Goal: Transaction & Acquisition: Purchase product/service

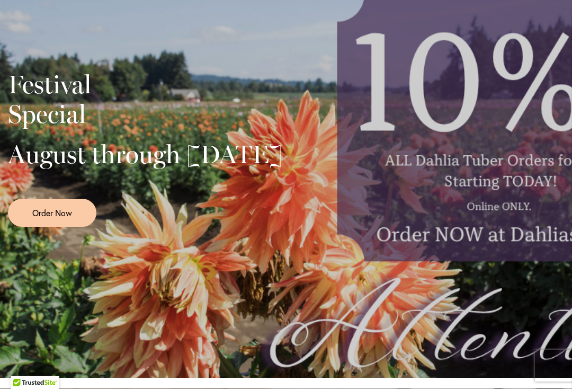
scroll to position [304, 0]
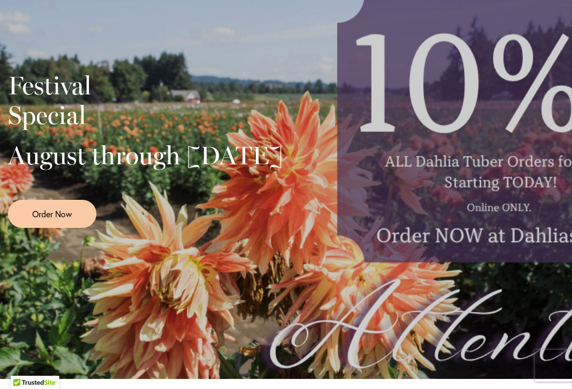
click at [48, 220] on span "Order Now" at bounding box center [52, 214] width 40 height 12
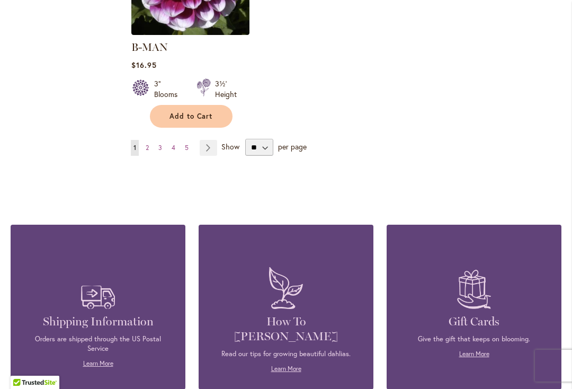
scroll to position [1492, 0]
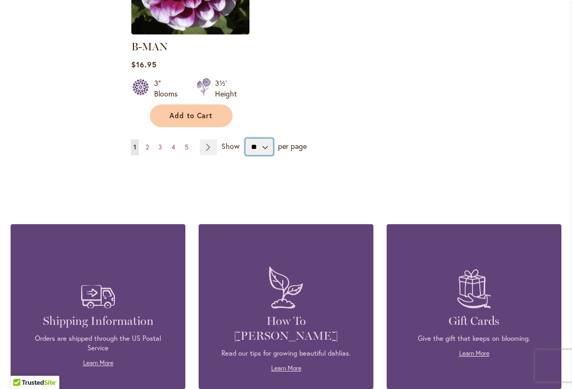
click at [265, 138] on select "** ** ** **" at bounding box center [259, 146] width 28 height 17
select select "**"
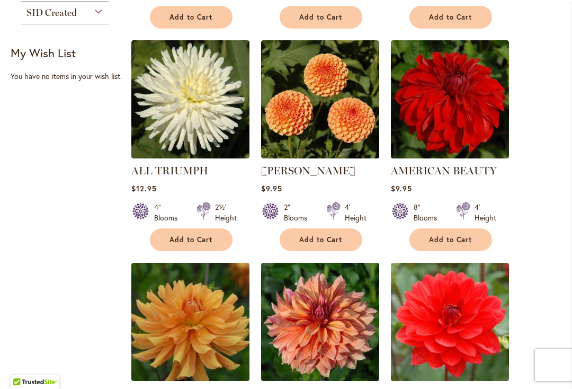
scroll to position [694, 0]
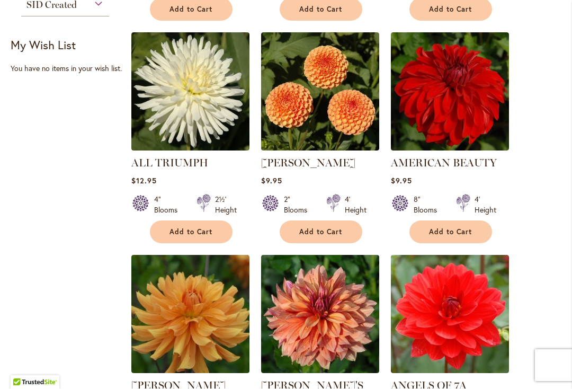
click at [474, 232] on button "Add to Cart" at bounding box center [450, 232] width 83 height 23
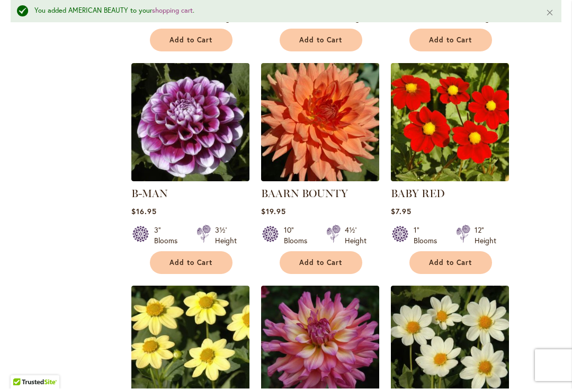
scroll to position [1374, 0]
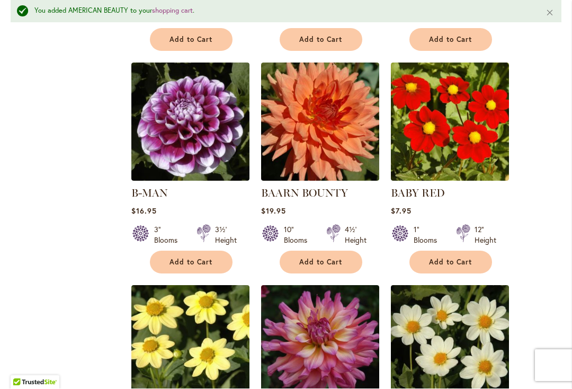
click at [208, 258] on span "Add to Cart" at bounding box center [190, 262] width 43 height 9
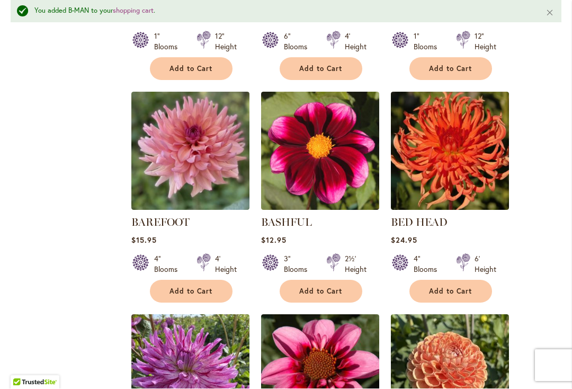
scroll to position [1792, 0]
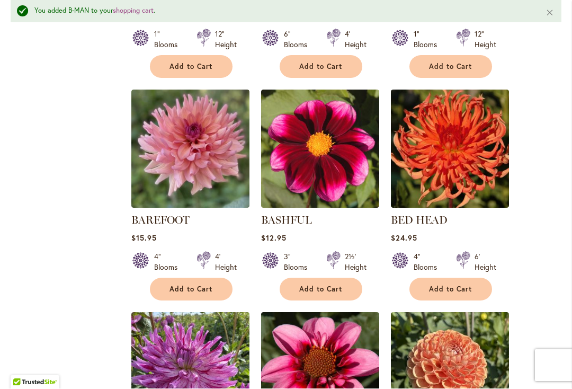
click at [316, 285] on span "Add to Cart" at bounding box center [320, 289] width 43 height 9
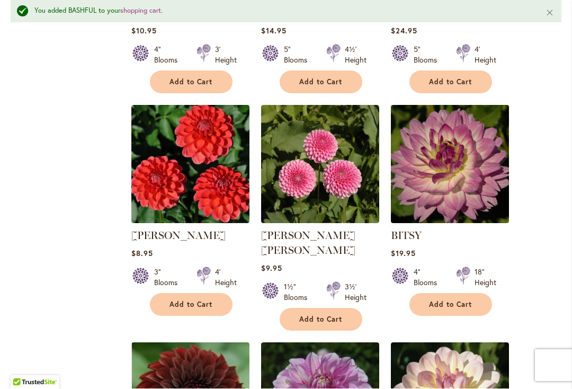
scroll to position [2446, 0]
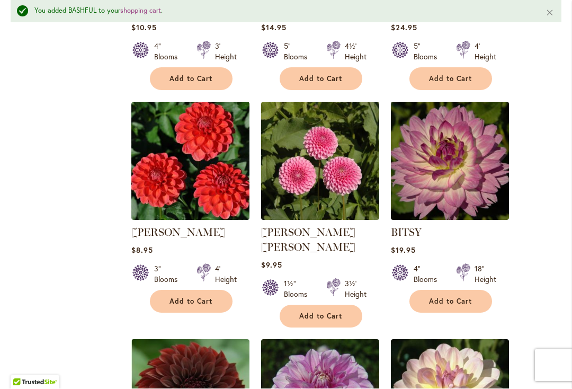
click at [338, 312] on span "Add to Cart" at bounding box center [320, 316] width 43 height 9
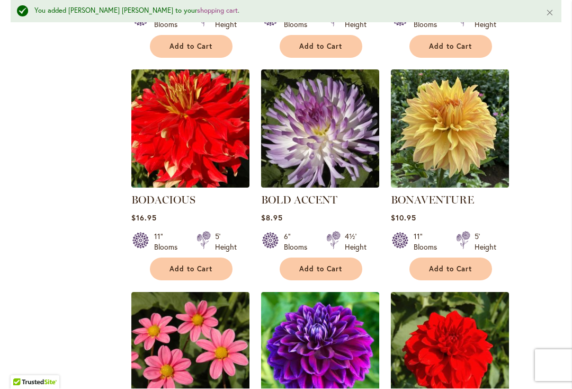
scroll to position [3162, 0]
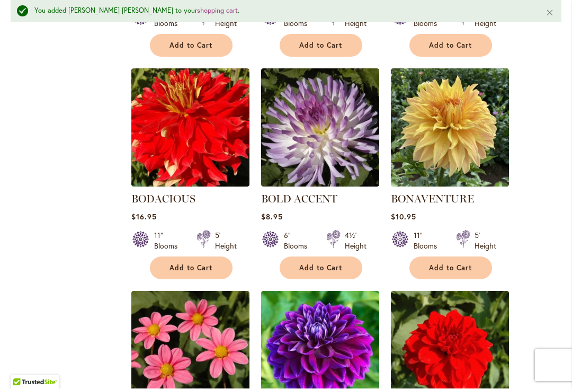
click at [464, 264] on span "Add to Cart" at bounding box center [450, 268] width 43 height 9
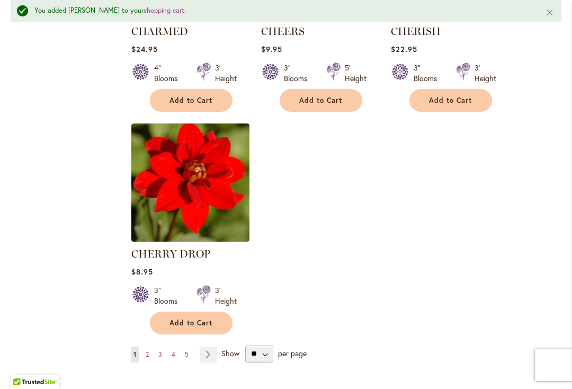
scroll to position [4923, 0]
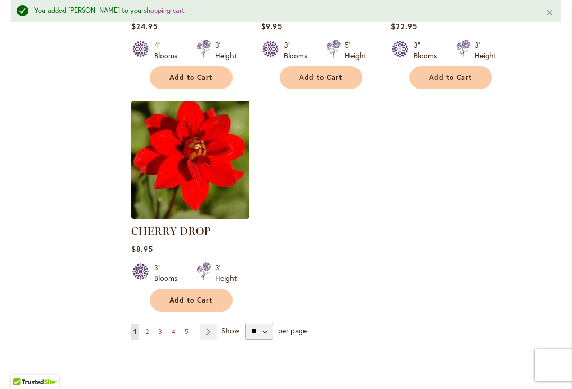
click at [214, 324] on link "Page Next" at bounding box center [208, 332] width 17 height 16
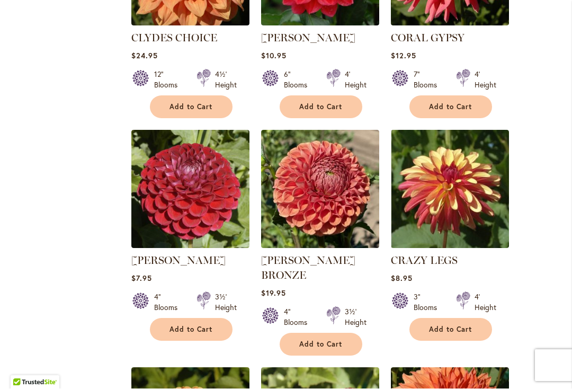
scroll to position [1096, 0]
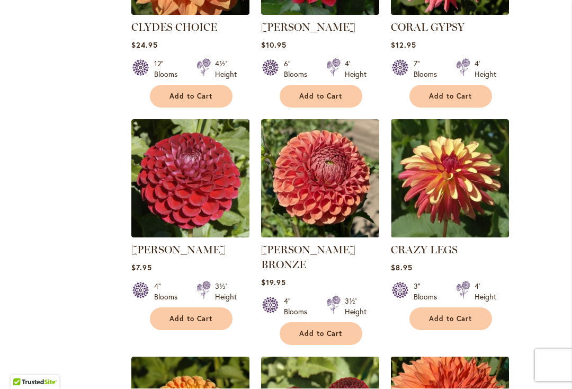
click at [317, 329] on span "Add to Cart" at bounding box center [320, 333] width 43 height 9
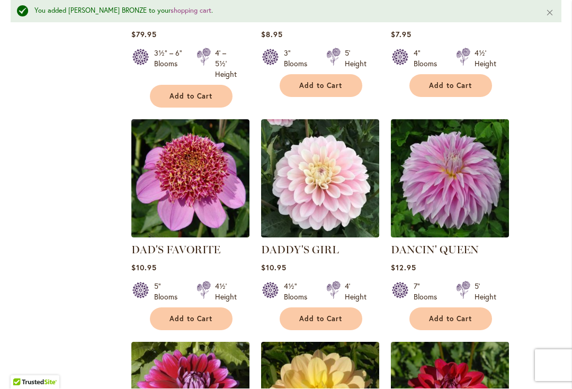
scroll to position [1832, 0]
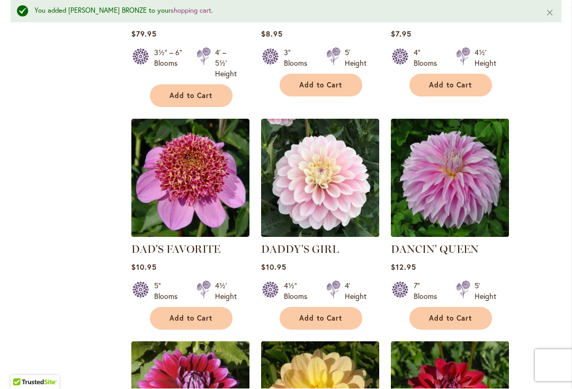
click at [464, 314] on span "Add to Cart" at bounding box center [450, 318] width 43 height 9
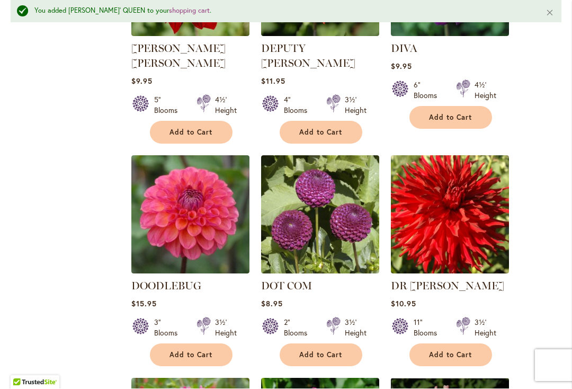
scroll to position [2479, 0]
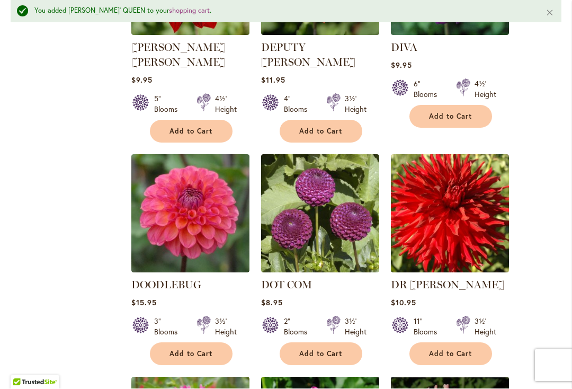
click at [470, 349] on span "Add to Cart" at bounding box center [450, 353] width 43 height 9
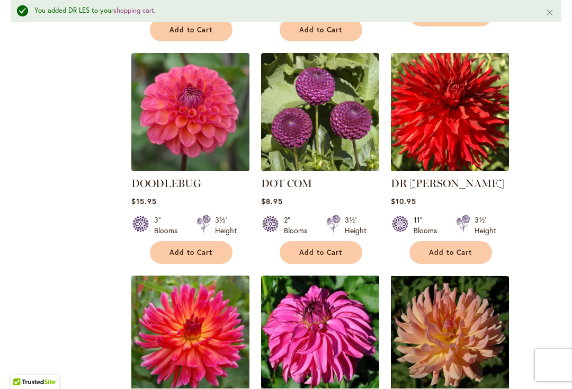
scroll to position [2573, 0]
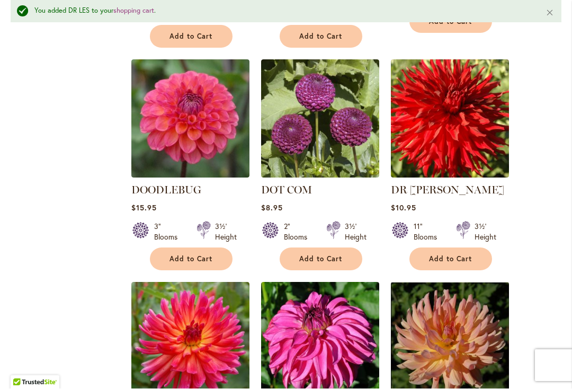
click at [338, 255] on span "Add to Cart" at bounding box center [320, 259] width 43 height 9
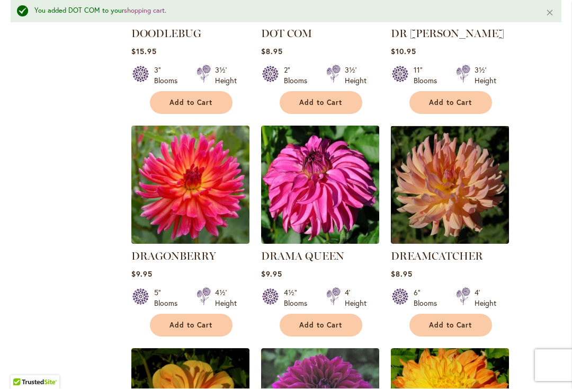
scroll to position [2735, 0]
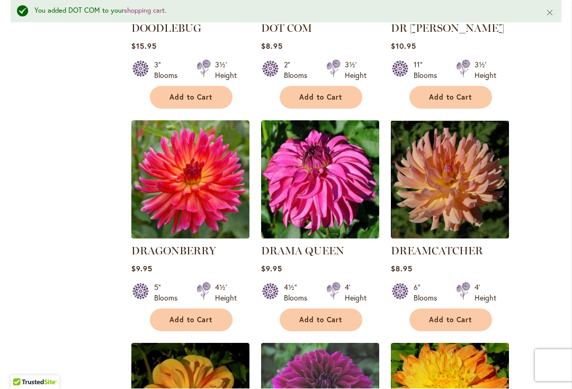
click at [326, 316] on span "Add to Cart" at bounding box center [320, 320] width 43 height 9
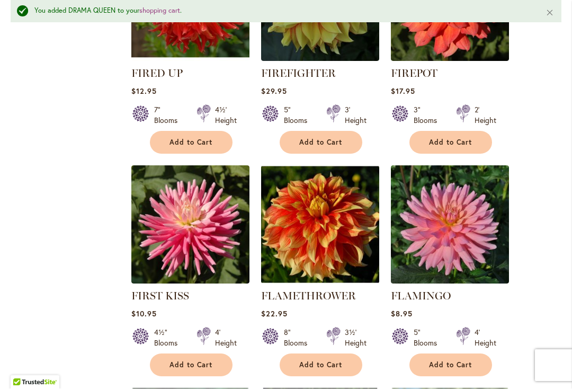
scroll to position [4290, 0]
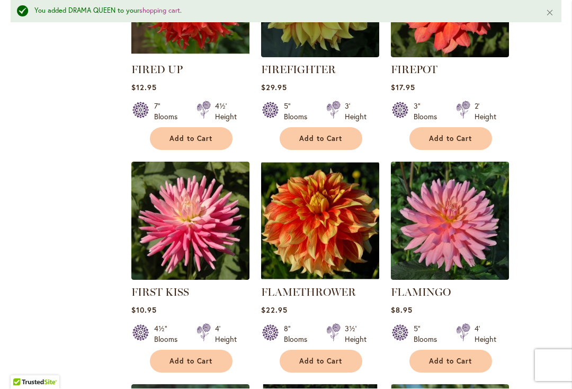
click at [319, 357] on span "Add to Cart" at bounding box center [320, 361] width 43 height 9
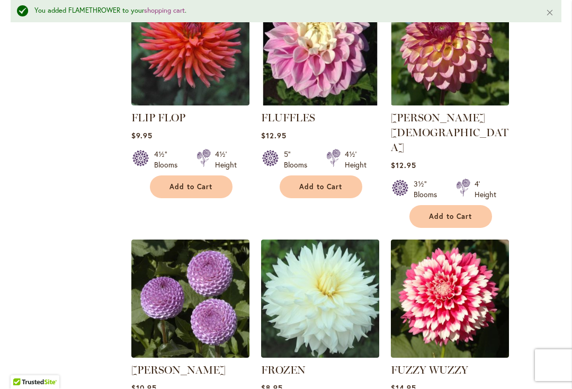
scroll to position [4712, 0]
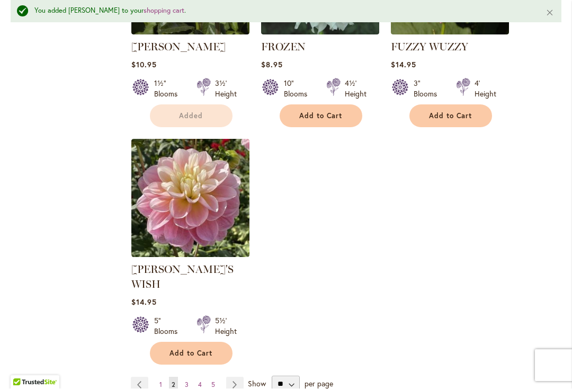
scroll to position [5030, 0]
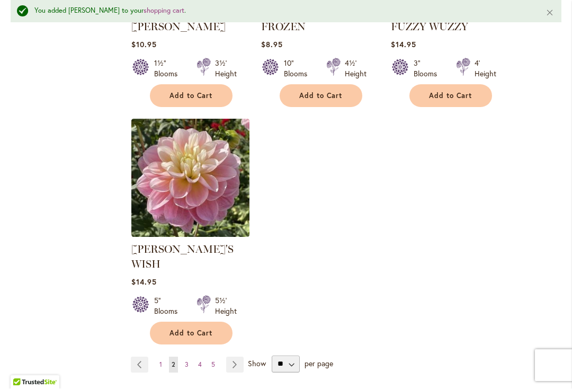
click at [238, 357] on link "Page Next" at bounding box center [234, 365] width 17 height 16
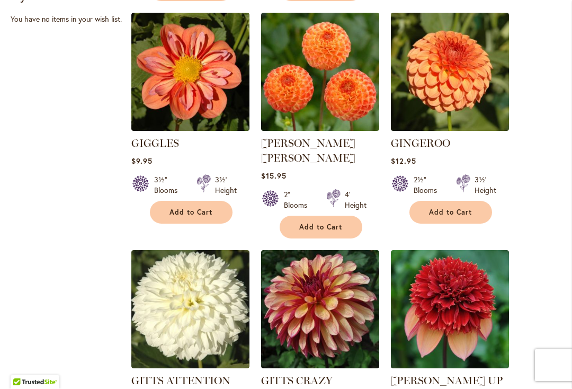
scroll to position [744, 0]
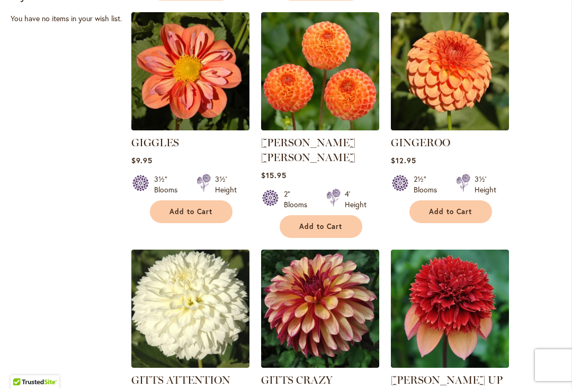
click at [201, 203] on button "Add to Cart" at bounding box center [191, 212] width 83 height 23
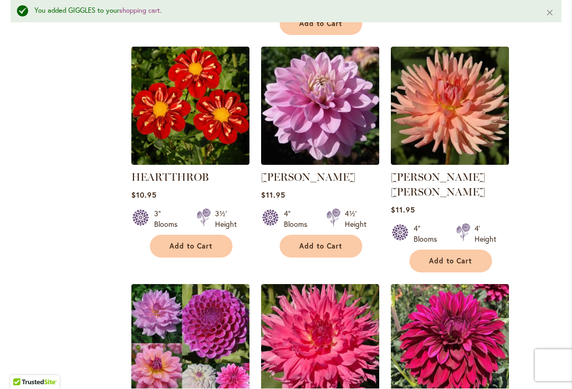
scroll to position [2100, 0]
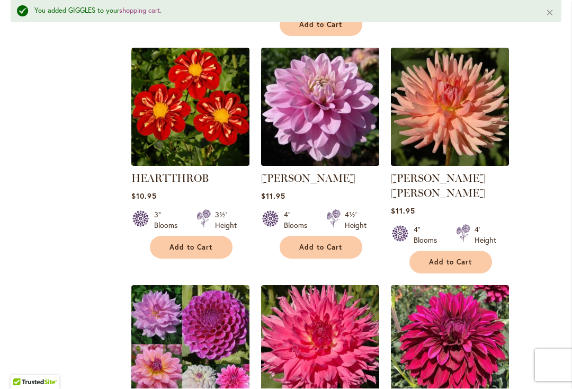
click at [203, 243] on span "Add to Cart" at bounding box center [190, 247] width 43 height 9
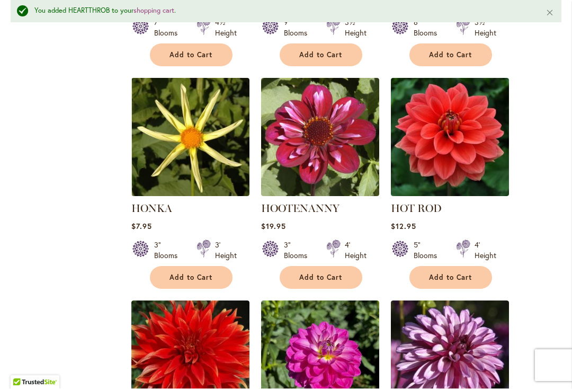
scroll to position [3021, 0]
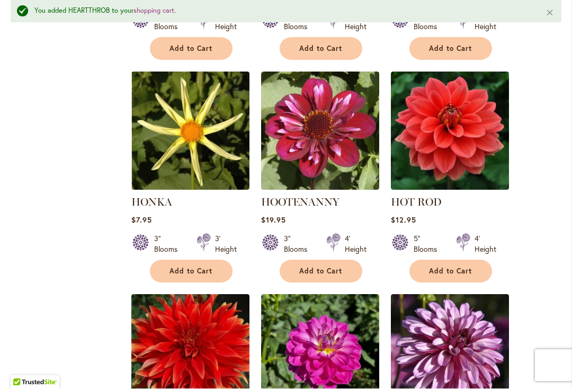
click at [327, 267] on span "Add to Cart" at bounding box center [320, 271] width 43 height 9
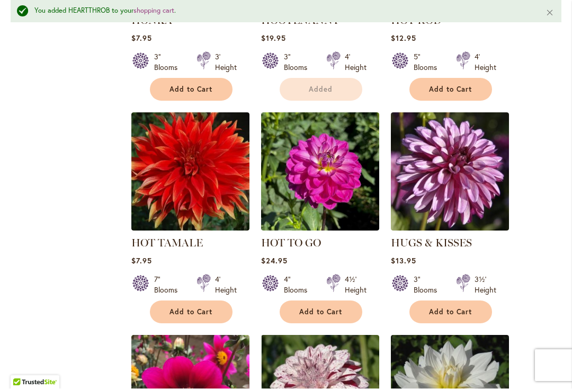
scroll to position [3212, 0]
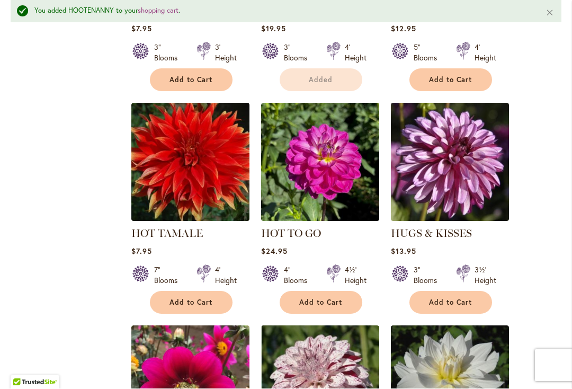
click at [467, 298] on span "Add to Cart" at bounding box center [450, 302] width 43 height 9
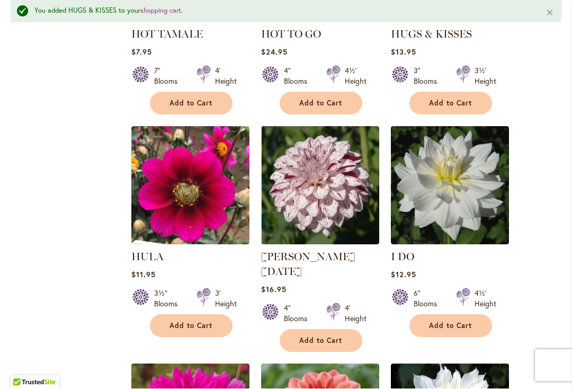
scroll to position [3412, 0]
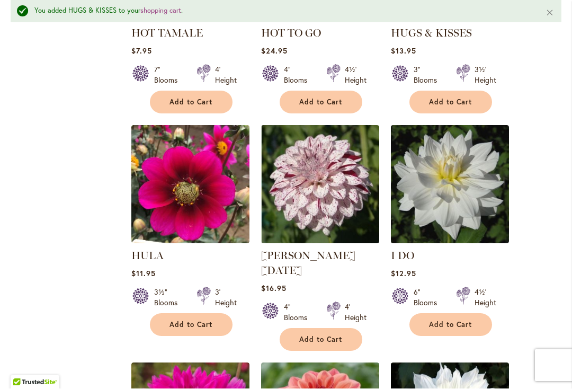
click at [205, 320] on span "Add to Cart" at bounding box center [190, 324] width 43 height 9
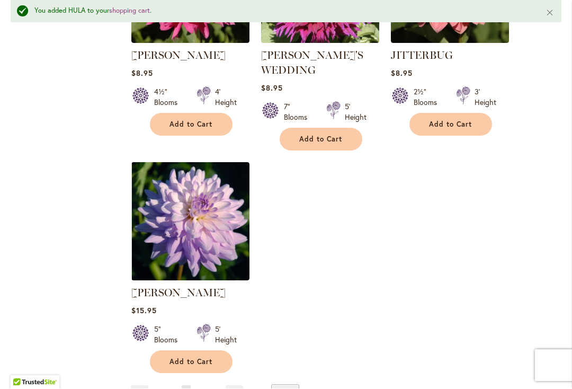
scroll to position [5004, 0]
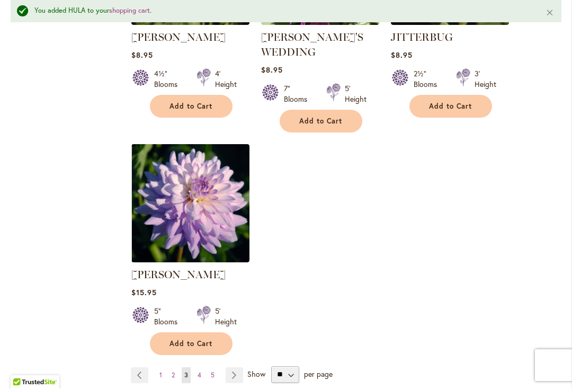
click at [240, 367] on link "Page Next" at bounding box center [234, 375] width 17 height 16
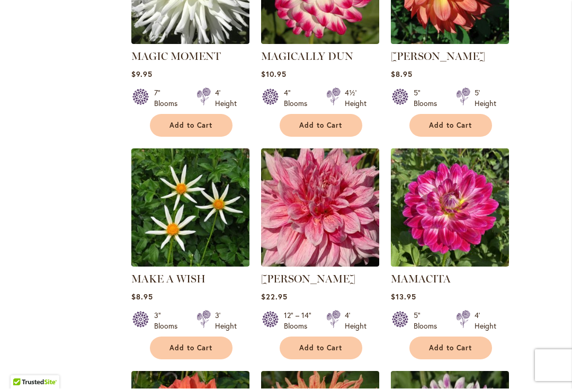
scroll to position [2889, 0]
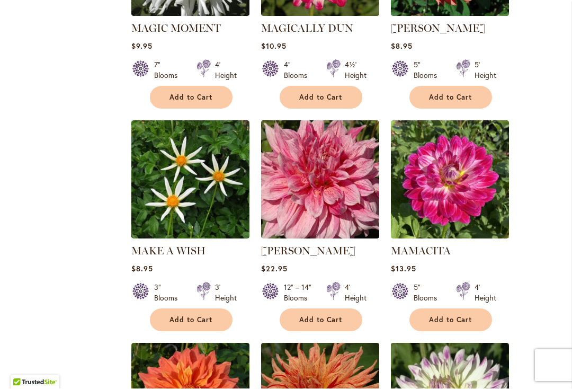
click at [319, 316] on span "Add to Cart" at bounding box center [320, 320] width 43 height 9
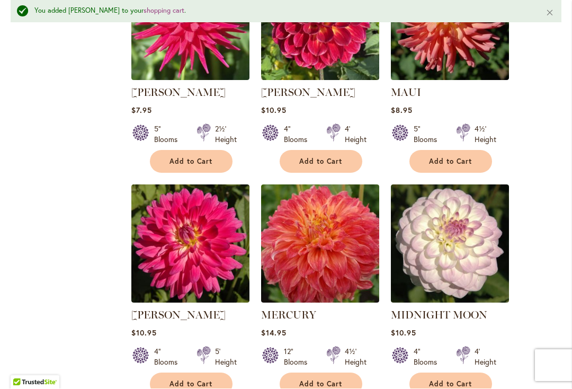
scroll to position [3805, 0]
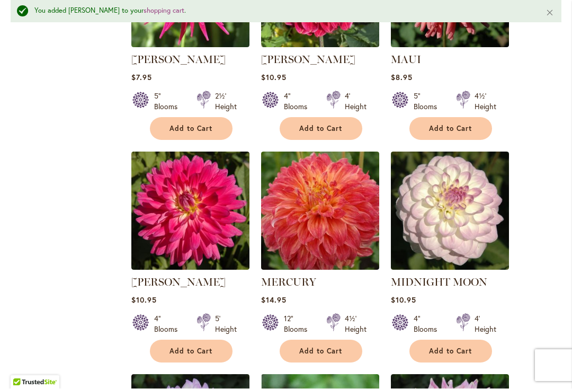
click at [327, 347] on span "Add to Cart" at bounding box center [320, 351] width 43 height 9
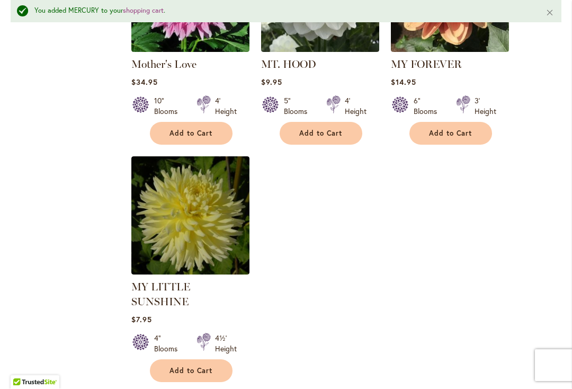
scroll to position [4957, 0]
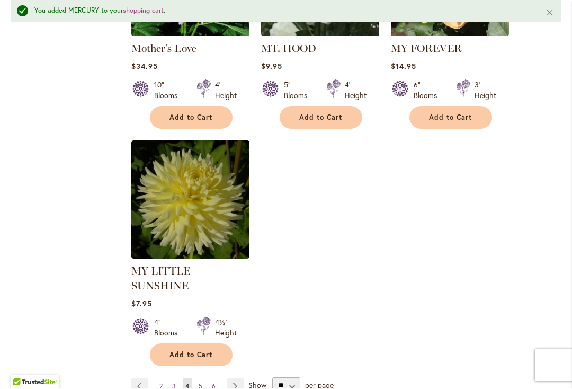
click at [238, 379] on link "Page Next" at bounding box center [235, 387] width 17 height 16
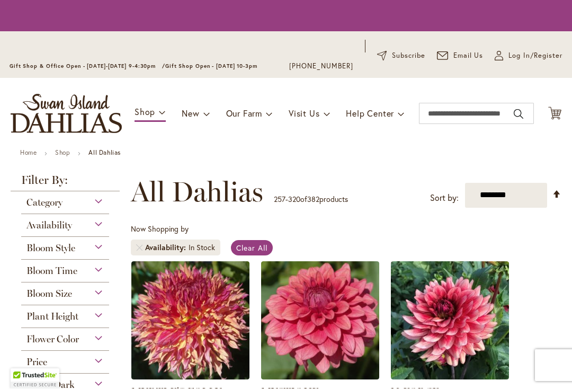
scroll to position [237, 0]
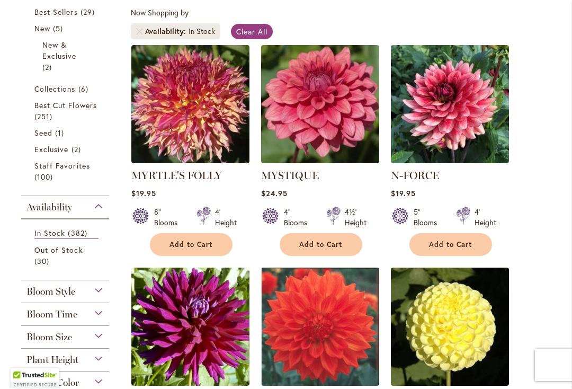
click at [463, 245] on span "Add to Cart" at bounding box center [450, 244] width 43 height 9
click at [196, 246] on span "Add to Cart" at bounding box center [190, 244] width 43 height 9
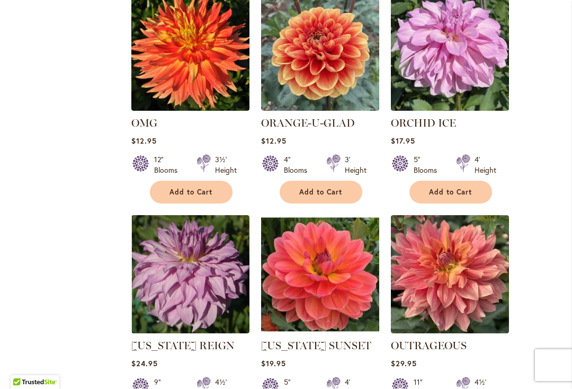
scroll to position [1181, 0]
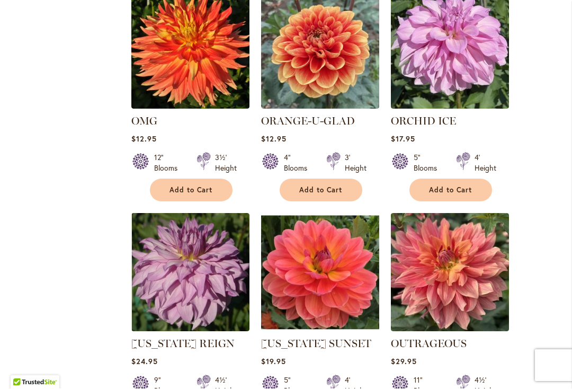
click at [461, 190] on span "Add to Cart" at bounding box center [450, 190] width 43 height 9
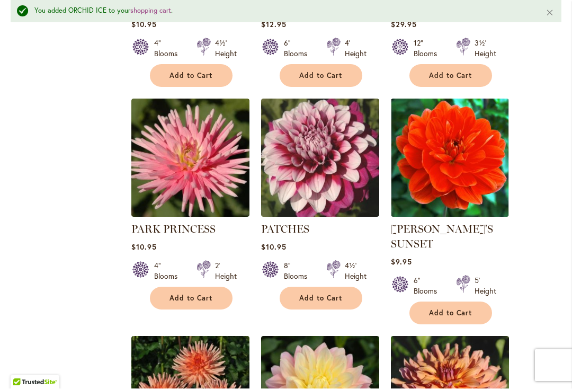
scroll to position [1769, 0]
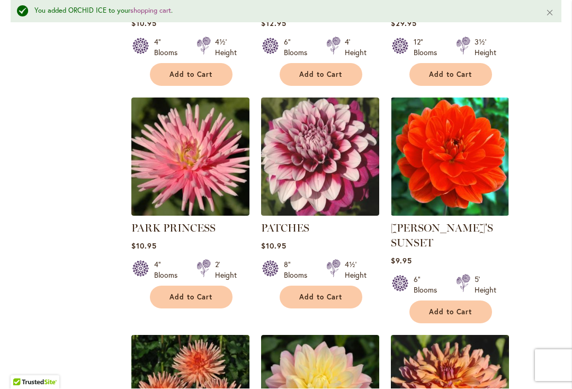
click at [323, 294] on span "Add to Cart" at bounding box center [320, 297] width 43 height 9
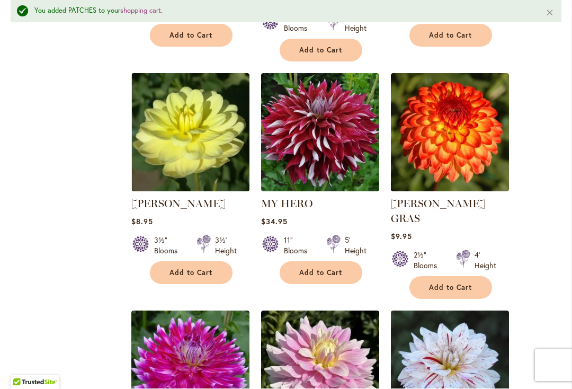
scroll to position [2269, 0]
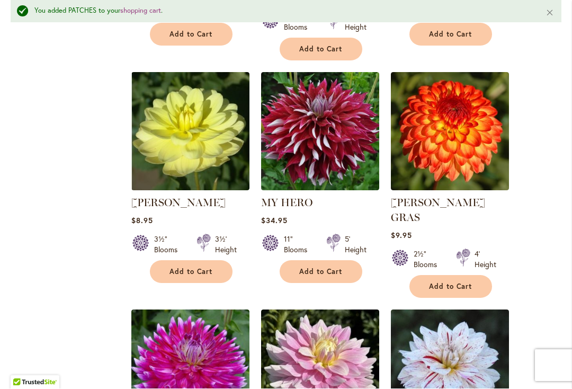
click at [332, 270] on span "Add to Cart" at bounding box center [320, 271] width 43 height 9
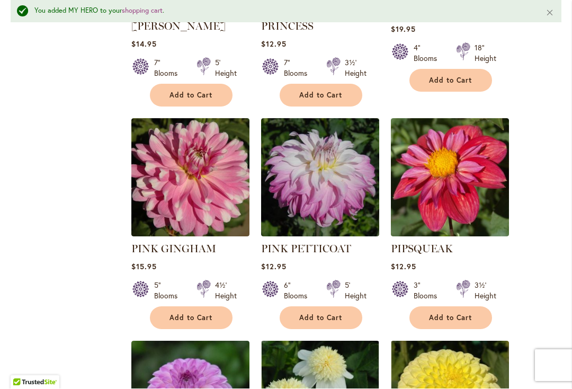
scroll to position [2921, 0]
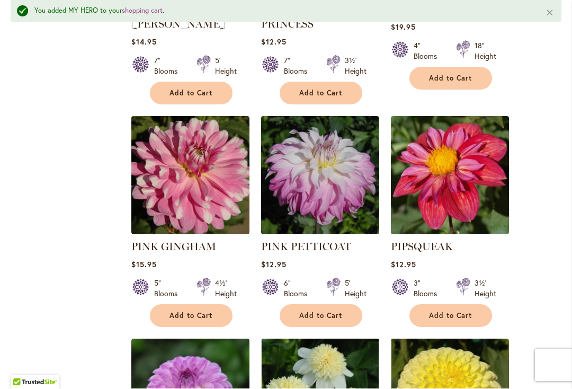
click at [208, 311] on span "Add to Cart" at bounding box center [190, 315] width 43 height 9
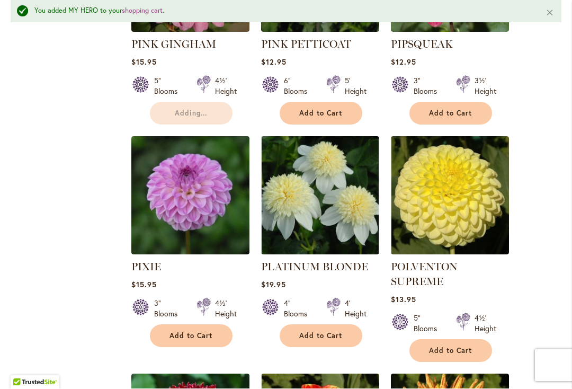
scroll to position [3138, 0]
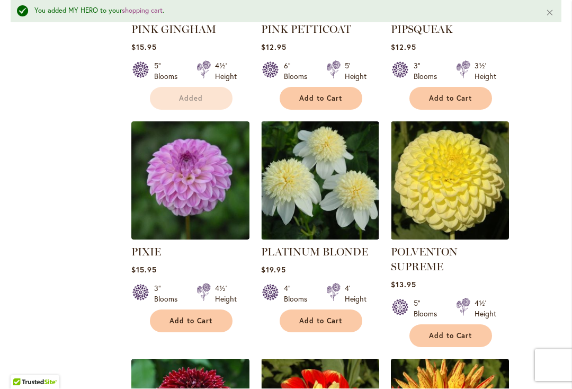
click at [326, 317] on span "Add to Cart" at bounding box center [320, 321] width 43 height 9
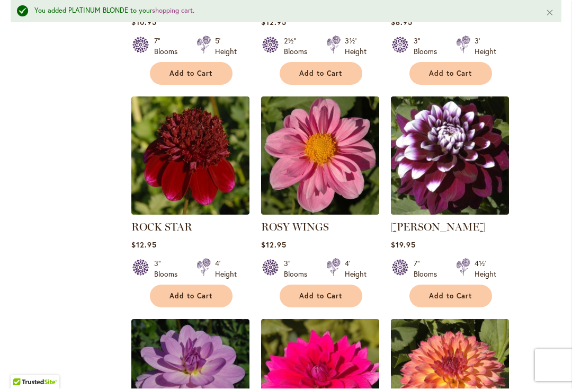
scroll to position [4074, 0]
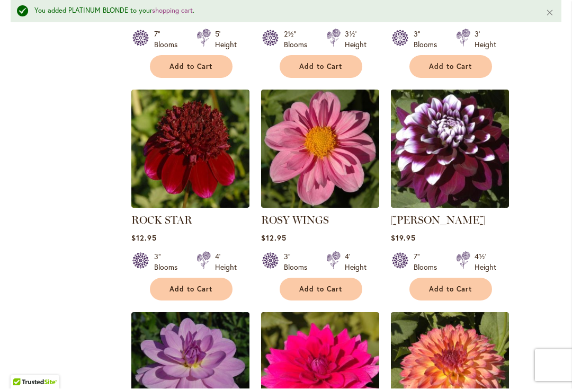
click at [335, 285] on span "Add to Cart" at bounding box center [320, 289] width 43 height 9
click at [464, 285] on span "Add to Cart" at bounding box center [450, 289] width 43 height 9
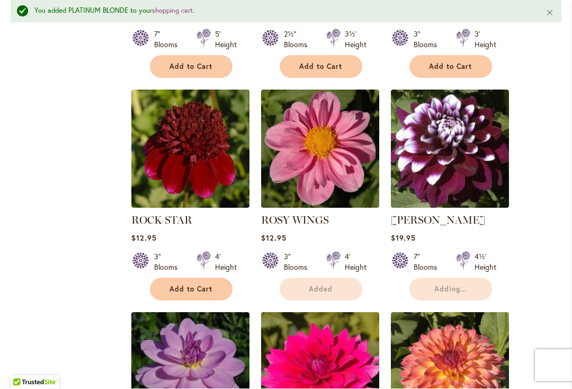
click at [191, 285] on span "Add to Cart" at bounding box center [190, 289] width 43 height 9
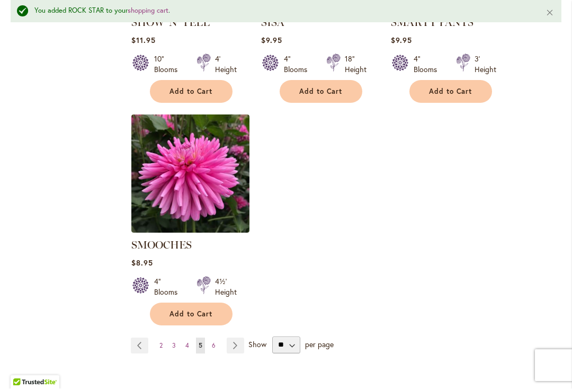
scroll to position [4982, 0]
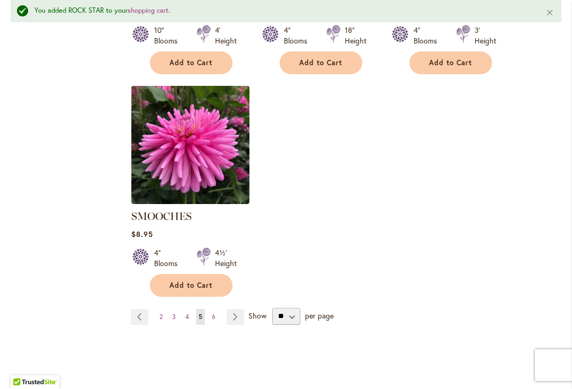
click at [243, 309] on link "Page Next" at bounding box center [235, 317] width 17 height 16
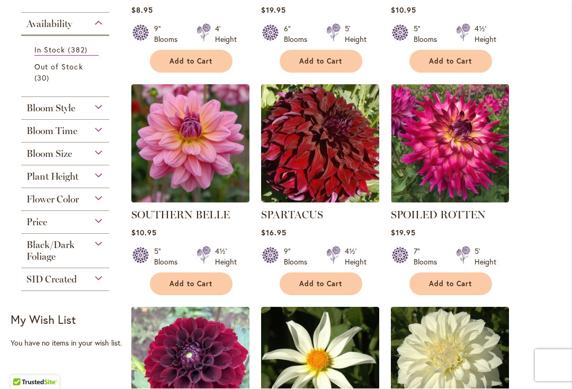
scroll to position [421, 0]
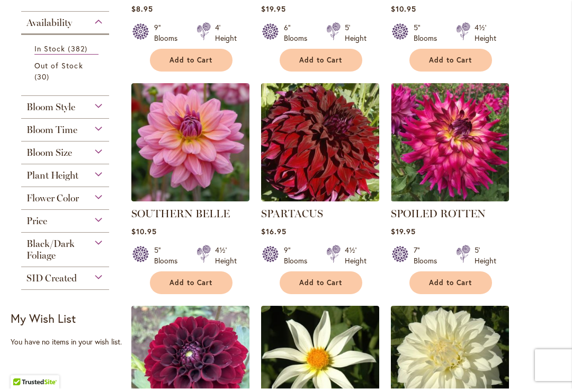
click at [331, 282] on span "Add to Cart" at bounding box center [320, 282] width 43 height 9
click at [467, 285] on span "Add to Cart" at bounding box center [450, 282] width 43 height 9
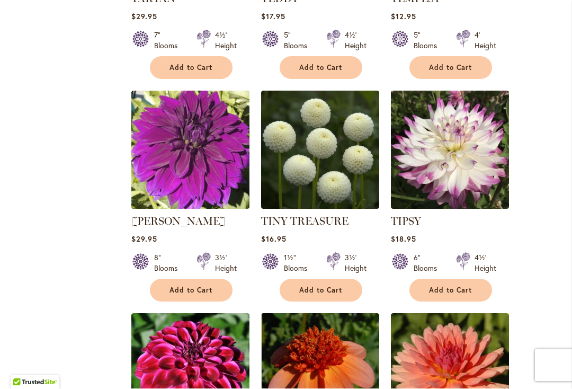
scroll to position [2208, 0]
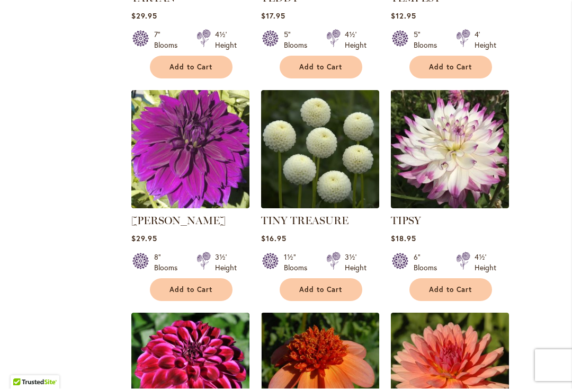
click at [189, 285] on span "Add to Cart" at bounding box center [190, 289] width 43 height 9
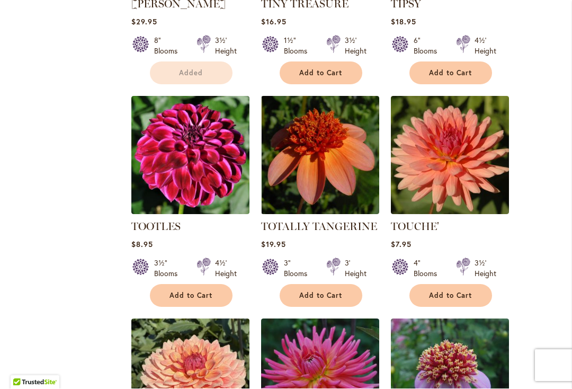
scroll to position [2425, 0]
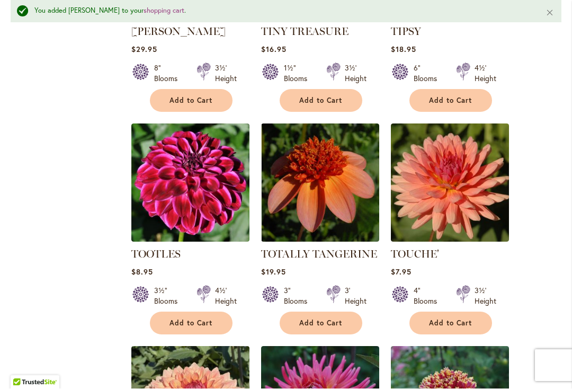
click at [203, 319] on span "Add to Cart" at bounding box center [190, 323] width 43 height 9
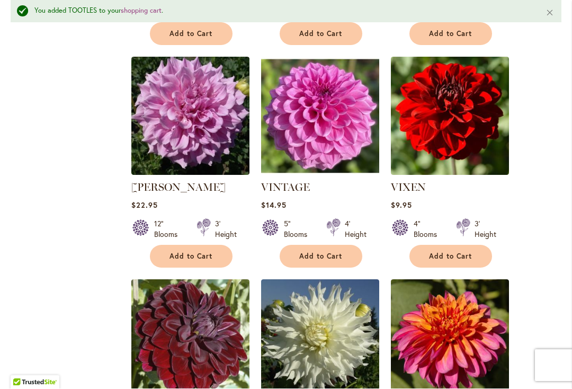
scroll to position [3160, 0]
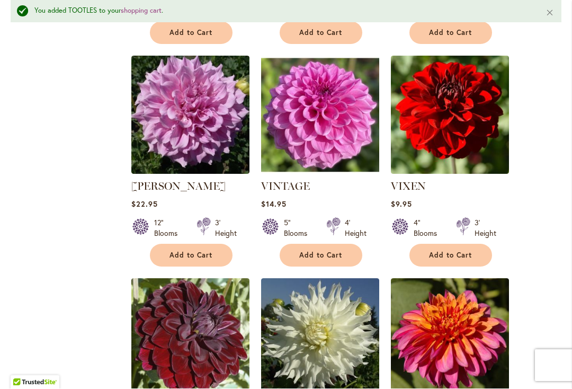
click at [471, 253] on span "Add to Cart" at bounding box center [450, 255] width 43 height 9
click at [194, 258] on span "Add to Cart" at bounding box center [190, 255] width 43 height 9
click at [311, 253] on span "Add to Cart" at bounding box center [320, 255] width 43 height 9
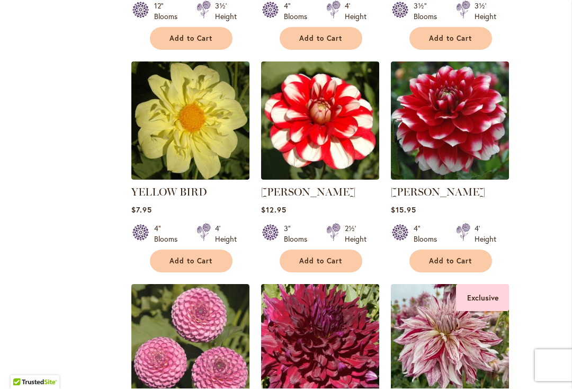
scroll to position [4258, 0]
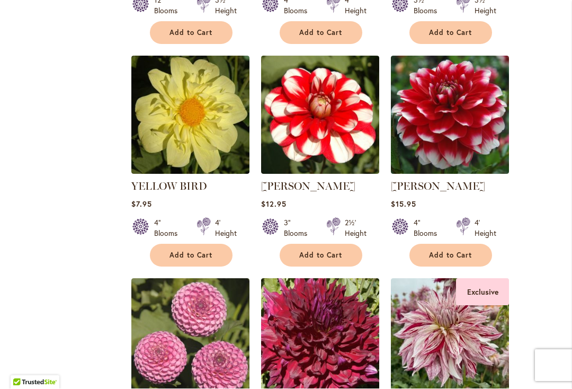
click at [457, 251] on span "Add to Cart" at bounding box center [450, 255] width 43 height 9
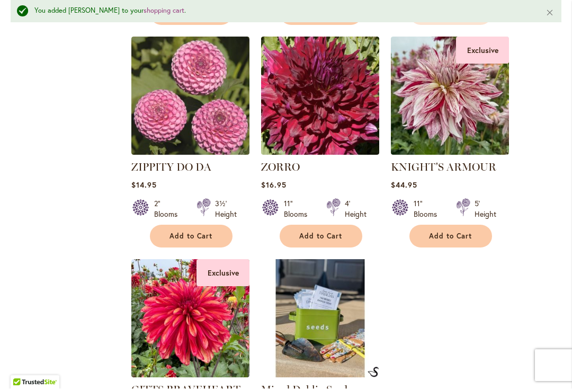
scroll to position [4534, 0]
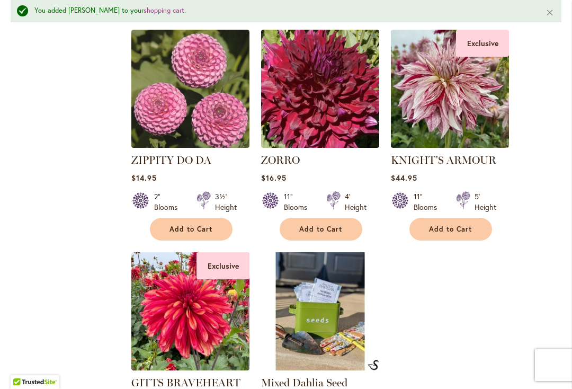
click at [479, 218] on button "Add to Cart" at bounding box center [450, 229] width 83 height 23
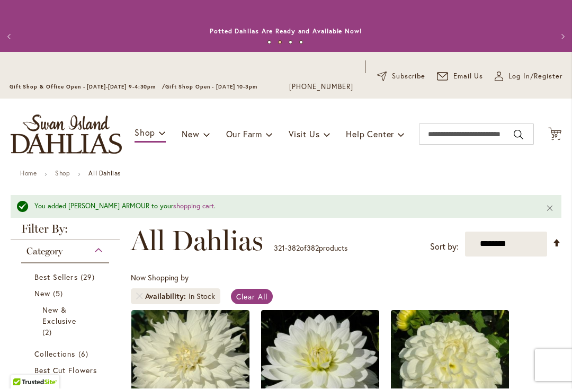
scroll to position [0, 0]
click at [559, 134] on span "39 39 items" at bounding box center [555, 136] width 11 height 5
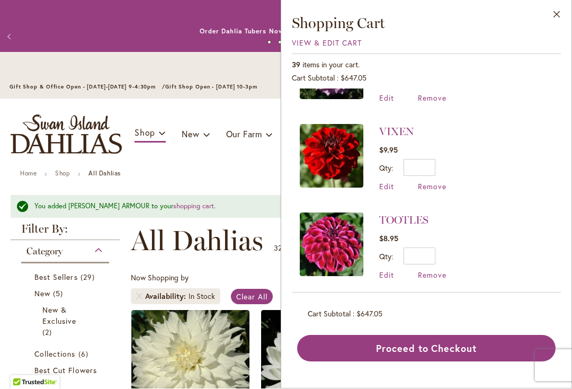
scroll to position [327, 0]
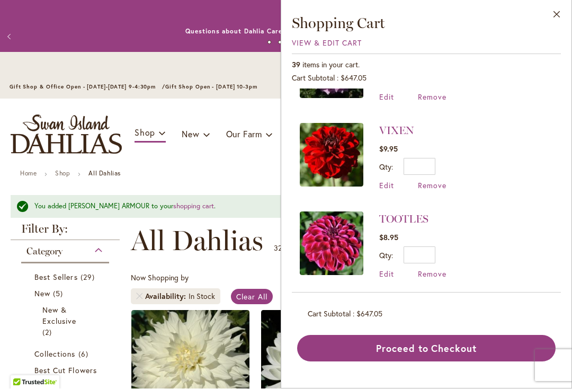
click at [435, 186] on span "Remove" at bounding box center [432, 186] width 29 height 10
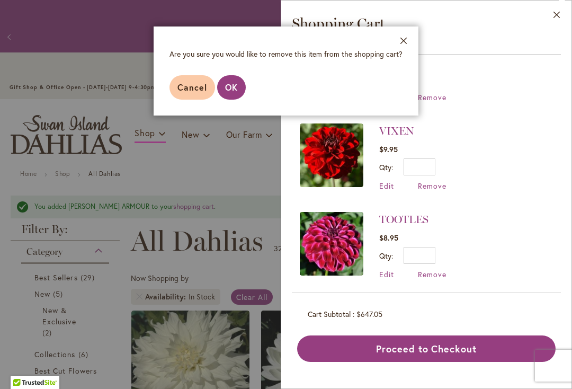
click at [235, 91] on span "OK" at bounding box center [231, 87] width 13 height 11
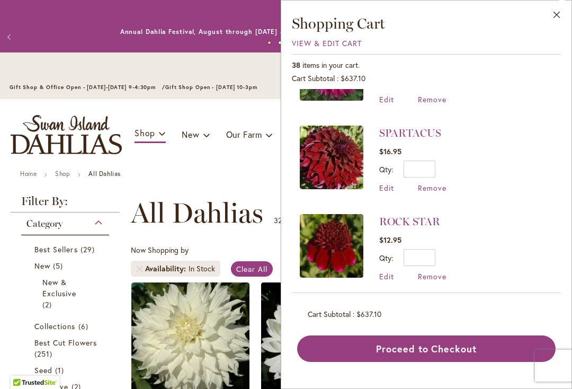
scroll to position [590, 0]
click at [436, 188] on span "Remove" at bounding box center [432, 188] width 29 height 10
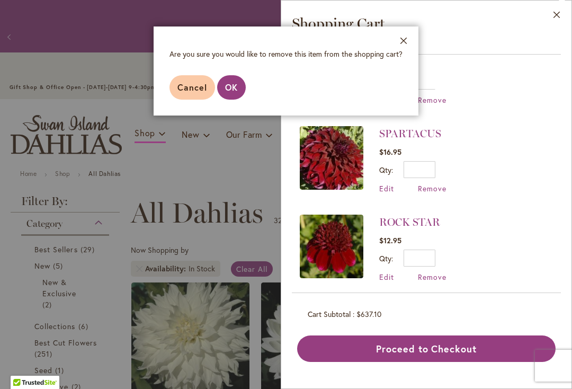
click at [229, 90] on span "OK" at bounding box center [231, 87] width 13 height 11
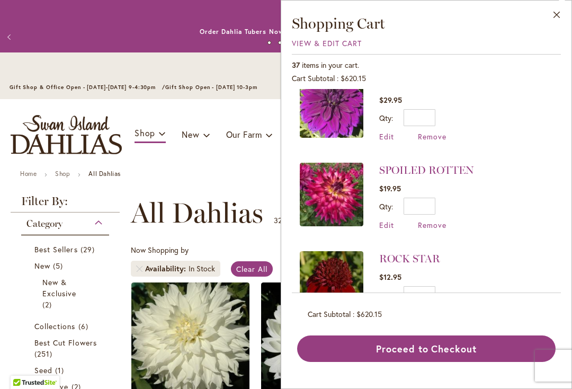
scroll to position [467, 0]
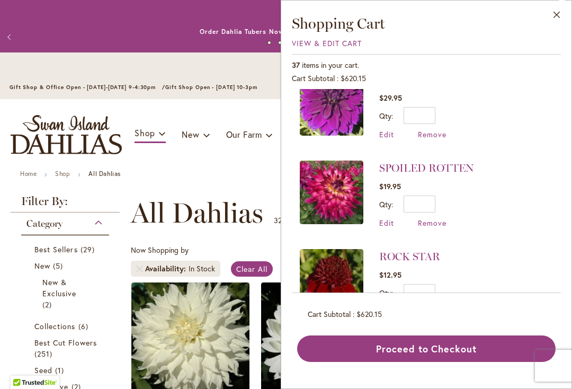
click at [341, 43] on span "View & Edit Cart" at bounding box center [327, 43] width 70 height 10
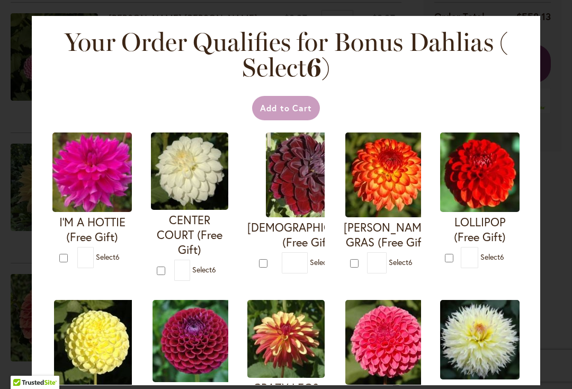
click at [554, 159] on div "Your Order Qualifies for Bonus Dahlias ( Select 6 ) Add to Cart I'M A HOTTIE (F…" at bounding box center [286, 194] width 572 height 389
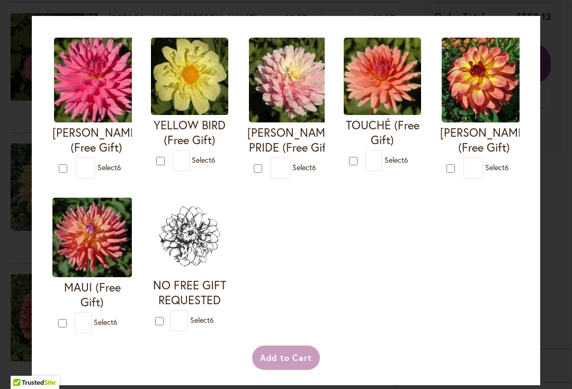
scroll to position [422, 0]
click at [24, 96] on div "Your Order Qualifies for Bonus Dahlias ( Select 6 ) Add to Cart I'M A HOTTIE (F…" at bounding box center [286, 194] width 572 height 389
click at [564, 35] on div "Your Order Qualifies for Bonus Dahlias ( Select 6 ) Add to Cart I'M A HOTTIE (F…" at bounding box center [286, 194] width 572 height 389
click at [553, 92] on div "Your Order Qualifies for Bonus Dahlias ( Select 6 ) Add to Cart I'M A HOTTIE (F…" at bounding box center [286, 194] width 572 height 389
click at [542, 236] on div "Your Order Qualifies for Bonus Dahlias ( Select 6 ) Add to Cart I'M A HOTTIE (F…" at bounding box center [286, 194] width 572 height 389
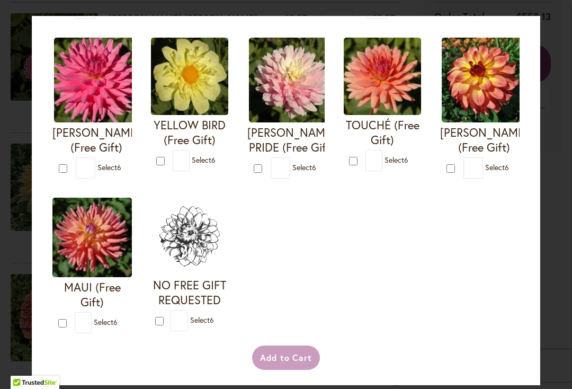
click at [196, 304] on h4 "NO FREE GIFT REQUESTED" at bounding box center [189, 292] width 77 height 30
type input "*"
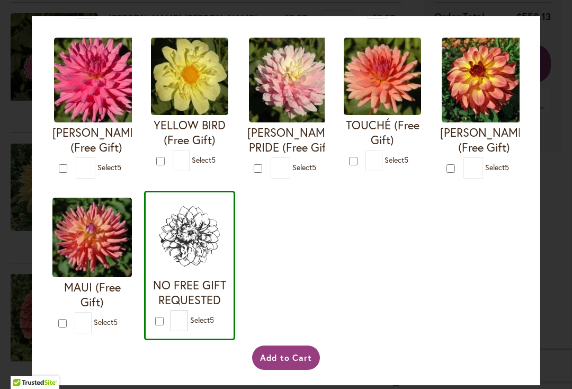
click at [296, 370] on button "Add to Cart" at bounding box center [286, 357] width 68 height 24
click at [287, 370] on div "Add to Cart" at bounding box center [286, 357] width 470 height 24
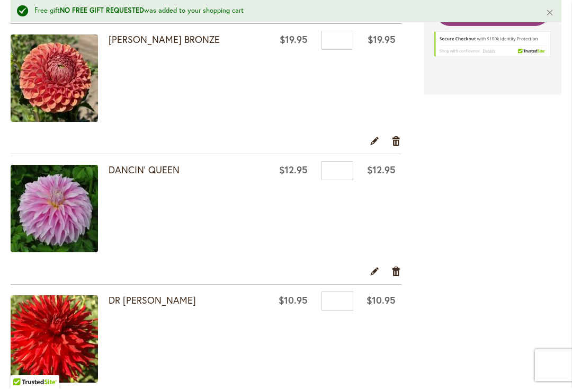
scroll to position [931, 0]
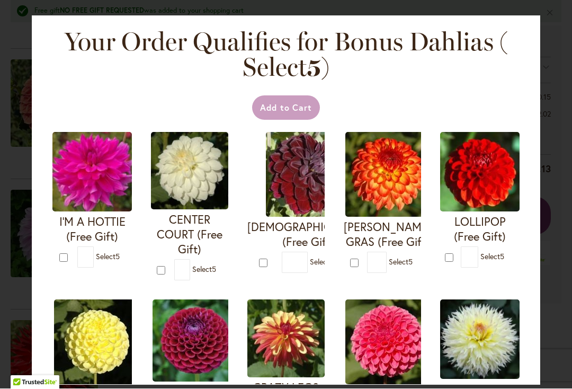
click at [554, 114] on div "Your Order Qualifies for Bonus Dahlias ( Select 5 ) Add to Cart I'M A HOTTIE (F…" at bounding box center [286, 194] width 572 height 389
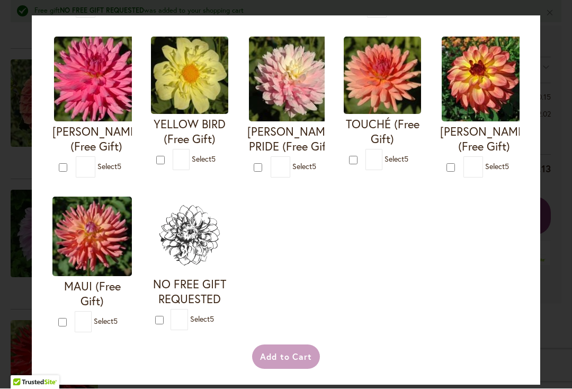
scroll to position [422, 0]
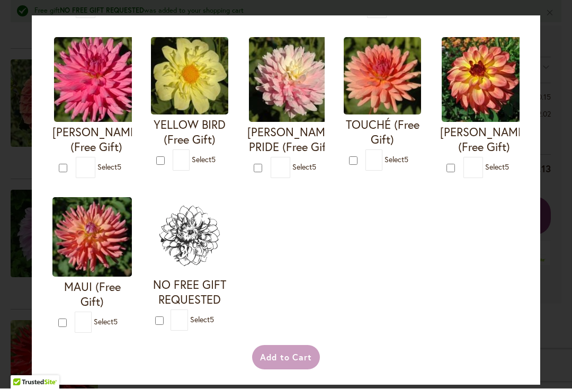
type input "*"
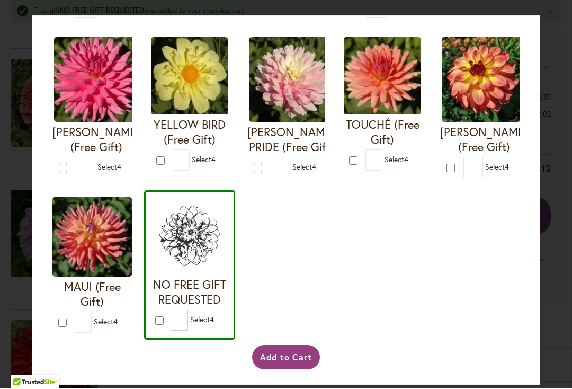
click at [291, 369] on button "Add to Cart" at bounding box center [286, 357] width 68 height 24
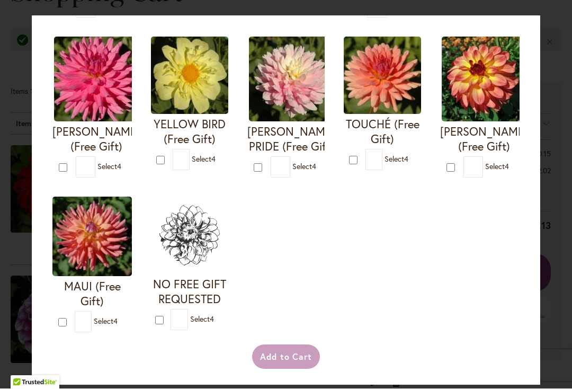
scroll to position [422, 0]
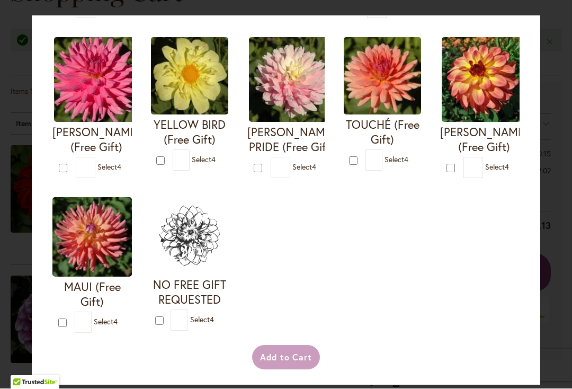
type input "*"
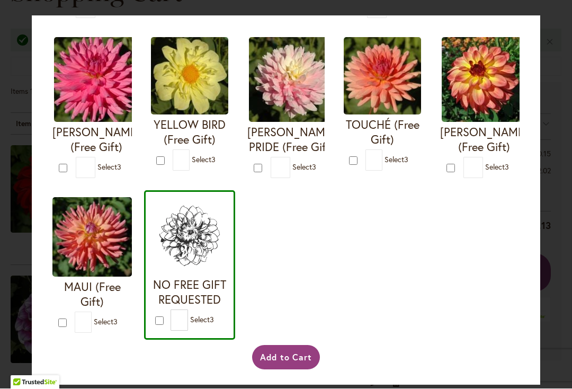
click at [295, 370] on button "Add to Cart" at bounding box center [286, 357] width 68 height 24
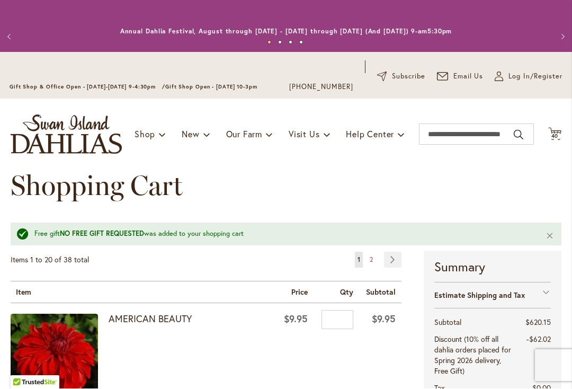
click at [559, 134] on span "40 40 items" at bounding box center [555, 136] width 11 height 5
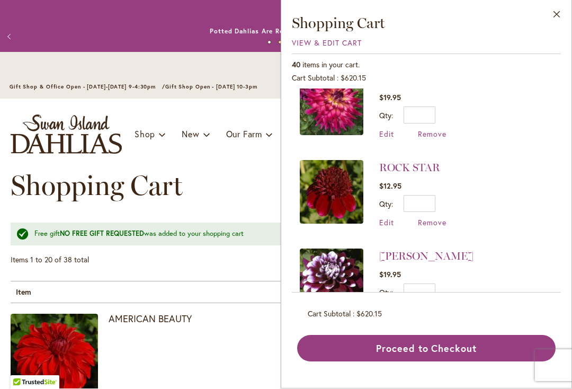
scroll to position [659, 0]
click at [439, 220] on span "Remove" at bounding box center [432, 222] width 29 height 10
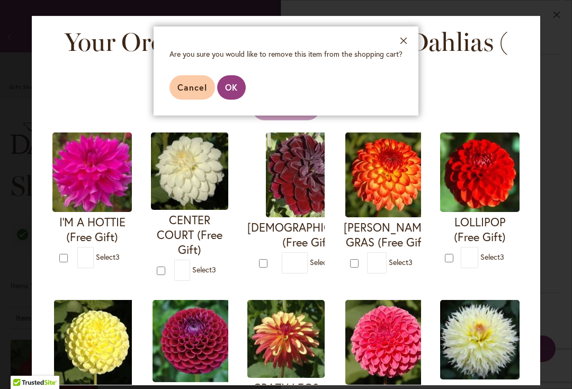
click at [232, 88] on span "OK" at bounding box center [231, 87] width 13 height 11
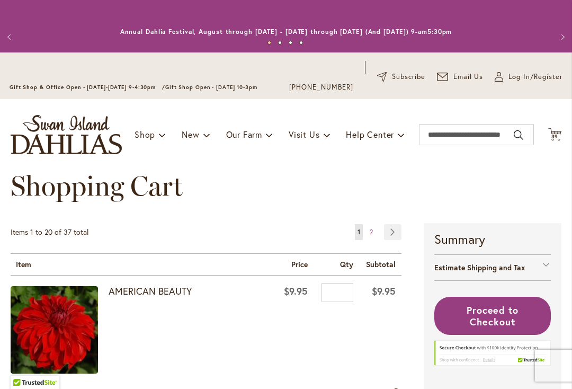
click at [552, 134] on span "39" at bounding box center [554, 136] width 7 height 7
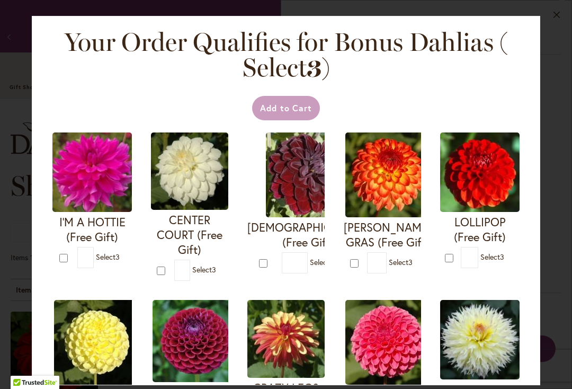
scroll to position [665, 0]
type input "*"
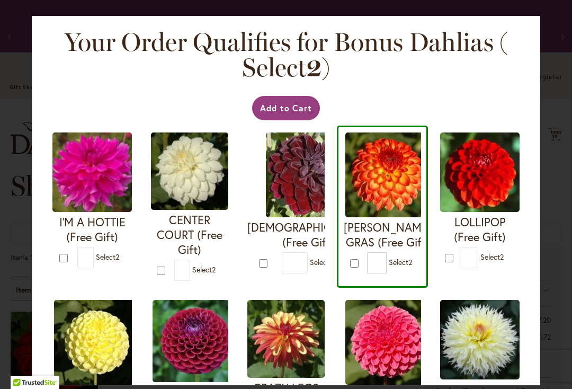
type input "*"
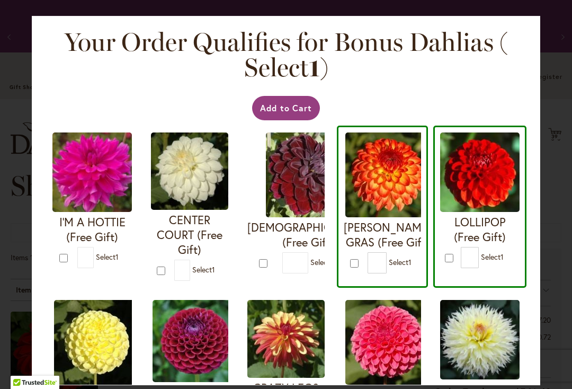
click at [260, 257] on div at bounding box center [264, 263] width 11 height 12
type input "*"
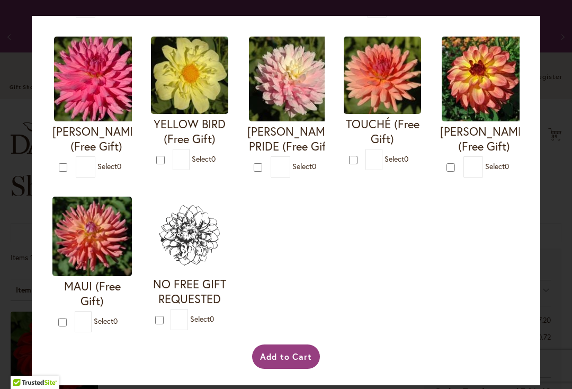
scroll to position [422, 0]
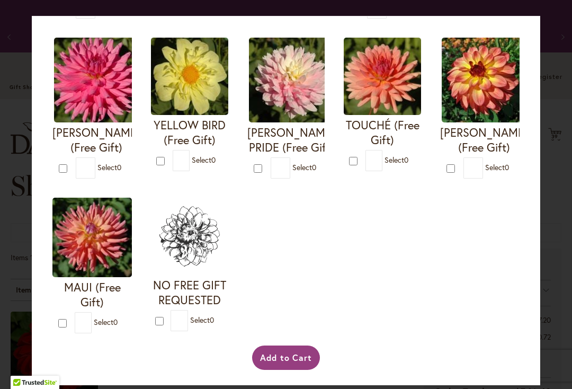
click at [298, 370] on button "Add to Cart" at bounding box center [286, 357] width 68 height 24
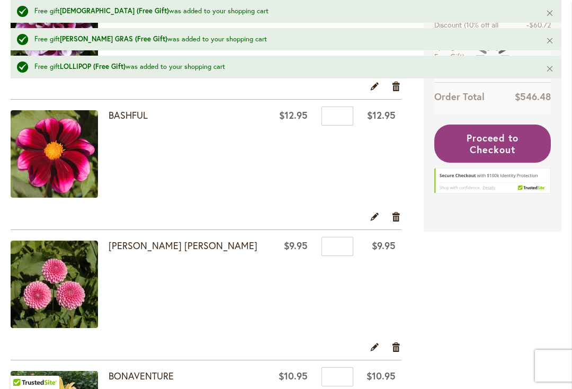
scroll to position [512, 0]
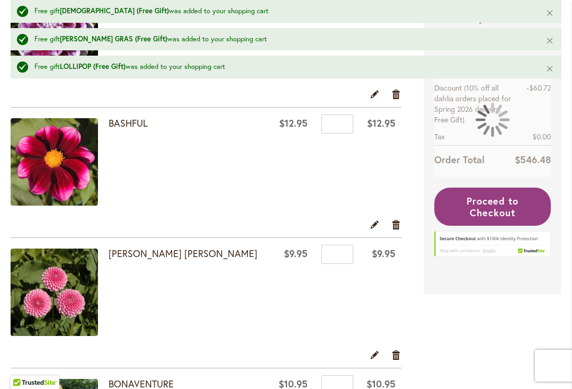
click at [398, 226] on link "Remove item" at bounding box center [396, 225] width 10 height 12
click at [396, 228] on link "Remove item" at bounding box center [396, 225] width 10 height 12
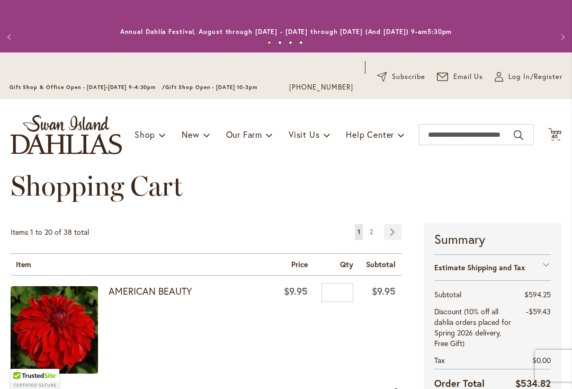
click at [555, 137] on span "40" at bounding box center [554, 136] width 7 height 7
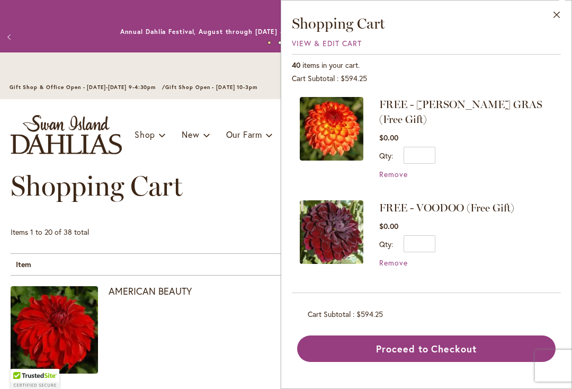
click at [393, 257] on span "Remove" at bounding box center [393, 262] width 29 height 10
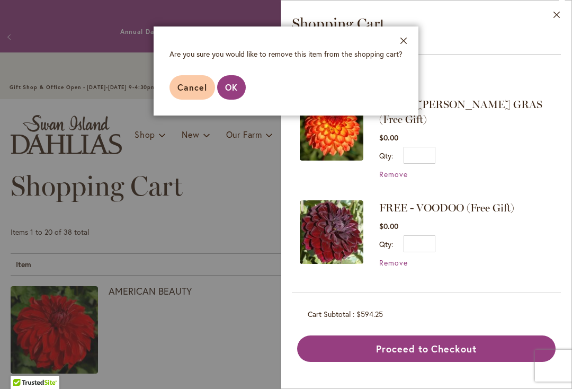
click at [232, 91] on span "OK" at bounding box center [231, 87] width 13 height 11
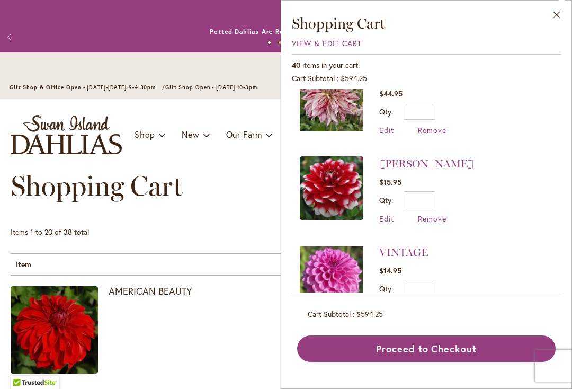
scroll to position [350, 0]
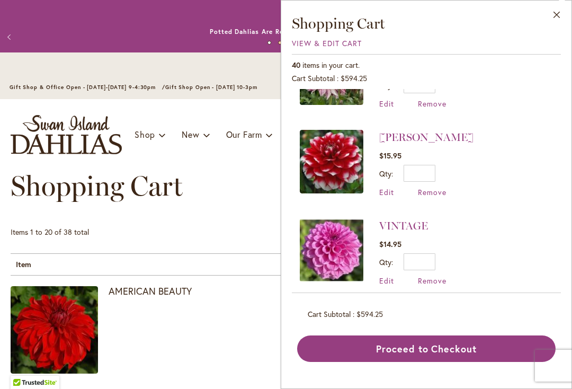
click at [440, 364] on span "Remove" at bounding box center [432, 369] width 29 height 10
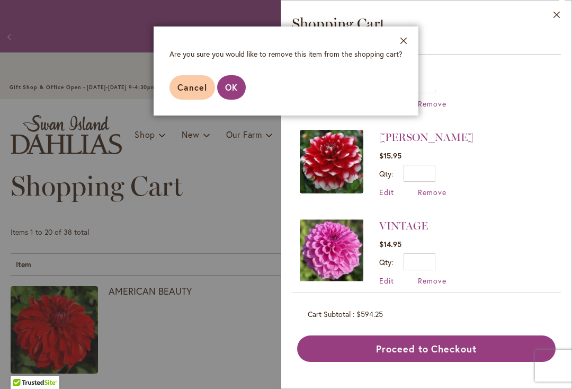
click at [430, 364] on span "Remove" at bounding box center [432, 369] width 29 height 10
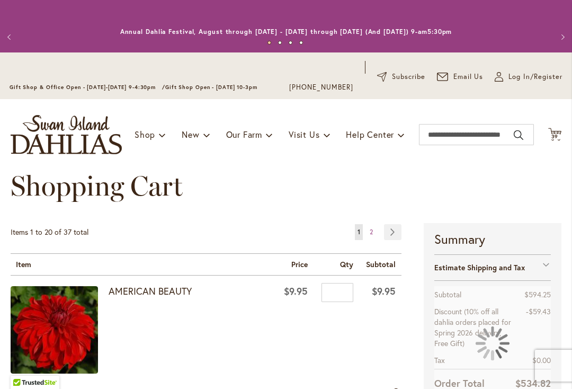
click at [557, 138] on span "39" at bounding box center [554, 136] width 7 height 7
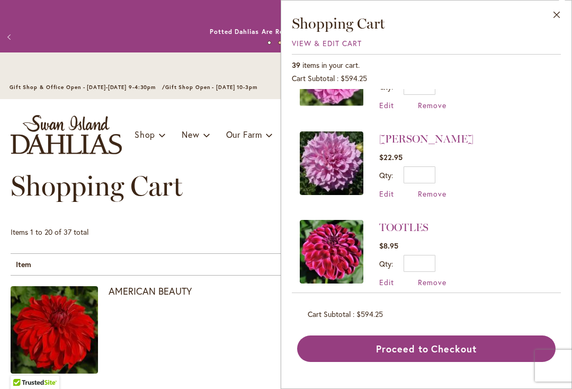
scroll to position [438, 0]
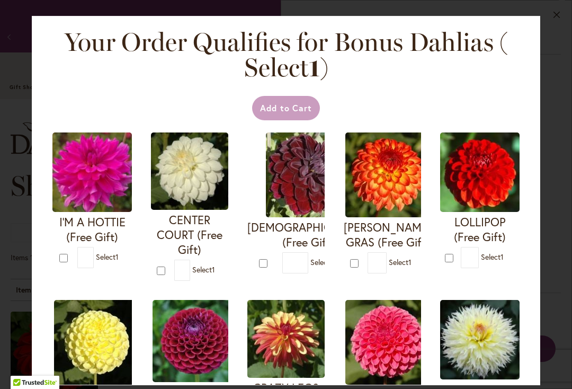
type input "*"
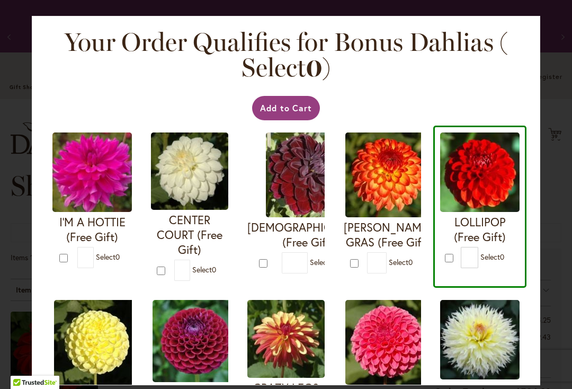
click at [295, 113] on button "Add to Cart" at bounding box center [286, 108] width 68 height 24
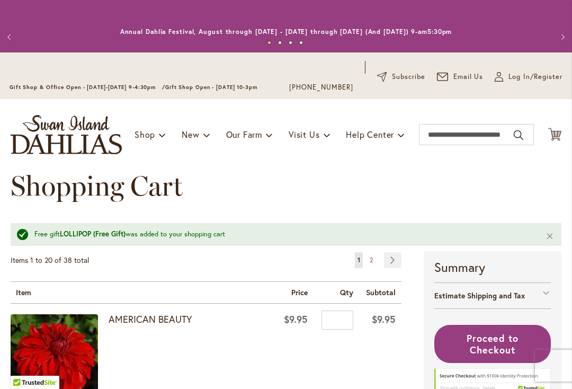
click at [558, 138] on icon at bounding box center [554, 134] width 13 height 13
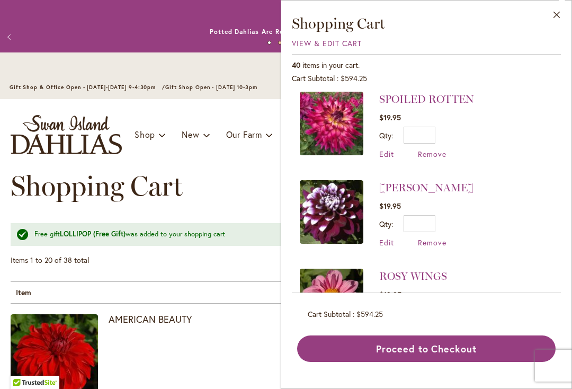
scroll to position [844, 0]
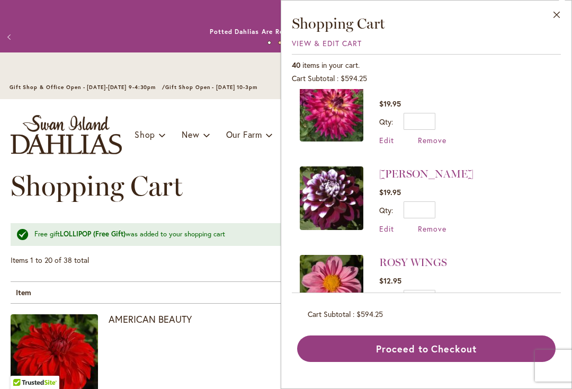
click at [437, 223] on span "Remove" at bounding box center [432, 228] width 29 height 10
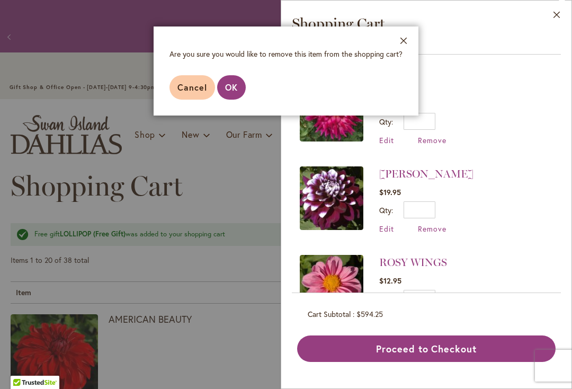
click at [228, 89] on span "OK" at bounding box center [231, 87] width 13 height 11
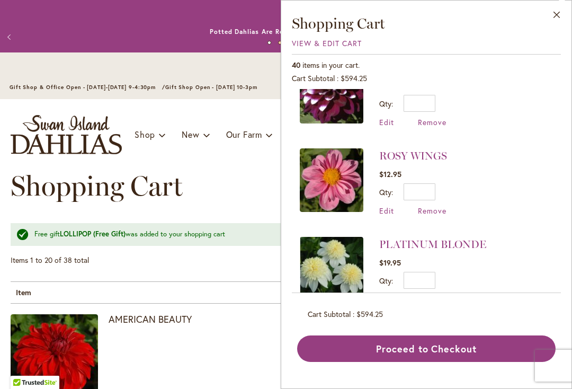
scroll to position [949, 0]
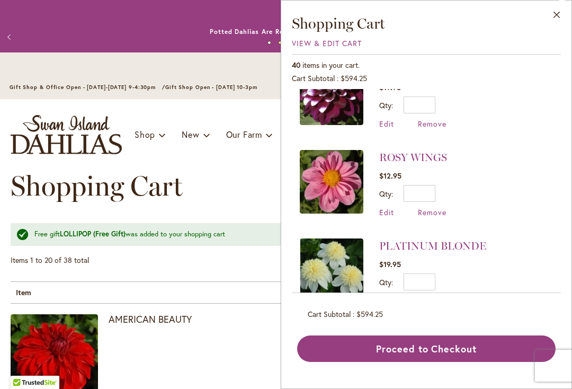
click at [433, 207] on span "Remove" at bounding box center [432, 212] width 29 height 10
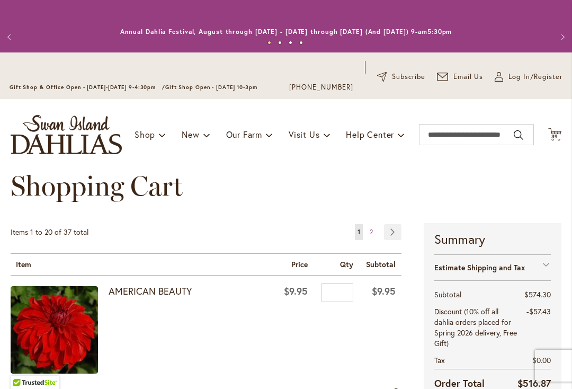
click at [558, 133] on span "39" at bounding box center [554, 136] width 7 height 7
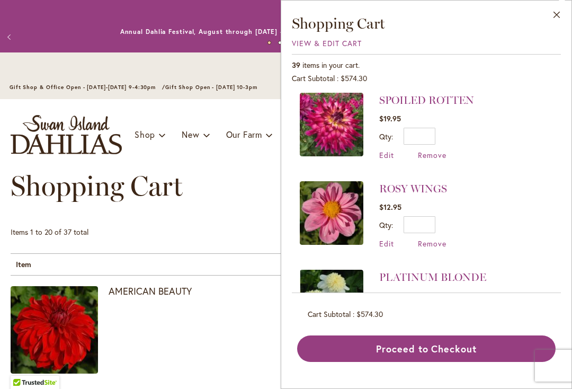
scroll to position [832, 0]
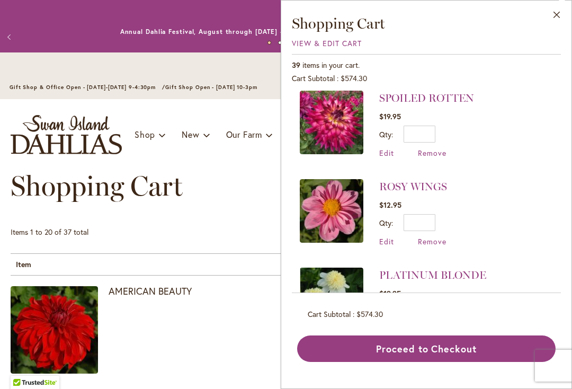
click at [436, 236] on span "Remove" at bounding box center [432, 241] width 29 height 10
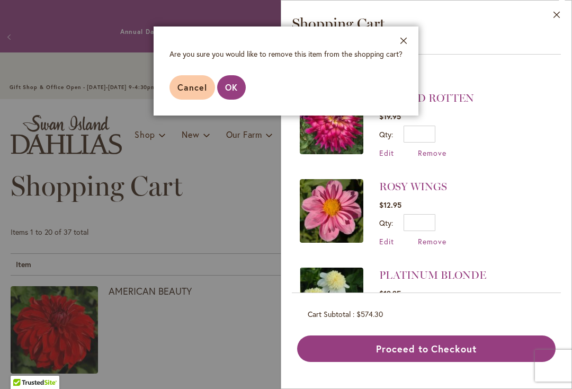
click at [232, 86] on span "OK" at bounding box center [231, 87] width 13 height 11
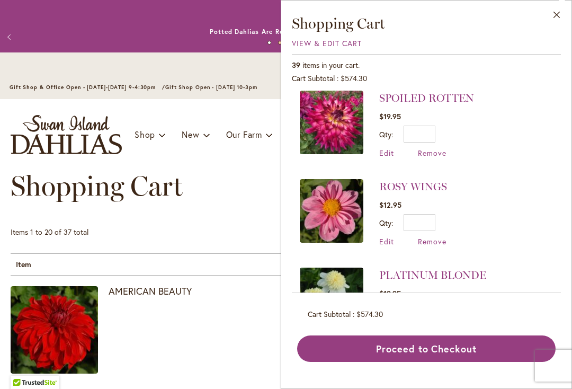
click at [436, 325] on span "Remove" at bounding box center [432, 330] width 29 height 10
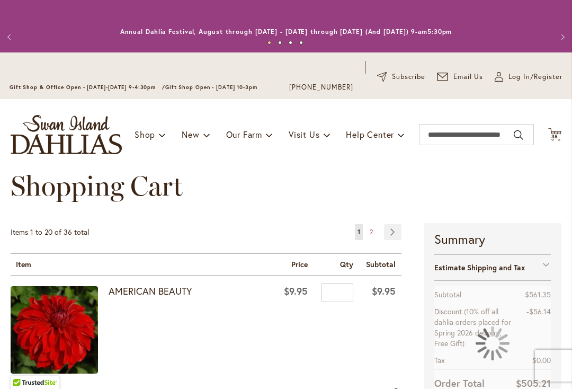
click at [556, 133] on span "38" at bounding box center [554, 136] width 7 height 7
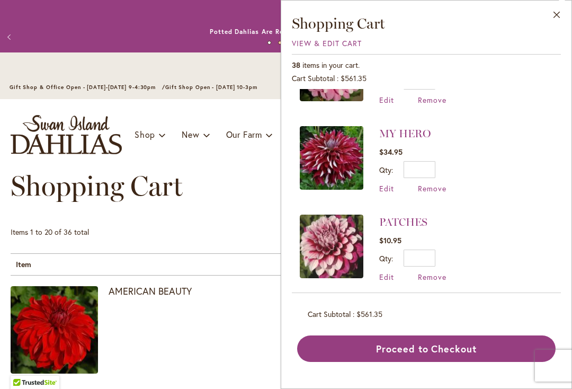
scroll to position [1059, 0]
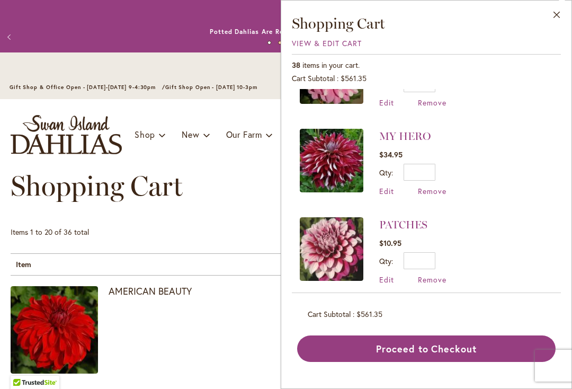
click at [437, 186] on span "Remove" at bounding box center [432, 191] width 29 height 10
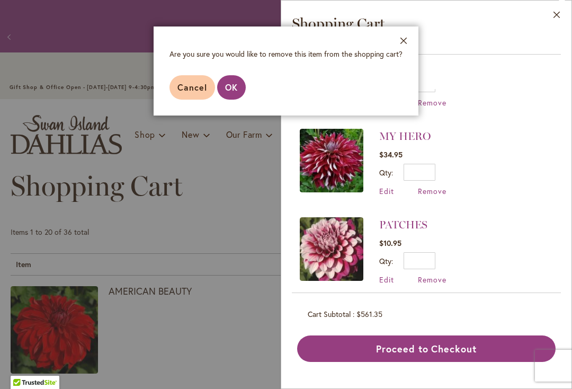
click at [234, 83] on span "OK" at bounding box center [231, 87] width 13 height 11
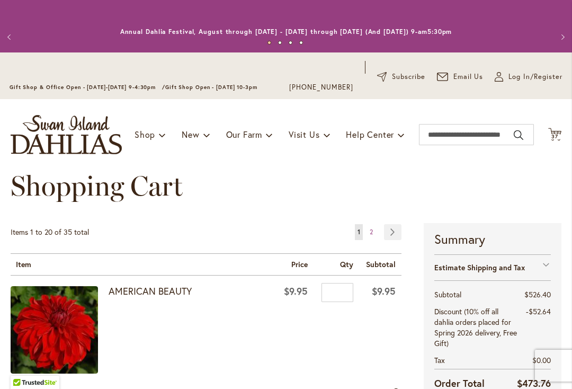
click at [554, 133] on span "37" at bounding box center [554, 136] width 7 height 7
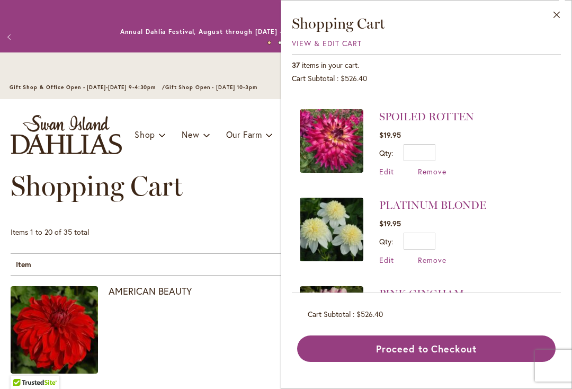
scroll to position [815, 0]
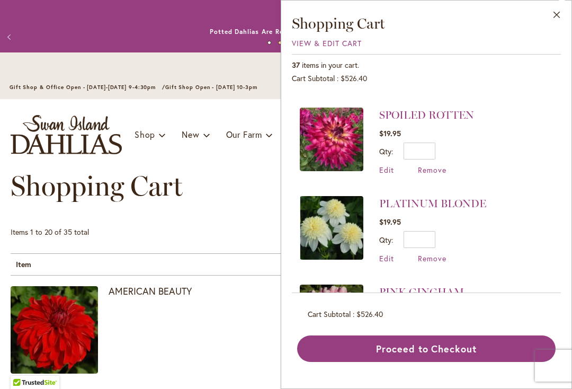
click at [432, 253] on span "Remove" at bounding box center [432, 258] width 29 height 10
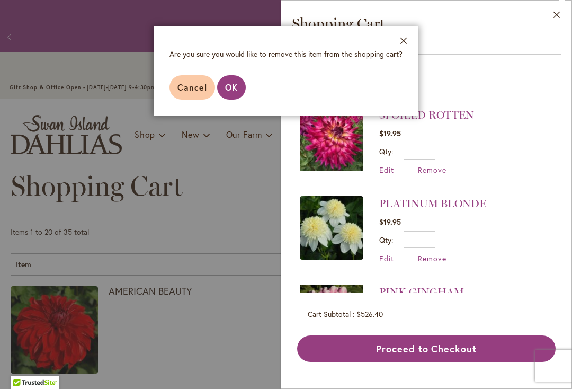
click at [235, 86] on span "OK" at bounding box center [231, 87] width 13 height 11
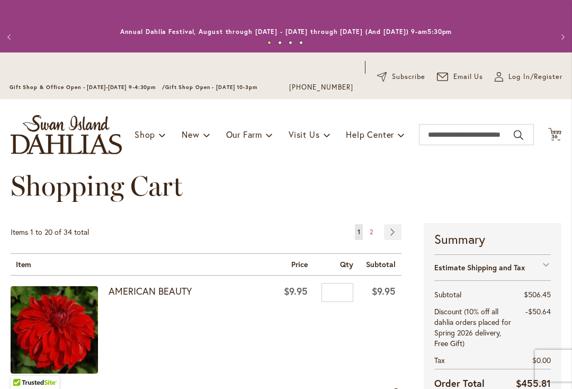
click at [556, 133] on span "36" at bounding box center [554, 136] width 7 height 7
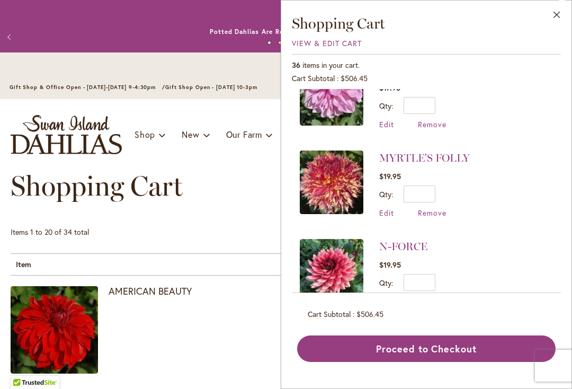
scroll to position [1129, 0]
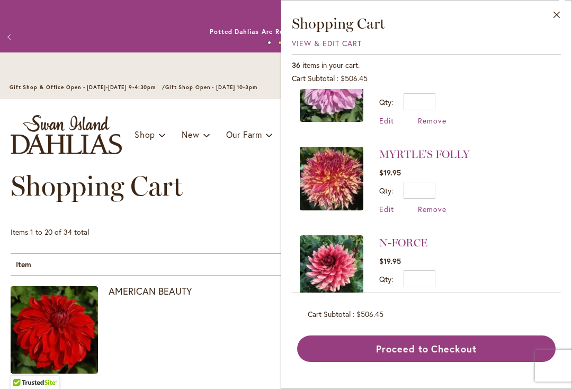
click at [431, 204] on span "Remove" at bounding box center [432, 209] width 29 height 10
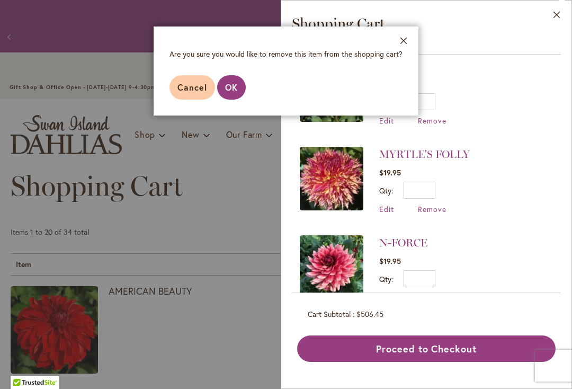
click at [230, 91] on span "OK" at bounding box center [231, 87] width 13 height 11
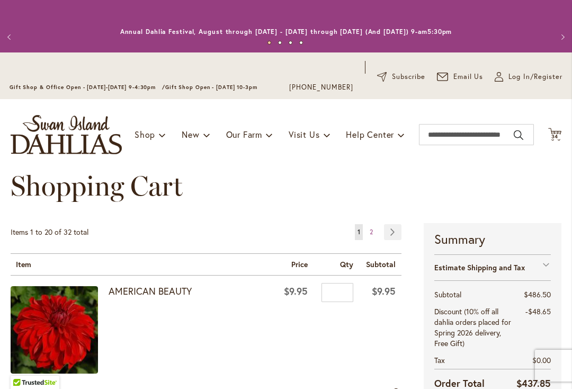
click at [555, 134] on span "34" at bounding box center [554, 136] width 7 height 7
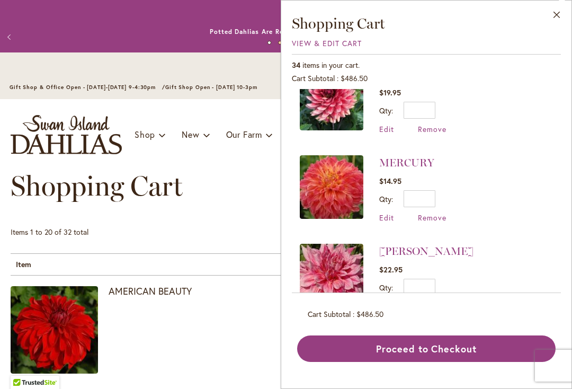
scroll to position [1117, 0]
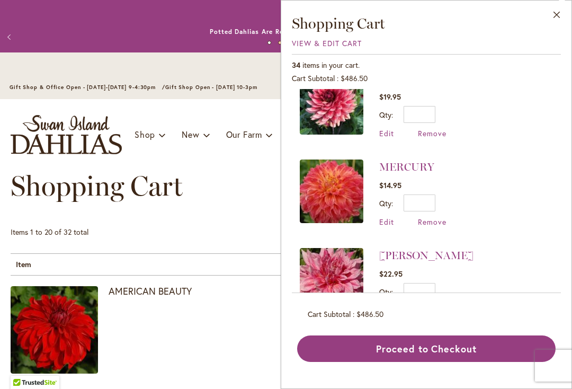
click at [431, 217] on span "Remove" at bounding box center [432, 222] width 29 height 10
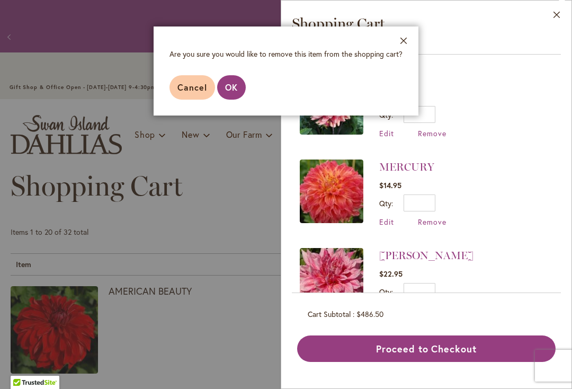
click at [233, 86] on span "OK" at bounding box center [231, 87] width 13 height 11
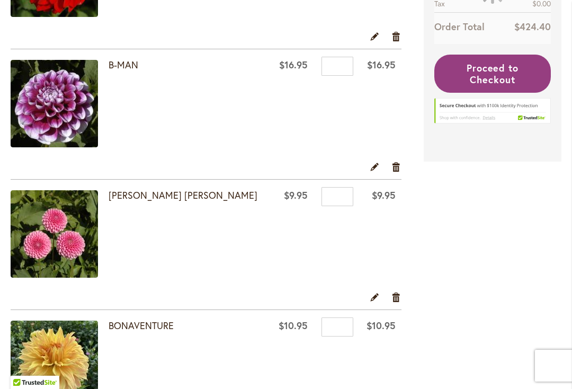
scroll to position [345, 0]
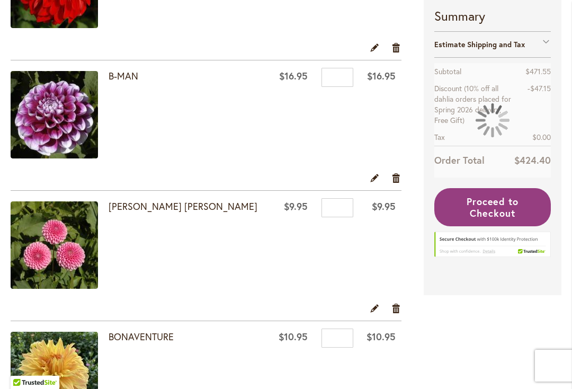
click at [399, 177] on link "Remove item" at bounding box center [396, 178] width 10 height 12
click at [396, 179] on link "Remove item" at bounding box center [396, 178] width 10 height 12
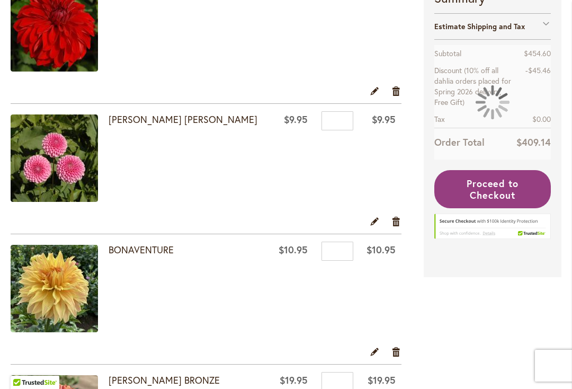
scroll to position [337, 0]
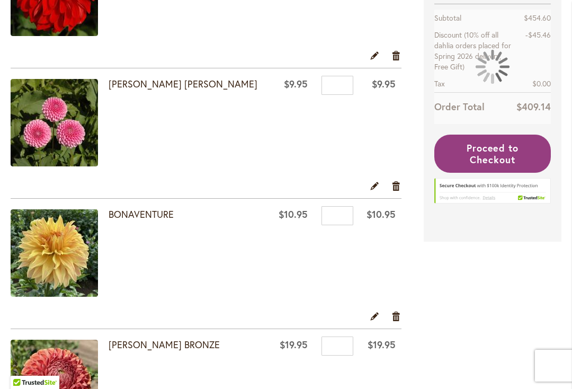
click at [398, 315] on link "Remove item" at bounding box center [396, 316] width 10 height 12
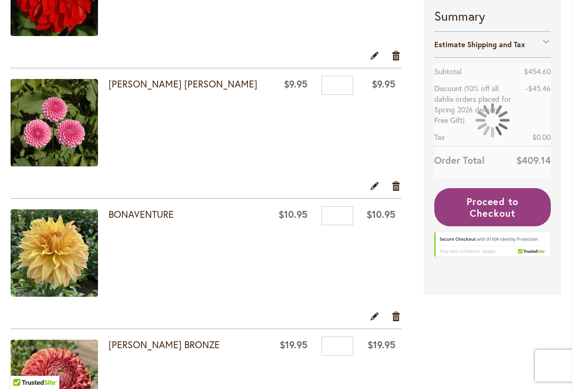
click at [393, 313] on link "Remove item" at bounding box center [396, 316] width 10 height 12
click at [396, 313] on link "Remove item" at bounding box center [396, 316] width 10 height 12
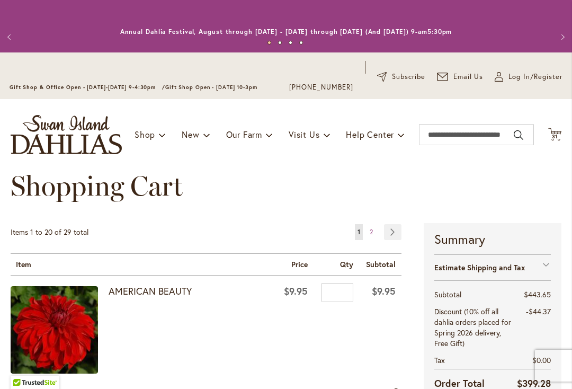
click at [554, 131] on icon at bounding box center [554, 134] width 13 height 13
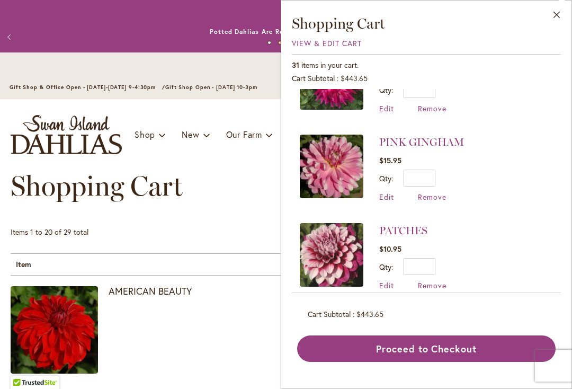
scroll to position [788, 0]
click at [428, 280] on span "Remove" at bounding box center [432, 285] width 29 height 10
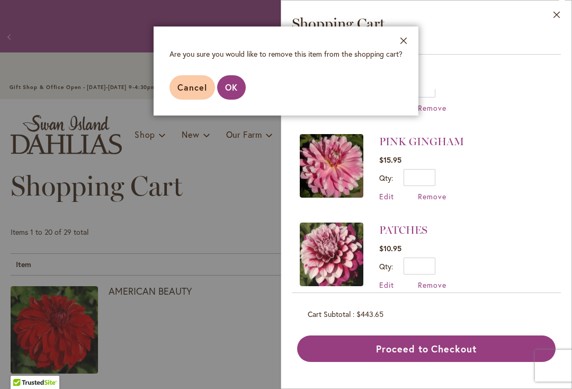
click at [235, 87] on span "OK" at bounding box center [231, 87] width 13 height 11
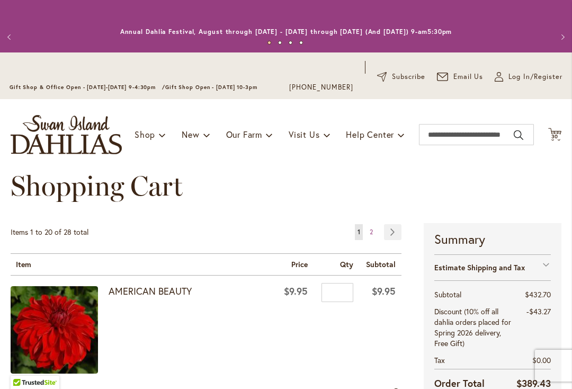
click at [555, 134] on span "30" at bounding box center [554, 136] width 7 height 7
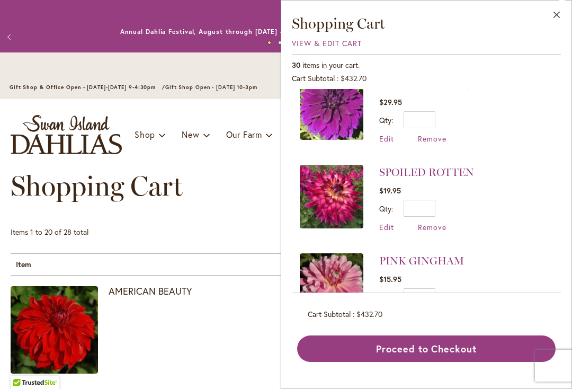
scroll to position [671, 0]
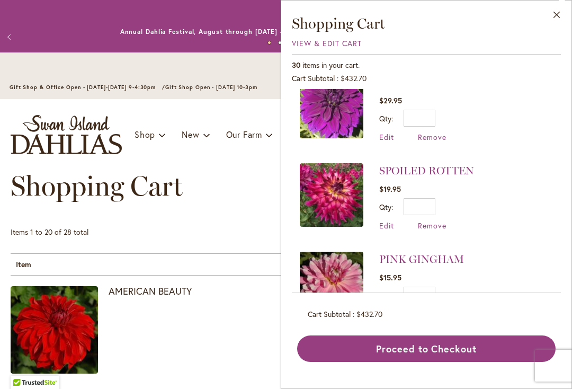
click at [432, 220] on span "Remove" at bounding box center [432, 225] width 29 height 10
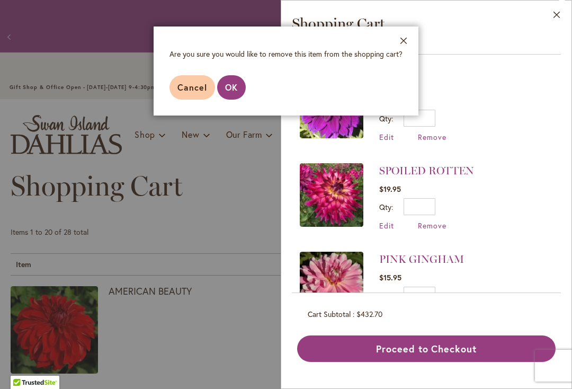
click at [237, 87] on span "OK" at bounding box center [231, 87] width 13 height 11
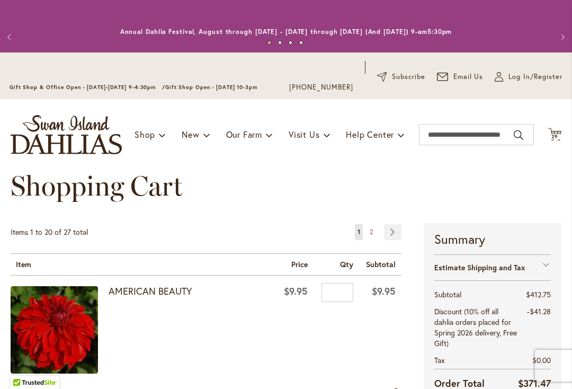
click at [552, 138] on icon at bounding box center [554, 134] width 13 height 13
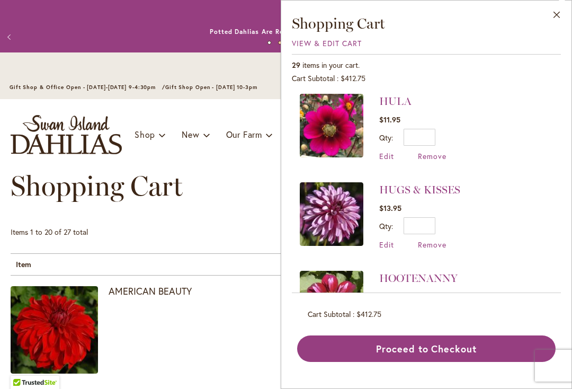
scroll to position [1122, 0]
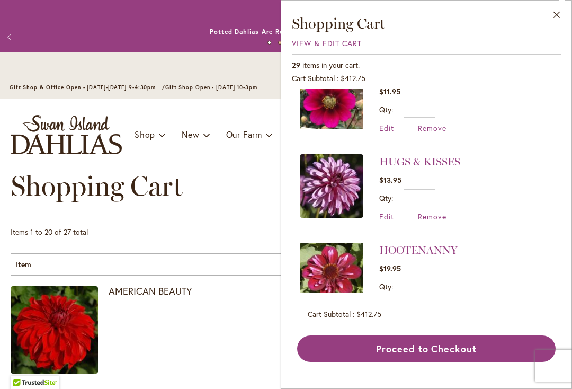
click at [434, 211] on span "Remove" at bounding box center [432, 216] width 29 height 10
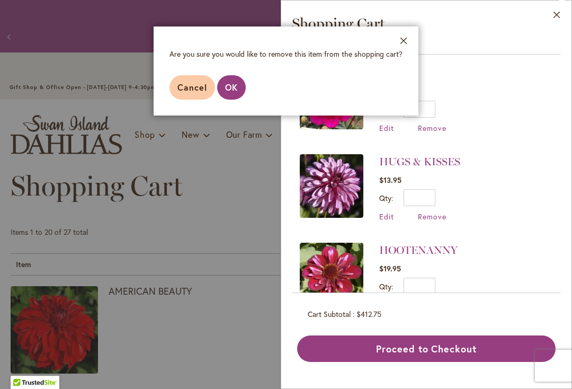
click at [241, 96] on button "OK" at bounding box center [231, 87] width 29 height 24
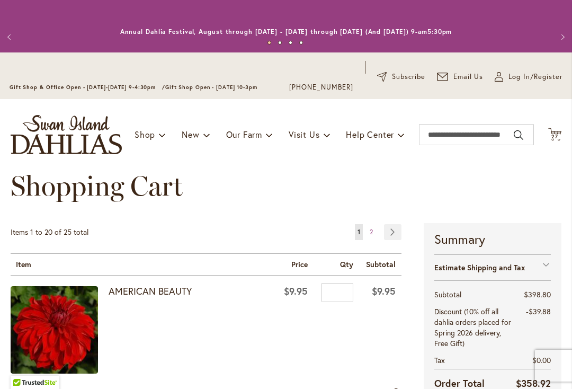
click at [555, 134] on span "27" at bounding box center [554, 136] width 7 height 7
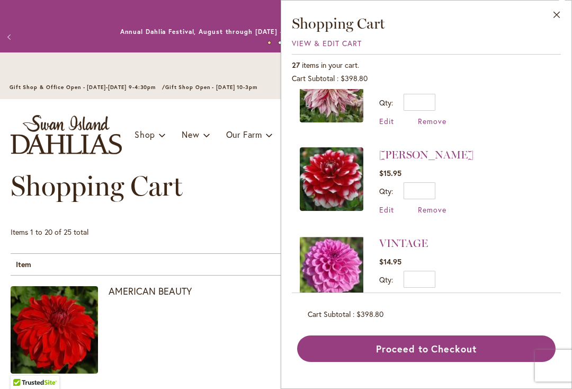
scroll to position [142, 0]
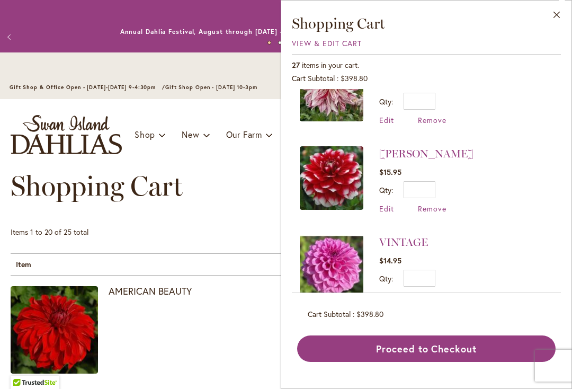
click at [436, 209] on span "Remove" at bounding box center [432, 208] width 29 height 10
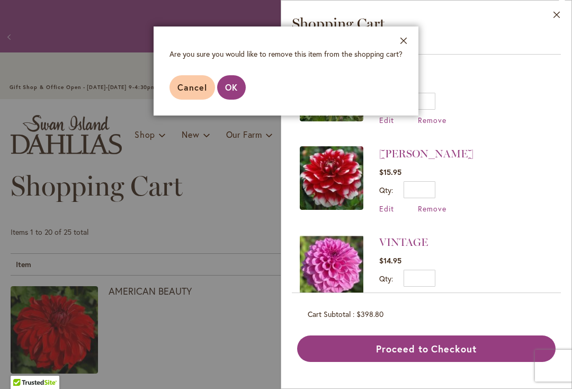
click at [233, 87] on span "OK" at bounding box center [231, 87] width 13 height 11
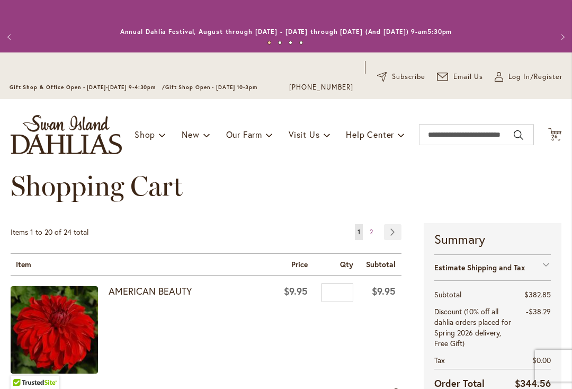
click at [557, 134] on span "26" at bounding box center [554, 136] width 7 height 7
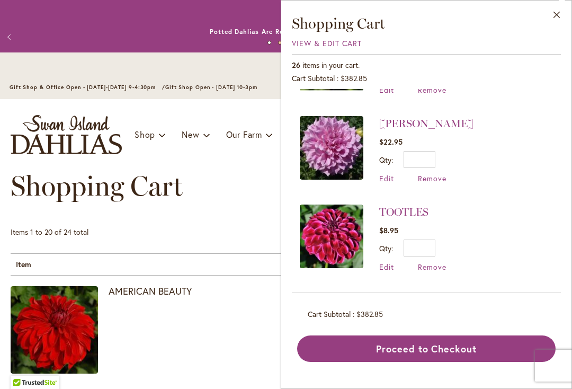
scroll to position [262, 0]
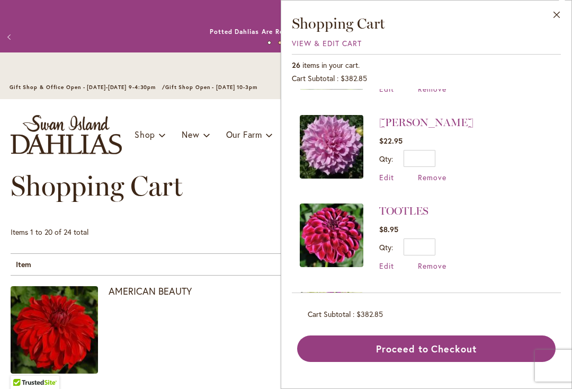
click at [431, 265] on span "Remove" at bounding box center [432, 265] width 29 height 10
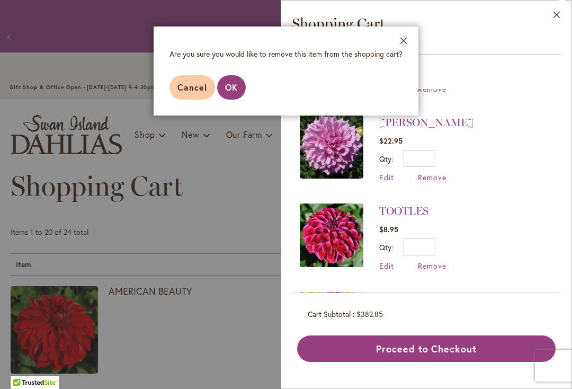
click at [237, 90] on span "OK" at bounding box center [231, 87] width 13 height 11
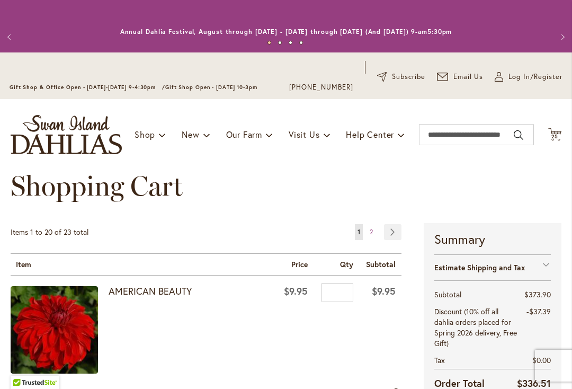
click at [554, 133] on span "25" at bounding box center [554, 136] width 7 height 7
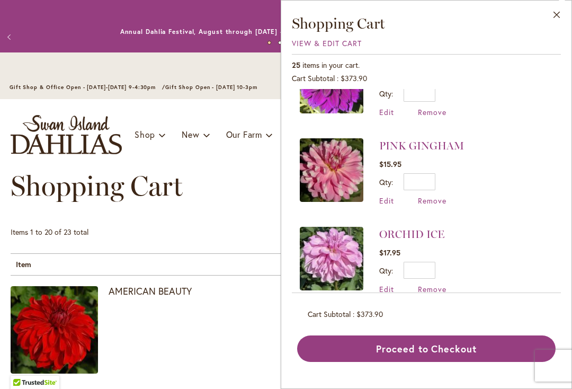
scroll to position [419, 0]
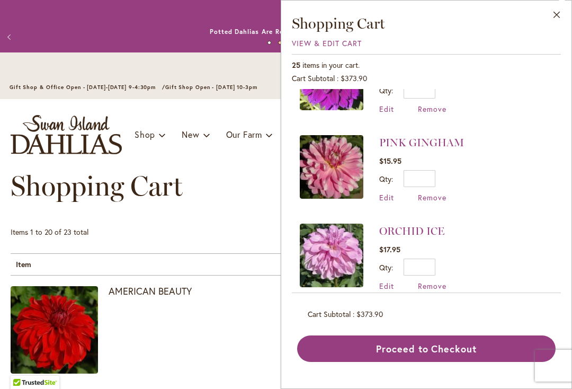
click at [427, 196] on span "Remove" at bounding box center [432, 197] width 29 height 10
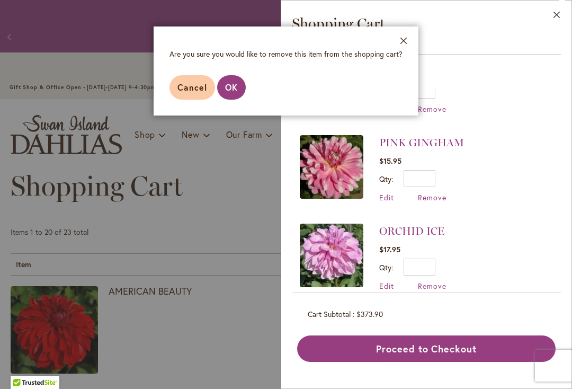
click at [236, 86] on span "OK" at bounding box center [231, 87] width 13 height 11
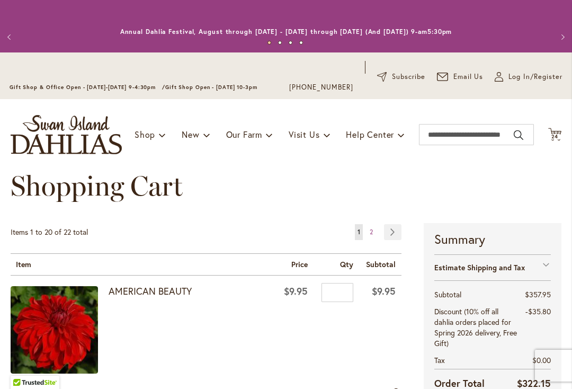
click at [555, 136] on span "24" at bounding box center [554, 136] width 7 height 7
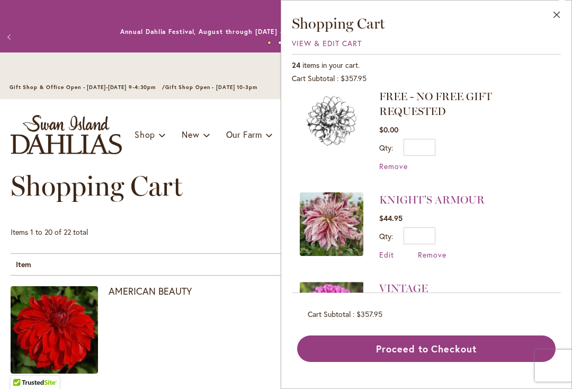
scroll to position [2, 0]
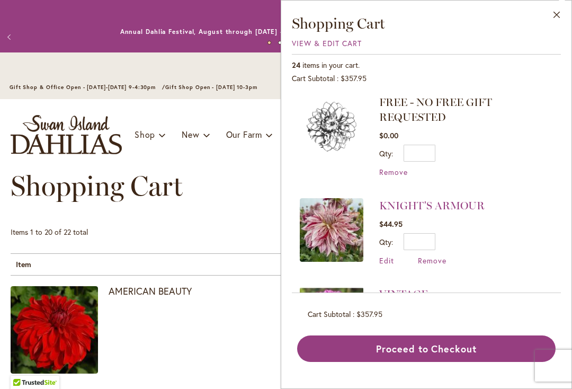
click at [389, 171] on span "Remove" at bounding box center [393, 172] width 29 height 10
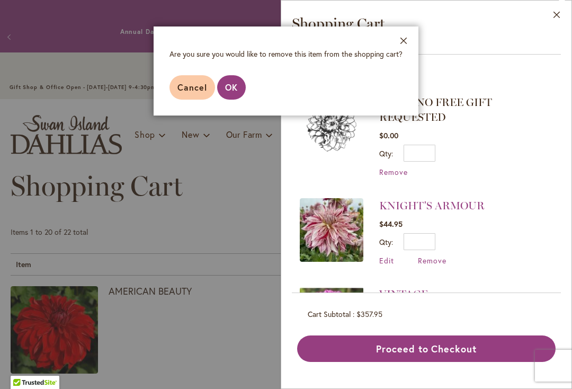
click at [237, 84] on span "OK" at bounding box center [231, 87] width 13 height 11
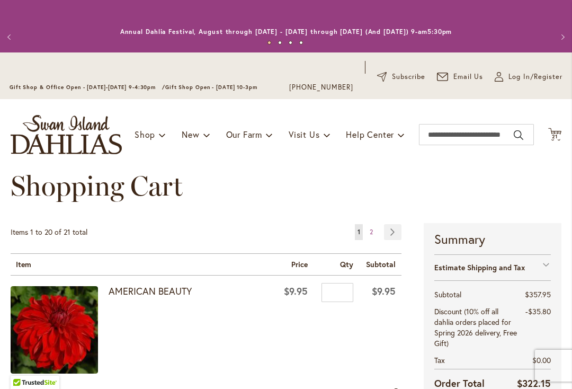
click at [555, 136] on span "21" at bounding box center [555, 136] width 6 height 7
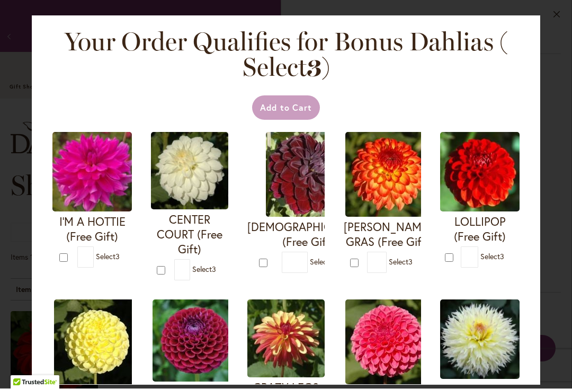
click at [555, 172] on div "Your Order Qualifies for Bonus Dahlias ( Select 3 ) Add to Cart I'M A HOTTIE (F…" at bounding box center [286, 194] width 572 height 389
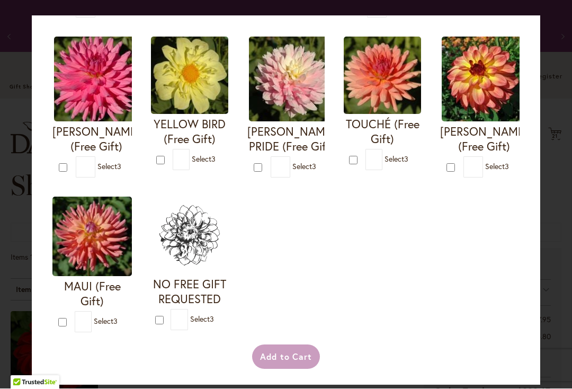
scroll to position [422, 0]
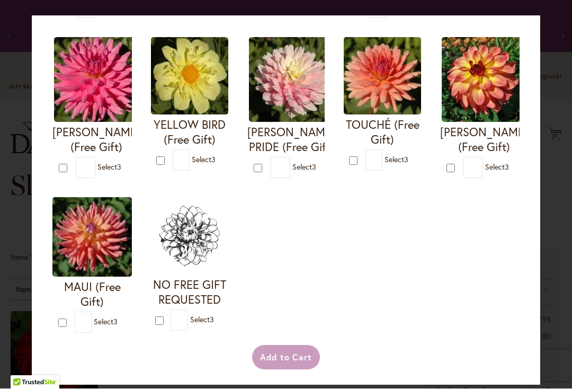
type input "*"
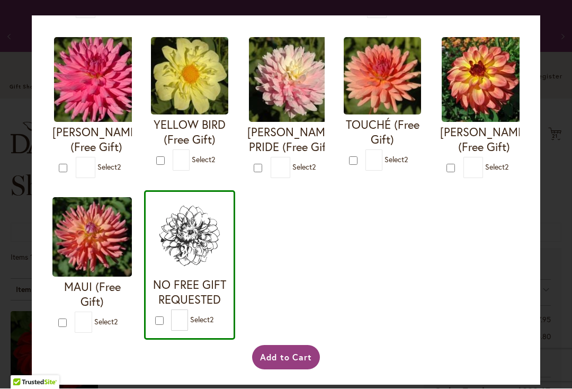
click at [287, 370] on button "Add to Cart" at bounding box center [286, 357] width 68 height 24
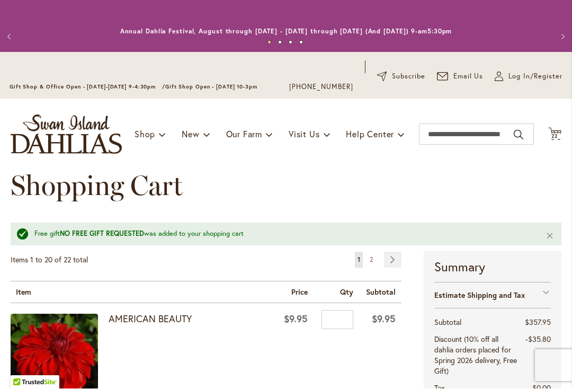
click at [559, 136] on span "22 22 items" at bounding box center [555, 136] width 11 height 5
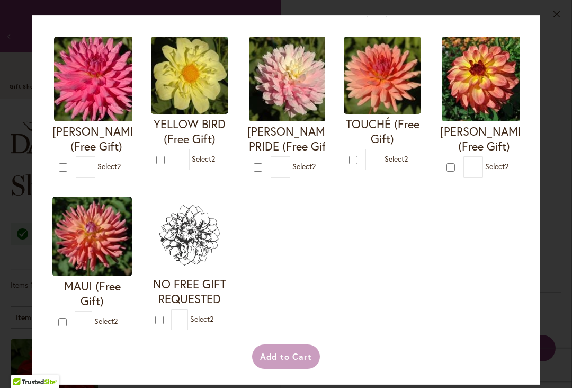
scroll to position [422, 0]
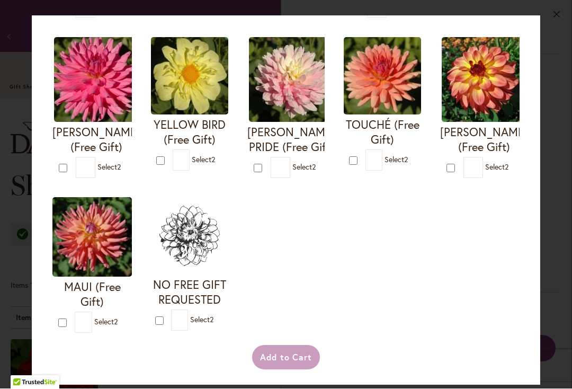
type input "*"
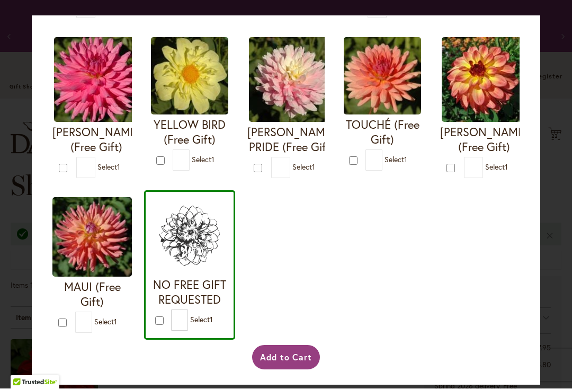
click at [286, 370] on button "Add to Cart" at bounding box center [286, 357] width 68 height 24
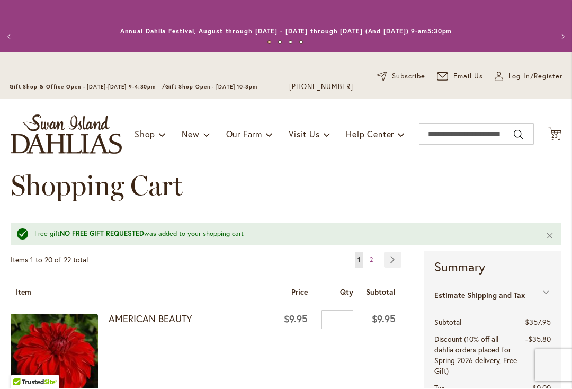
click at [559, 134] on span "23 23 items" at bounding box center [555, 136] width 11 height 5
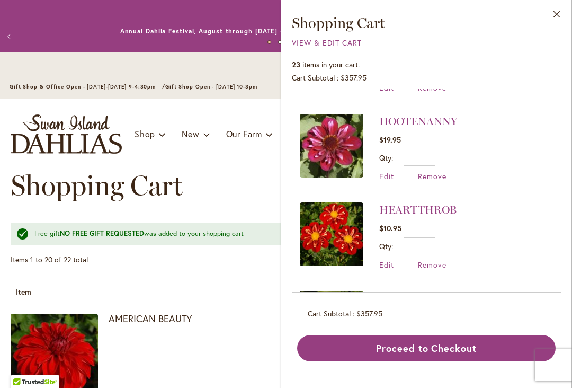
scroll to position [805, 0]
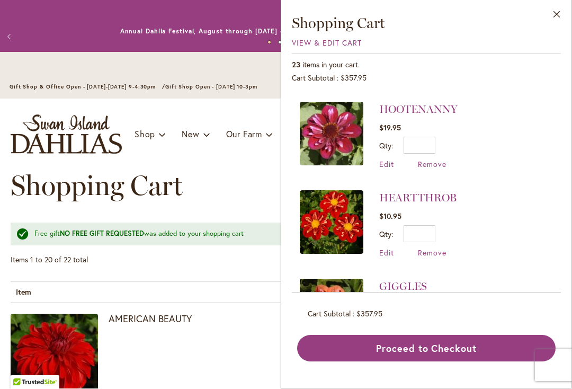
click at [432, 248] on span "Remove" at bounding box center [432, 253] width 29 height 10
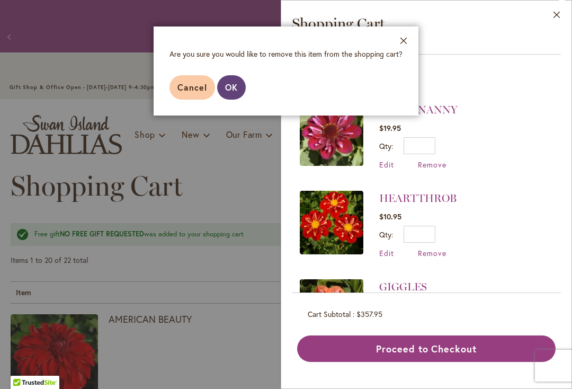
click at [232, 93] on button "OK" at bounding box center [231, 87] width 29 height 24
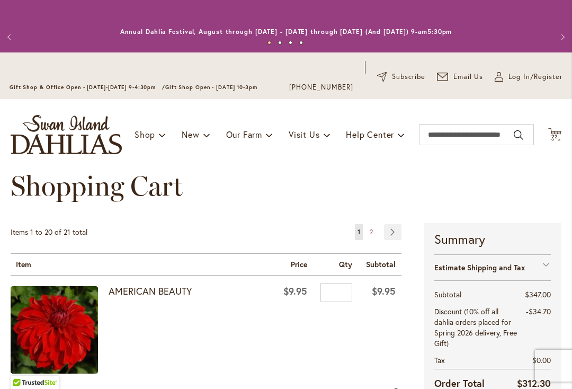
click at [551, 133] on span "22" at bounding box center [554, 136] width 7 height 7
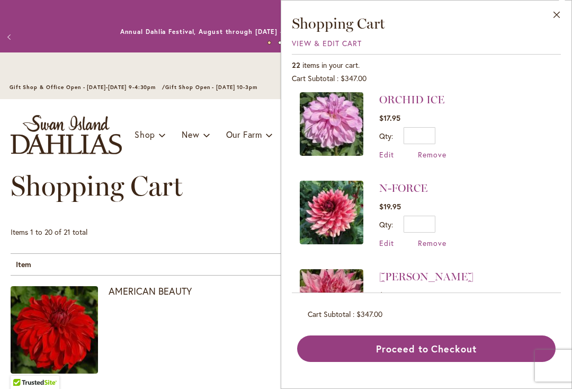
scroll to position [471, 0]
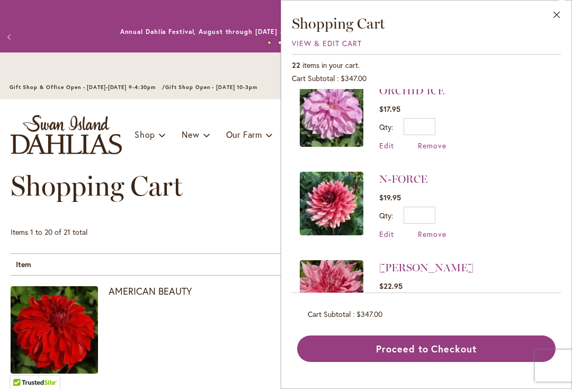
click at [430, 232] on span "Remove" at bounding box center [432, 234] width 29 height 10
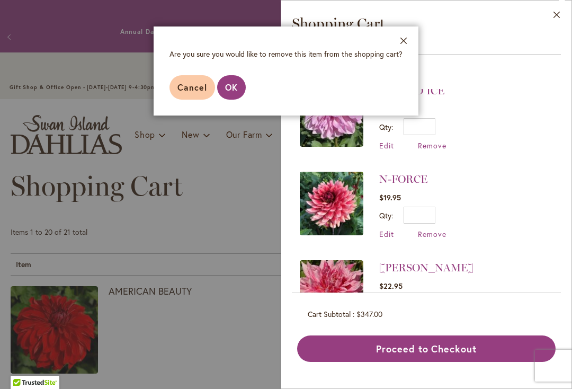
click at [234, 86] on span "OK" at bounding box center [231, 87] width 13 height 11
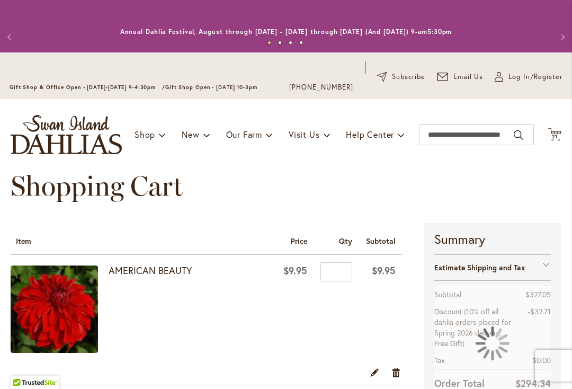
click at [556, 130] on icon "Cart .cls-1 { fill: #231f20; }" at bounding box center [554, 134] width 13 height 13
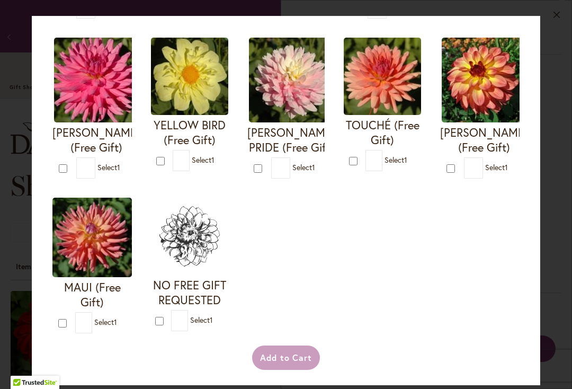
scroll to position [422, 0]
type input "*"
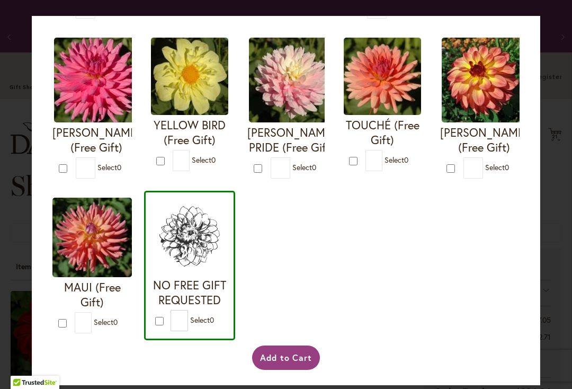
click at [291, 370] on button "Add to Cart" at bounding box center [286, 357] width 68 height 24
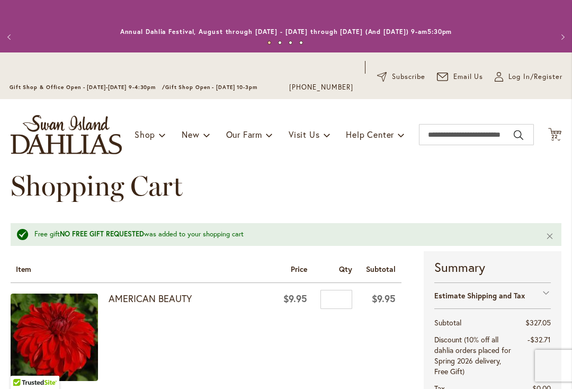
click at [560, 129] on icon "Cart .cls-1 { fill: #231f20; }" at bounding box center [554, 134] width 13 height 13
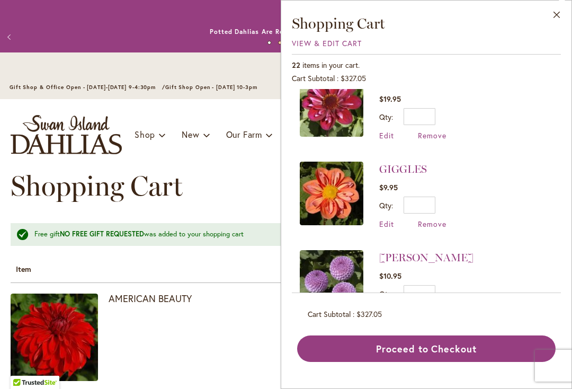
scroll to position [745, 0]
click at [433, 223] on span "Remove" at bounding box center [432, 224] width 29 height 10
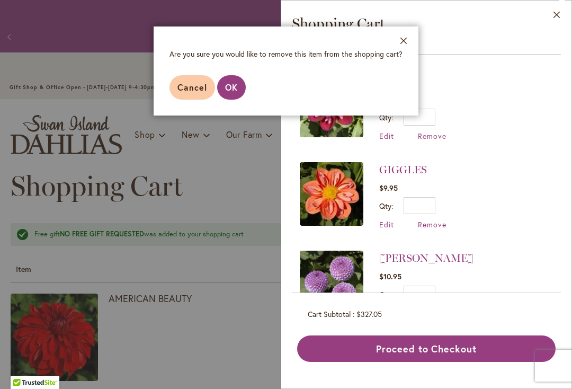
click at [232, 85] on span "OK" at bounding box center [231, 87] width 13 height 11
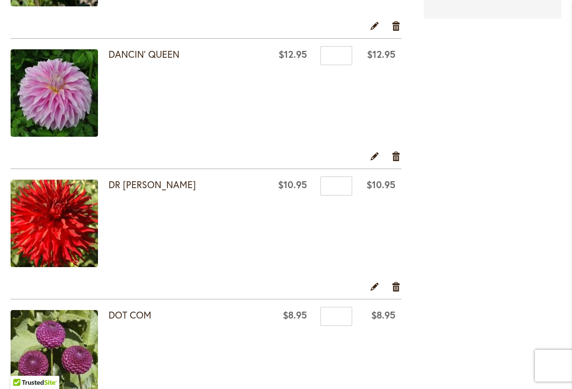
scroll to position [668, 0]
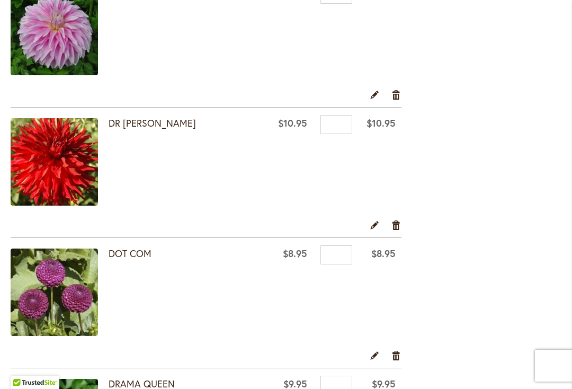
click at [399, 223] on link "Remove item" at bounding box center [396, 225] width 10 height 12
click at [398, 227] on link "Remove item" at bounding box center [396, 225] width 10 height 12
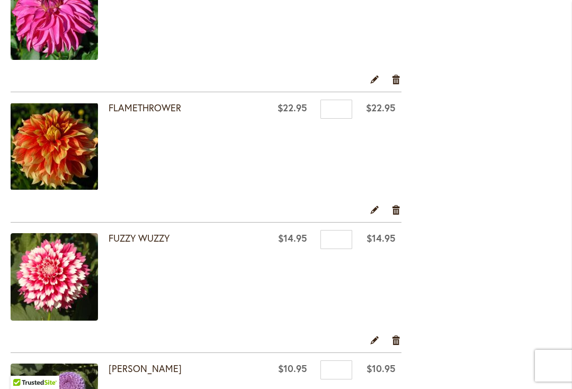
scroll to position [951, 0]
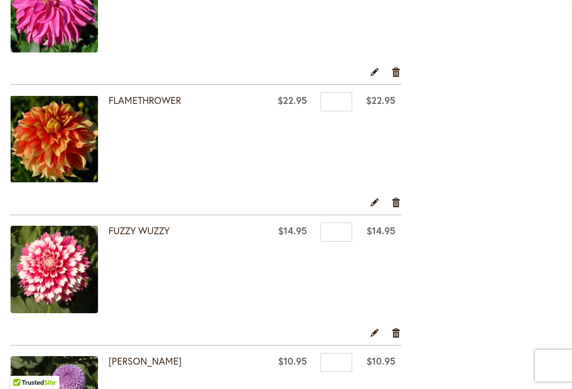
click at [398, 330] on link "Remove item" at bounding box center [396, 332] width 10 height 12
click at [398, 337] on link "Remove item" at bounding box center [396, 332] width 10 height 12
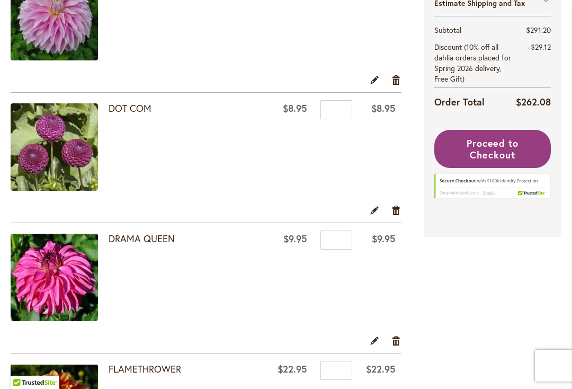
scroll to position [682, 0]
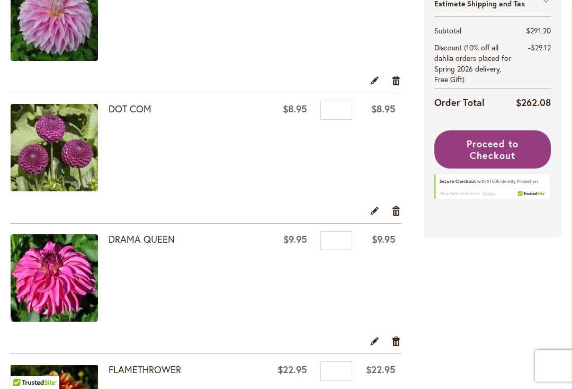
click at [398, 338] on link "Remove item" at bounding box center [396, 341] width 10 height 12
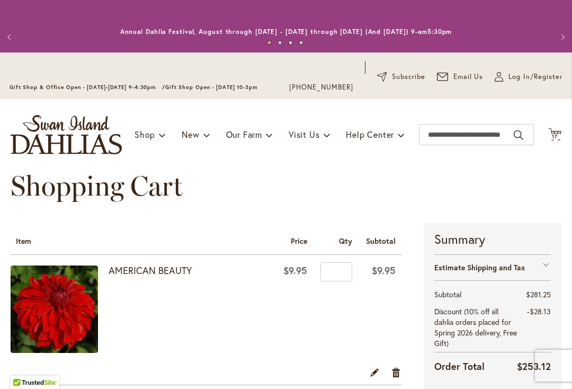
click at [561, 137] on icon "Cart .cls-1 { fill: #231f20; }" at bounding box center [554, 134] width 13 height 13
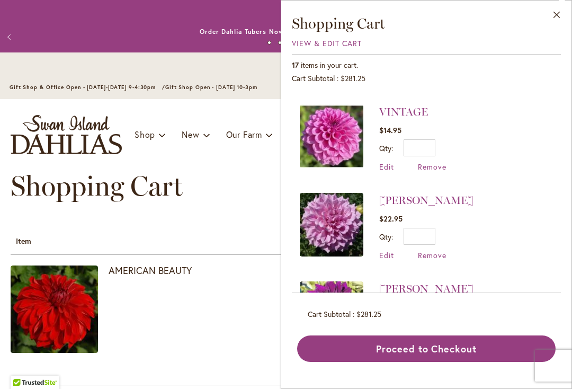
scroll to position [177, 0]
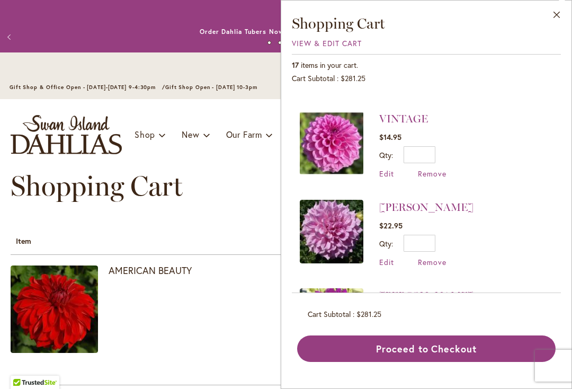
click at [432, 176] on span "Remove" at bounding box center [432, 173] width 29 height 10
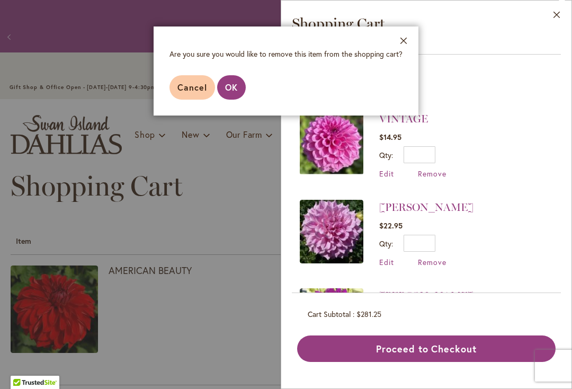
click at [236, 83] on span "OK" at bounding box center [231, 87] width 13 height 11
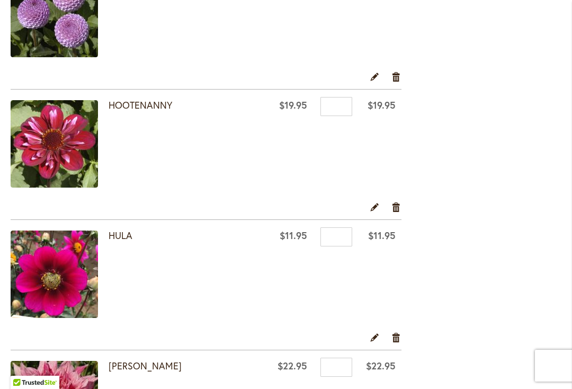
scroll to position [1078, 0]
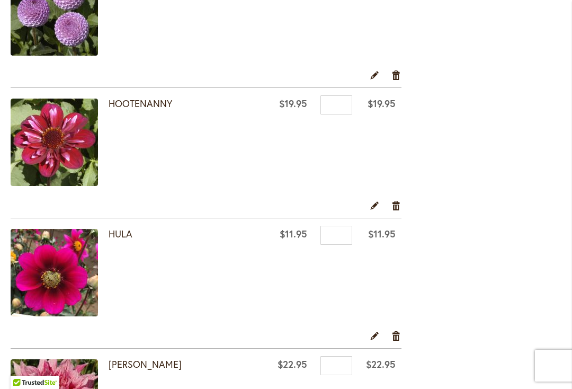
click at [399, 205] on link "Remove item" at bounding box center [396, 205] width 10 height 12
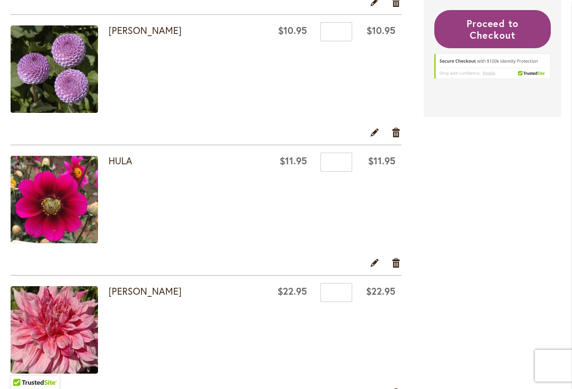
scroll to position [1050, 0]
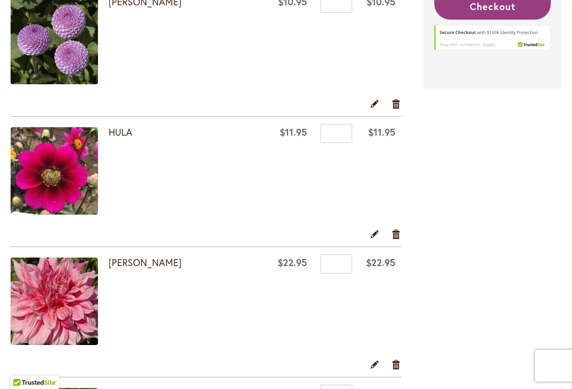
click at [399, 234] on link "Remove item" at bounding box center [396, 234] width 10 height 12
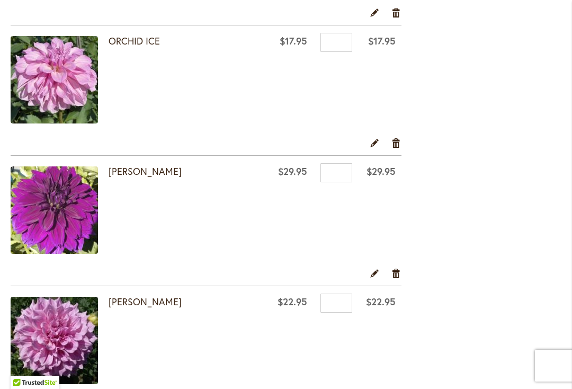
scroll to position [1265, 0]
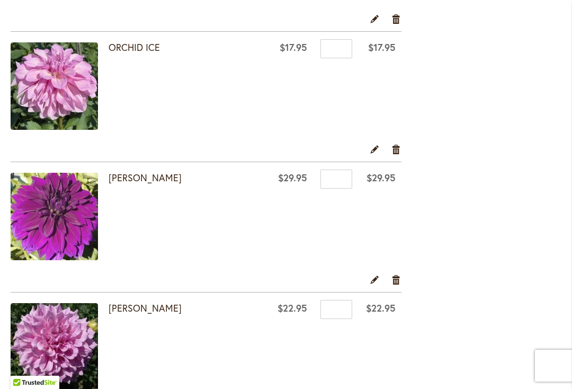
click at [399, 149] on link "Remove item" at bounding box center [396, 149] width 10 height 12
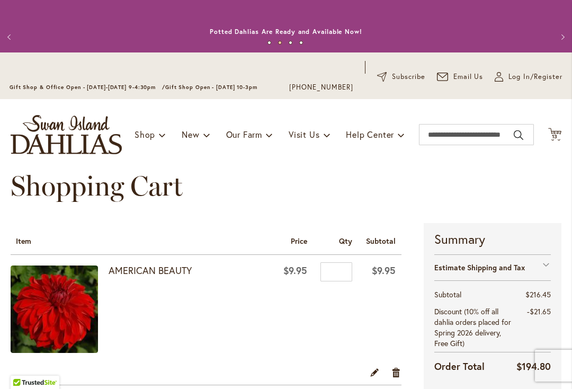
click at [555, 137] on span "13" at bounding box center [555, 136] width 6 height 7
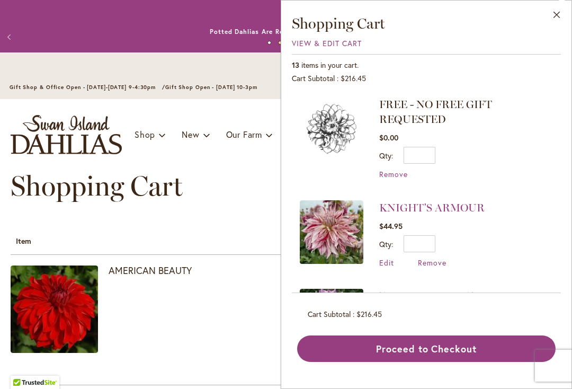
click at [390, 176] on span "Remove" at bounding box center [393, 174] width 29 height 10
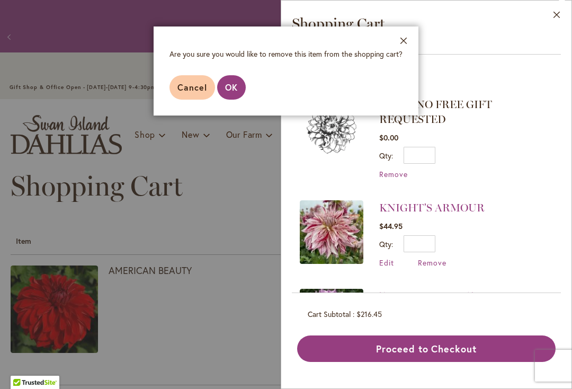
click at [240, 86] on button "OK" at bounding box center [231, 87] width 29 height 24
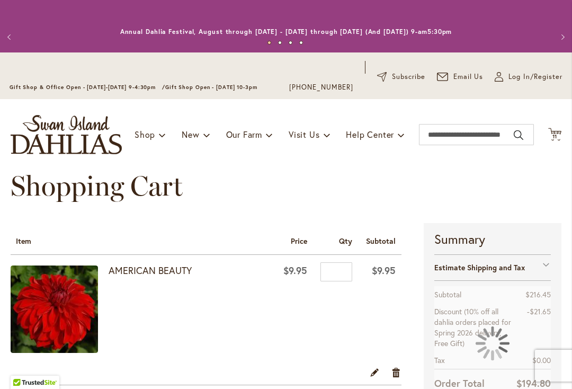
click at [556, 134] on span "11" at bounding box center [554, 136] width 5 height 7
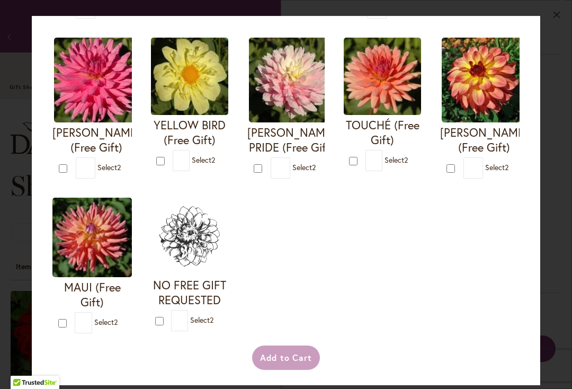
scroll to position [422, 0]
type input "*"
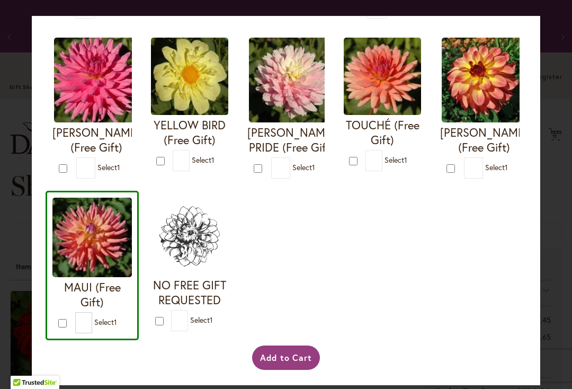
type input "*"
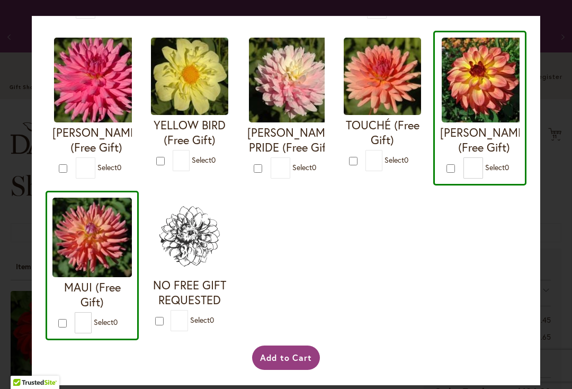
click at [305, 366] on button "Add to Cart" at bounding box center [286, 357] width 68 height 24
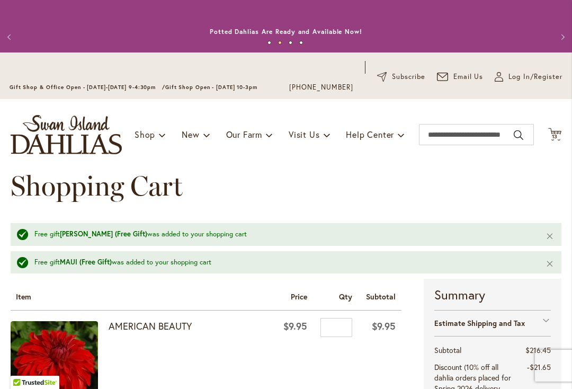
click at [557, 134] on span "13" at bounding box center [555, 136] width 6 height 7
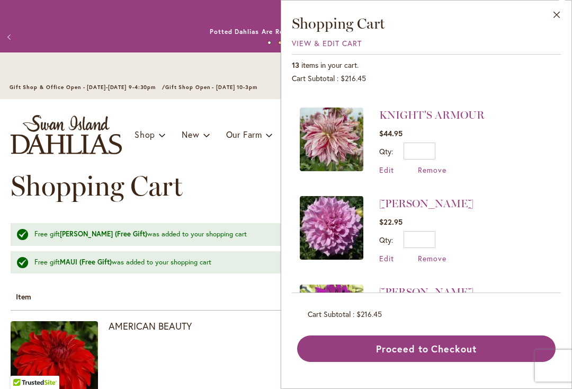
scroll to position [182, 0]
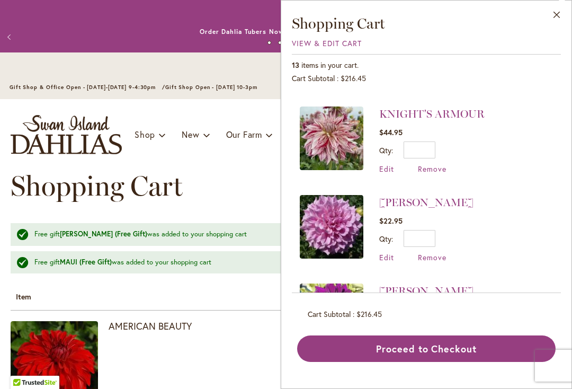
click at [436, 252] on span "Remove" at bounding box center [432, 257] width 29 height 10
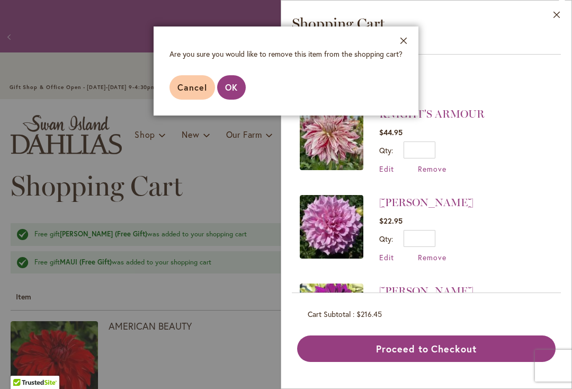
click at [233, 86] on span "OK" at bounding box center [231, 87] width 13 height 11
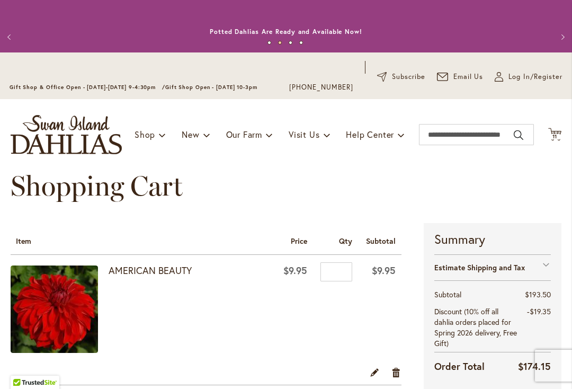
click at [554, 131] on icon at bounding box center [554, 134] width 13 height 13
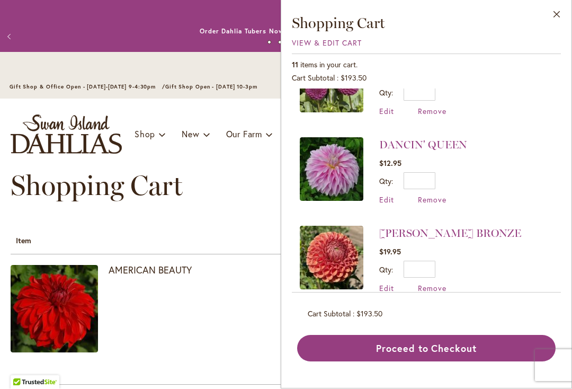
scroll to position [593, 0]
click at [435, 194] on span "Remove" at bounding box center [432, 199] width 29 height 10
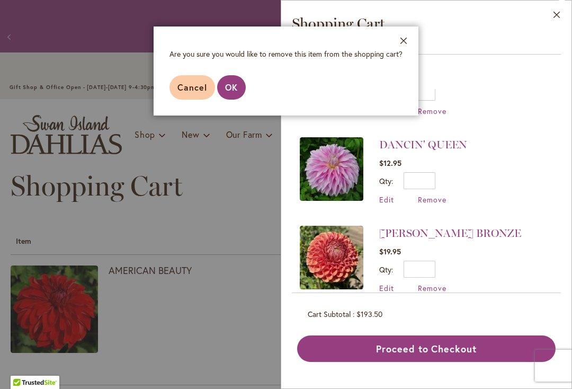
click at [228, 86] on span "OK" at bounding box center [231, 87] width 13 height 11
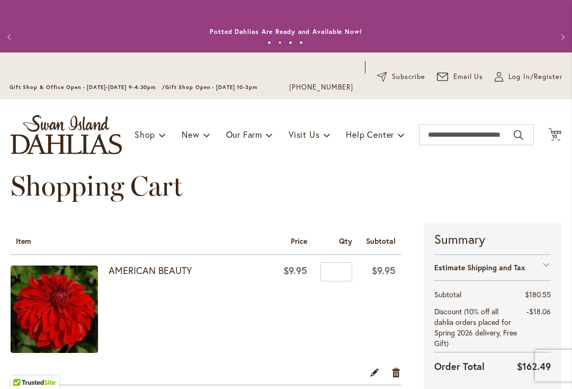
click at [556, 133] on span "10" at bounding box center [555, 136] width 6 height 7
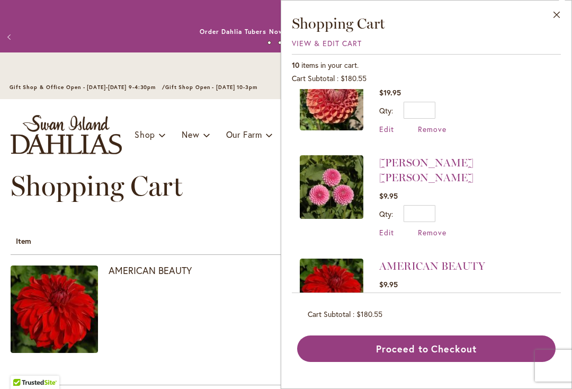
scroll to position [663, 0]
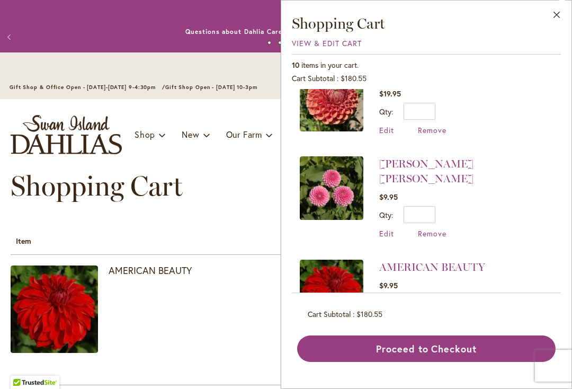
click at [430, 228] on span "Remove" at bounding box center [432, 233] width 29 height 10
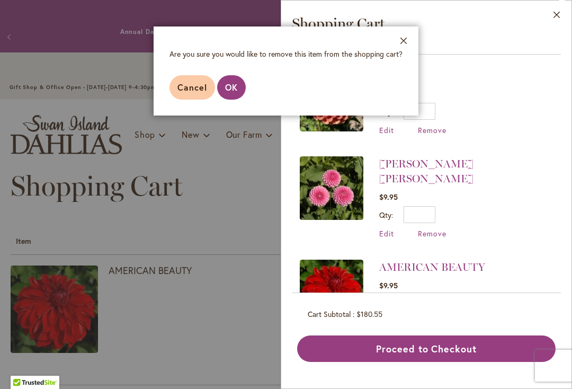
click at [231, 88] on span "OK" at bounding box center [231, 87] width 13 height 11
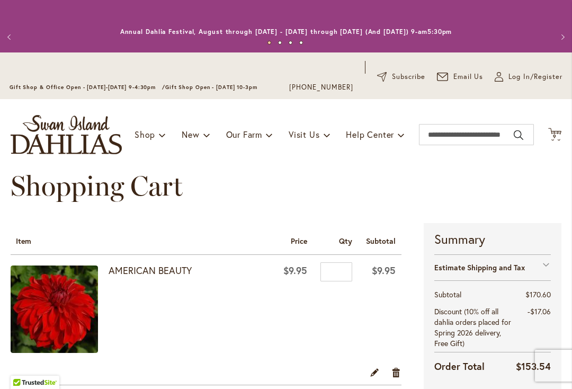
click at [555, 138] on span "9" at bounding box center [555, 136] width 4 height 7
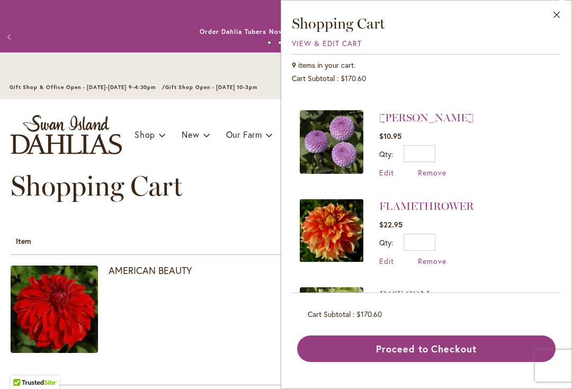
scroll to position [377, 0]
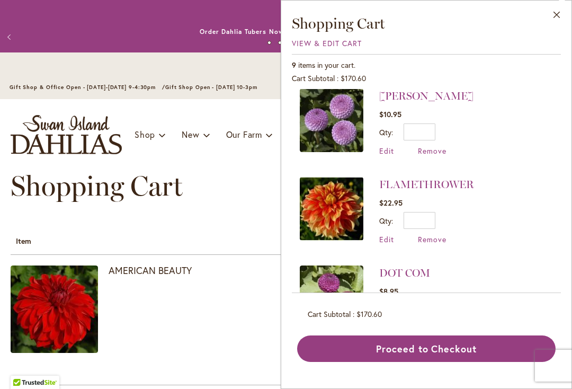
click at [435, 234] on span "Remove" at bounding box center [432, 239] width 29 height 10
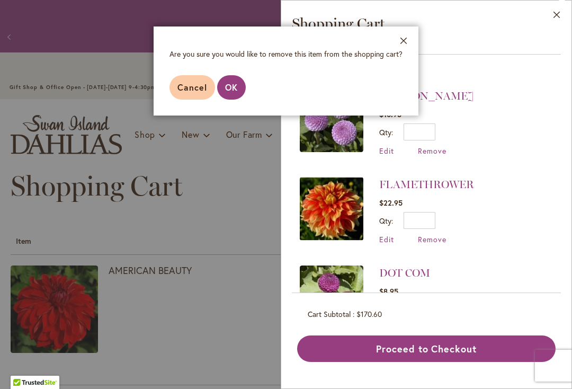
click at [230, 89] on span "OK" at bounding box center [231, 87] width 13 height 11
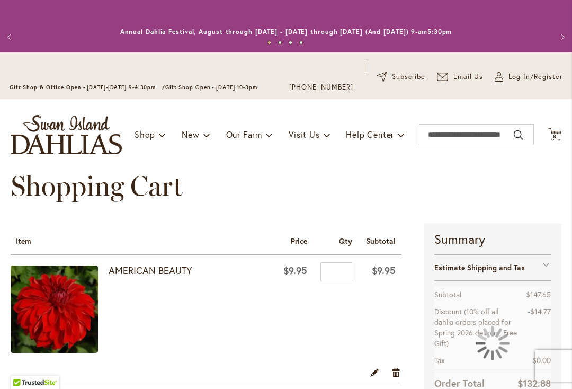
click at [556, 133] on span "8" at bounding box center [555, 136] width 4 height 7
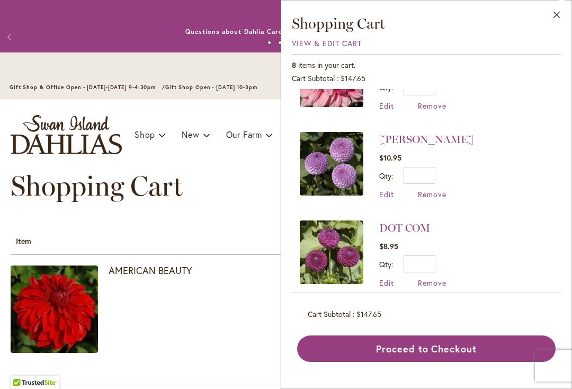
scroll to position [343, 0]
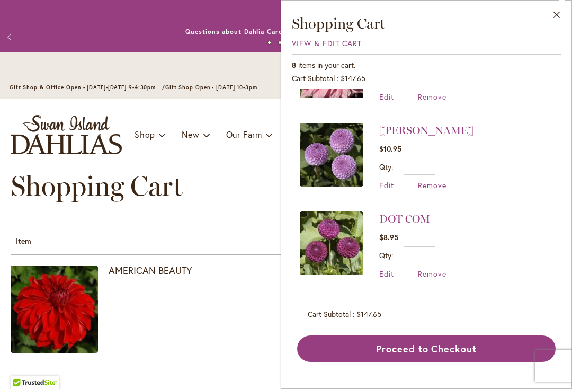
click at [429, 180] on span "Remove" at bounding box center [432, 185] width 29 height 10
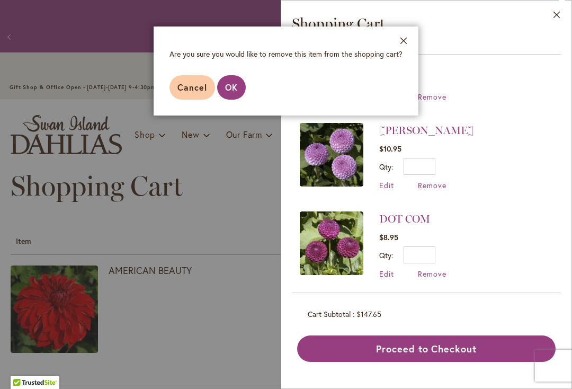
click at [227, 87] on span "OK" at bounding box center [231, 87] width 13 height 11
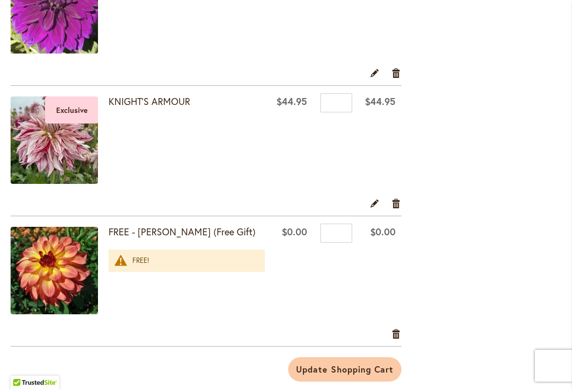
scroll to position [822, 0]
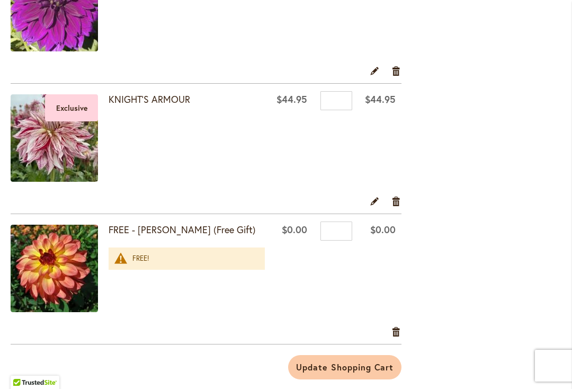
click at [398, 328] on link "Remove item" at bounding box center [396, 331] width 10 height 12
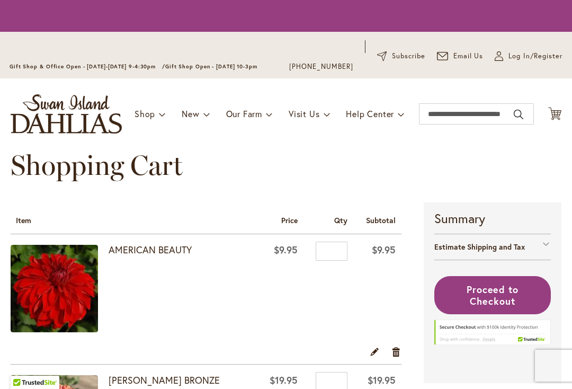
click at [400, 330] on td "$9.95" at bounding box center [377, 289] width 49 height 111
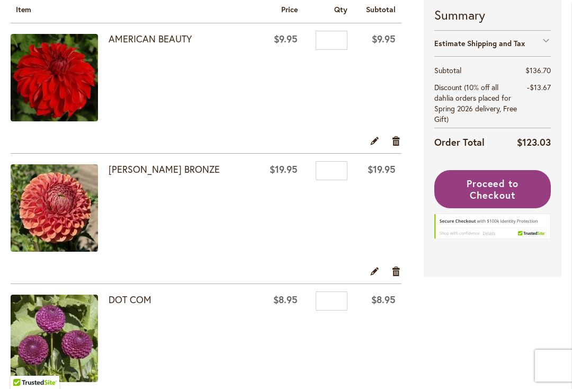
scroll to position [232, 0]
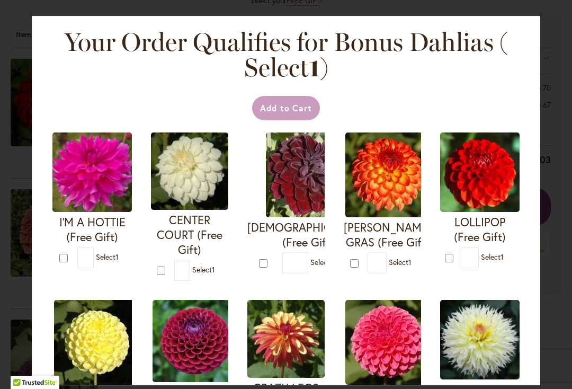
type input "*"
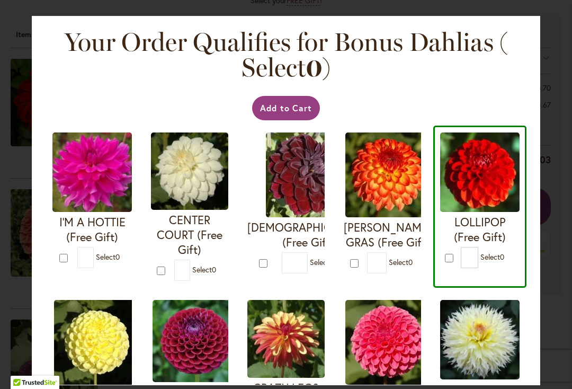
click at [304, 112] on button "Add to Cart" at bounding box center [286, 108] width 68 height 24
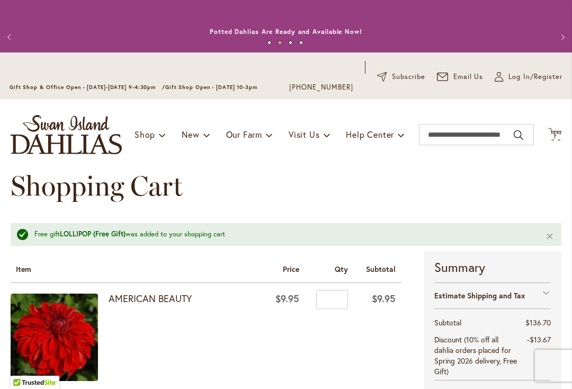
click at [555, 137] on span "7" at bounding box center [554, 136] width 3 height 7
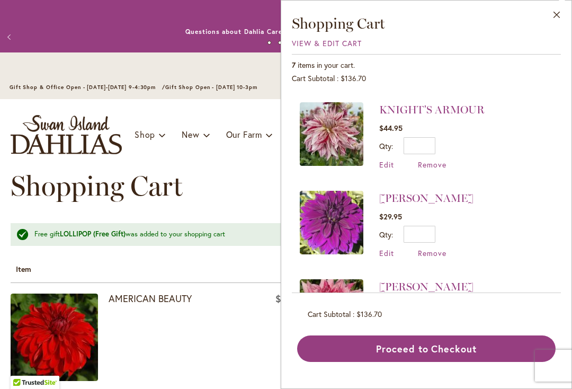
scroll to position [80, 0]
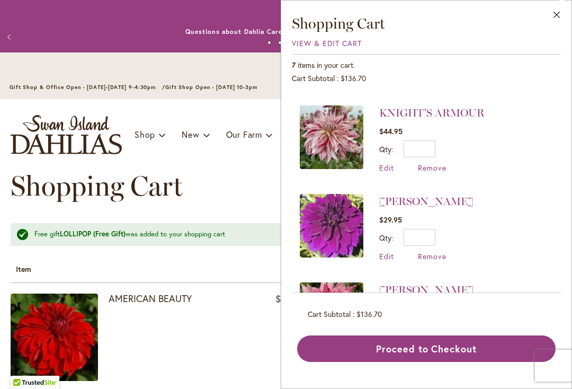
click at [433, 170] on span "Remove" at bounding box center [432, 168] width 29 height 10
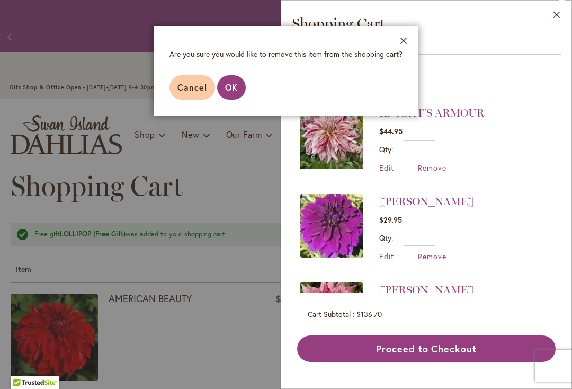
click at [238, 83] on button "OK" at bounding box center [231, 87] width 29 height 24
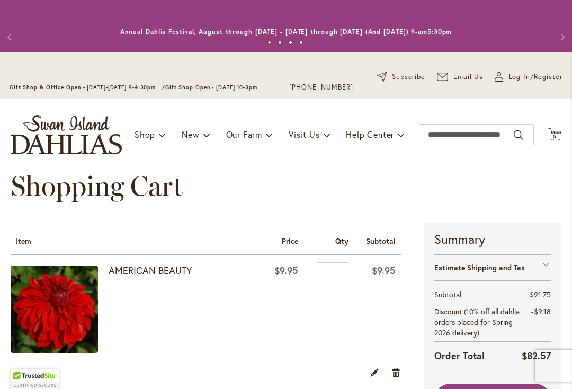
click at [557, 136] on span "5 5 items" at bounding box center [555, 136] width 11 height 5
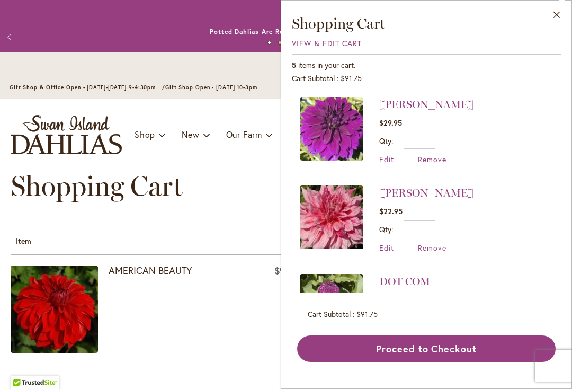
click at [436, 160] on span "Remove" at bounding box center [432, 159] width 29 height 10
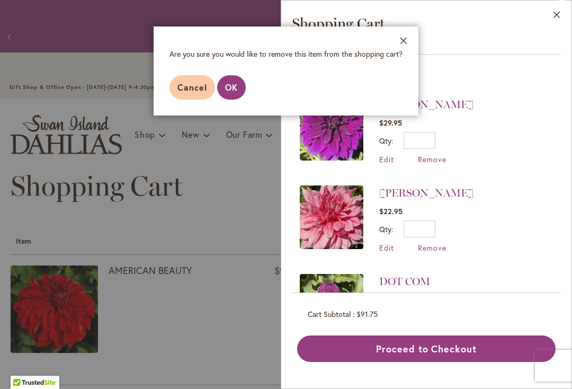
click at [236, 87] on span "OK" at bounding box center [231, 87] width 13 height 11
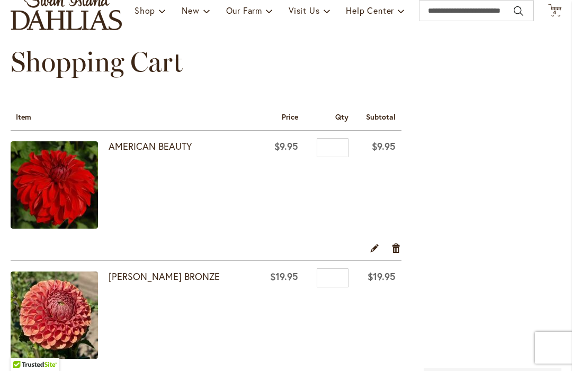
scroll to position [98, 0]
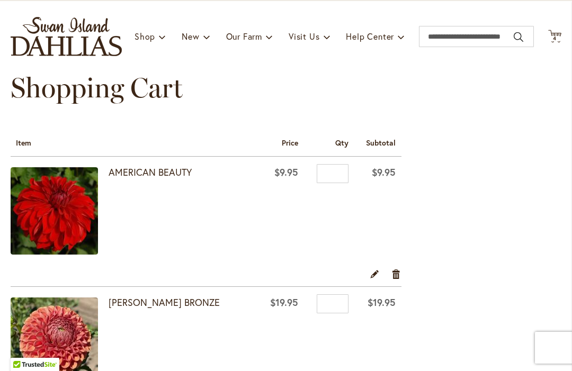
click at [560, 35] on icon at bounding box center [554, 36] width 13 height 13
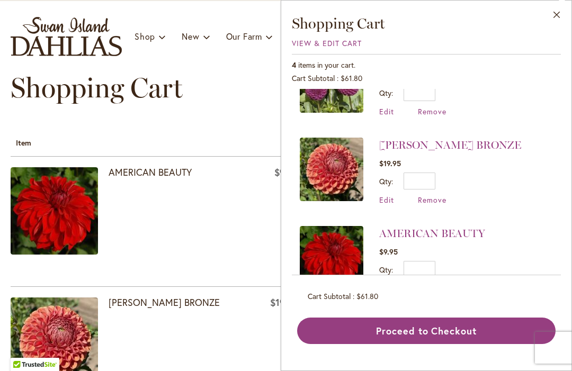
scroll to position [136, 0]
click at [442, 344] on button "Proceed to Checkout" at bounding box center [426, 331] width 258 height 26
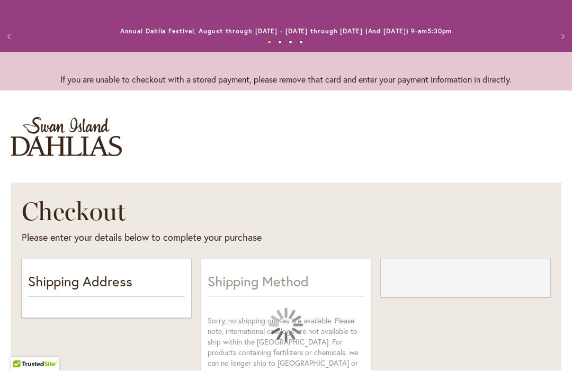
select select "**"
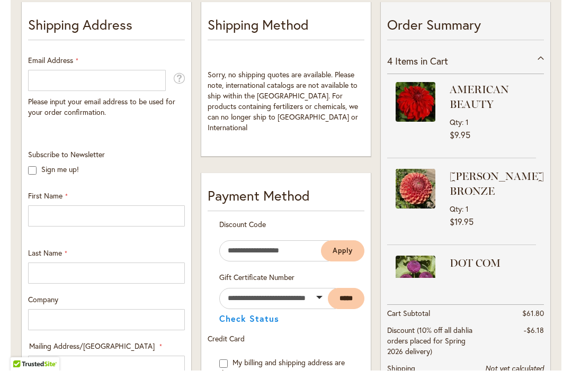
scroll to position [255, 0]
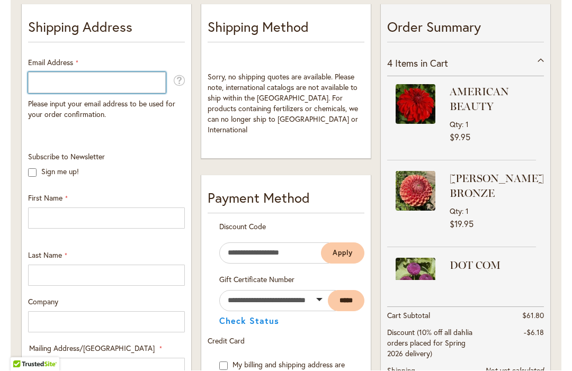
click at [83, 87] on input "Email Address" at bounding box center [97, 83] width 138 height 21
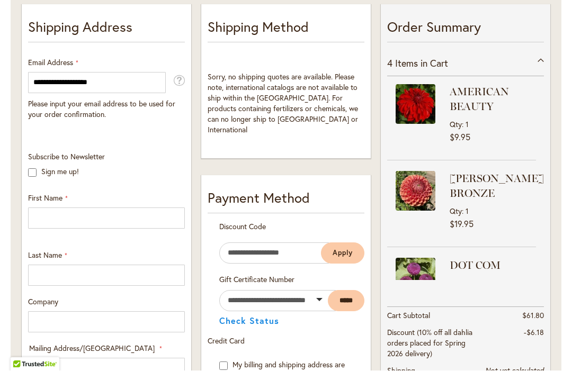
type input "**********"
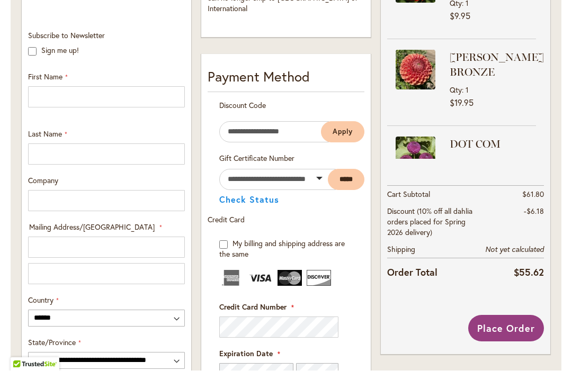
scroll to position [376, 0]
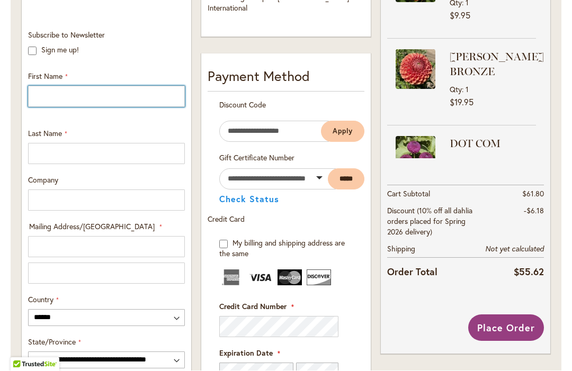
click at [49, 94] on input "First Name" at bounding box center [106, 96] width 157 height 21
type input "*******"
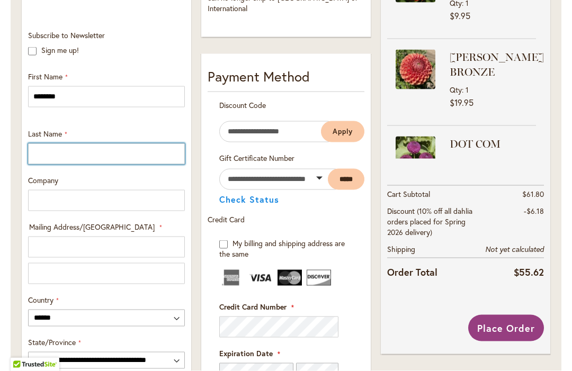
click at [50, 144] on input "Last Name" at bounding box center [106, 153] width 157 height 21
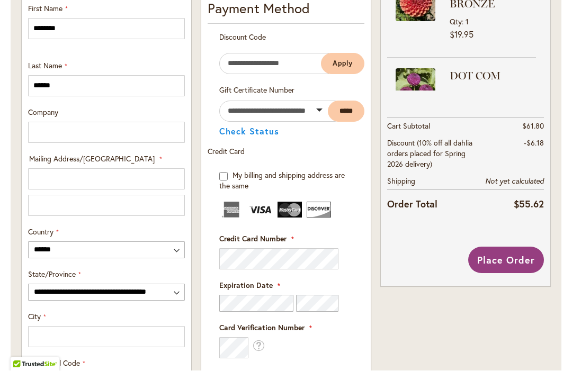
scroll to position [468, 0]
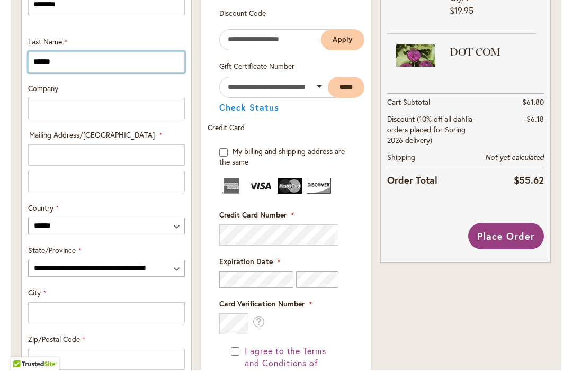
type input "******"
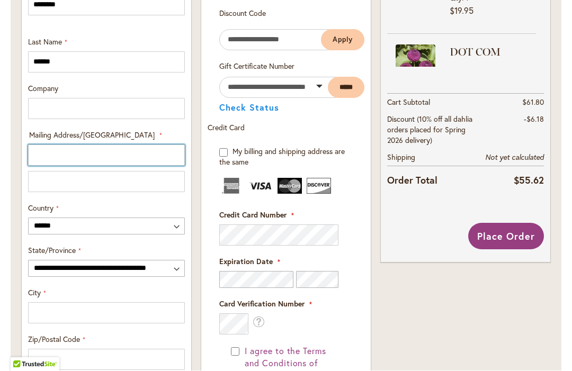
click at [56, 154] on input "Mailing Address/PO BOX: Line 1" at bounding box center [106, 155] width 157 height 21
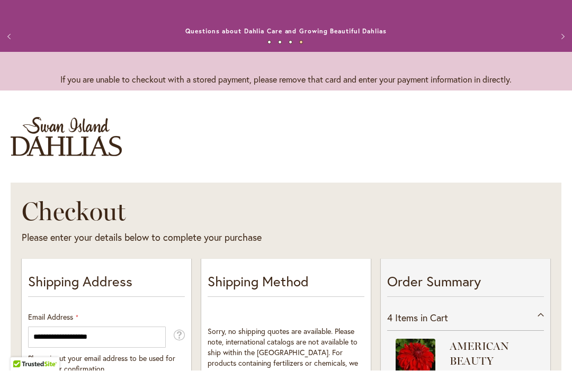
scroll to position [0, 0]
click at [567, 30] on button "Next" at bounding box center [561, 36] width 21 height 21
click at [565, 32] on button "Next" at bounding box center [561, 36] width 21 height 21
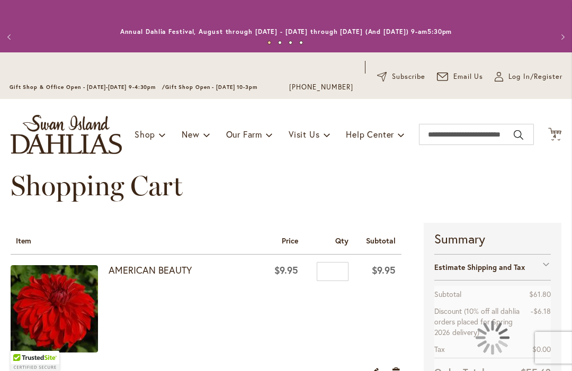
click at [527, 76] on span "Log In/Register" at bounding box center [535, 76] width 54 height 11
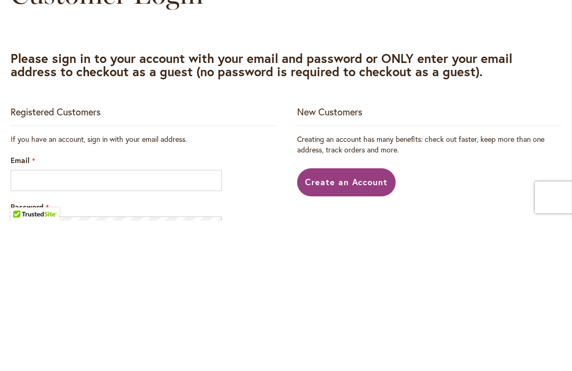
scroll to position [48, 0]
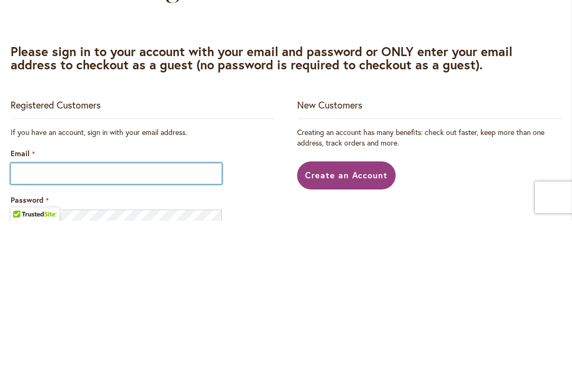
type input "**********"
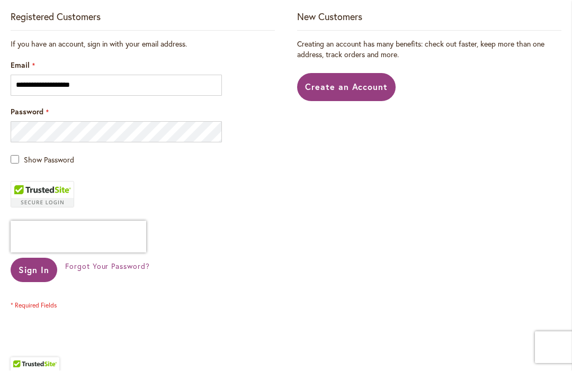
scroll to position [299, 0]
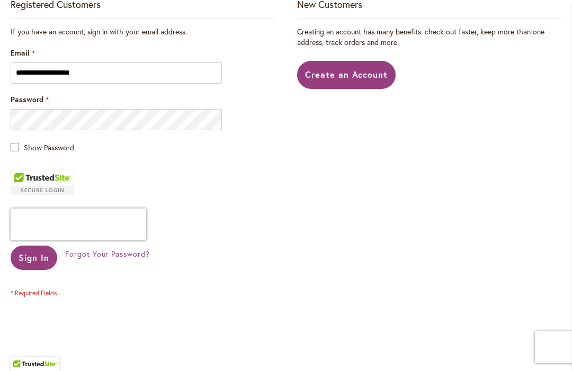
click at [31, 256] on span "Sign In" at bounding box center [34, 258] width 31 height 11
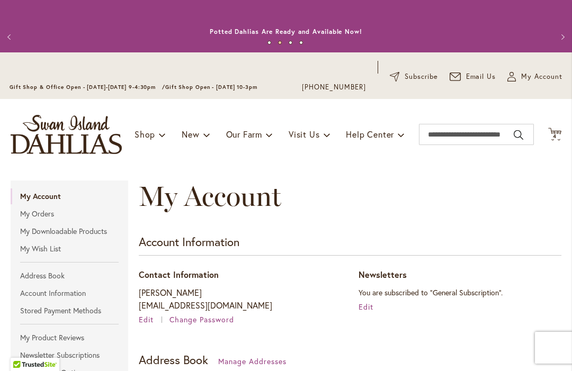
click at [560, 130] on icon "Cart .cls-1 { fill: #231f20; }" at bounding box center [554, 134] width 13 height 13
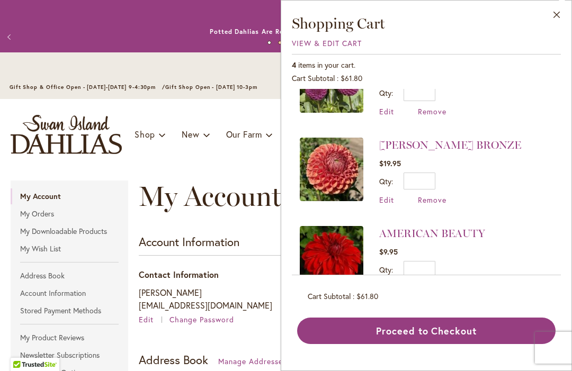
scroll to position [136, 0]
click at [435, 344] on button "Proceed to Checkout" at bounding box center [426, 331] width 258 height 26
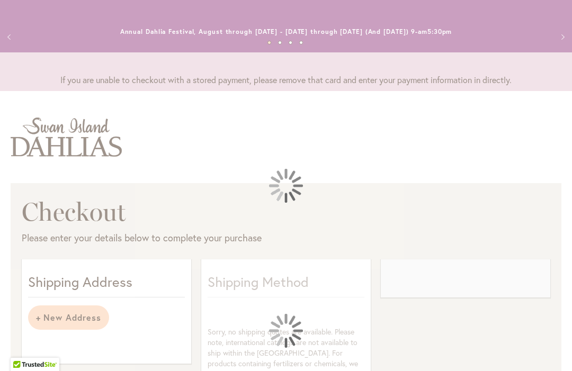
select select "**********"
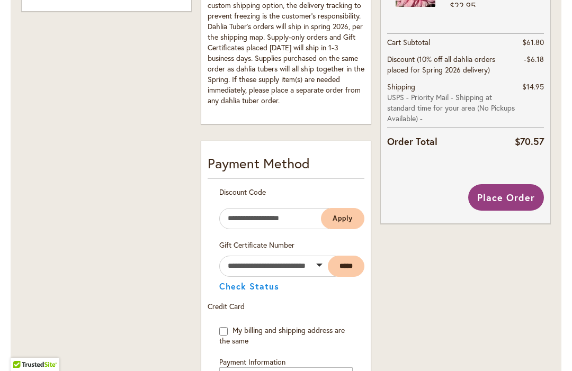
scroll to position [529, 0]
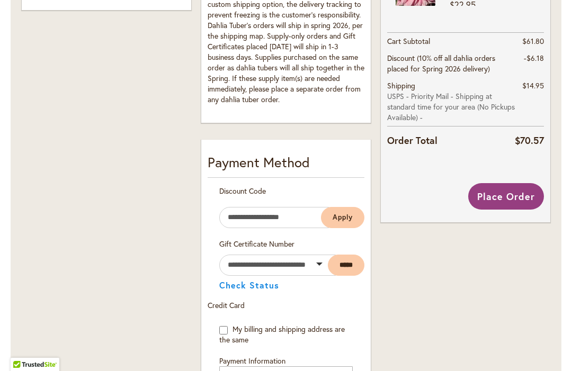
click at [518, 199] on span "Place Order" at bounding box center [506, 196] width 58 height 13
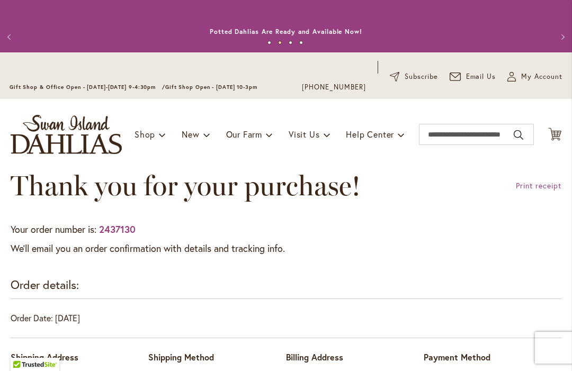
click at [547, 75] on span "My Account" at bounding box center [541, 76] width 41 height 11
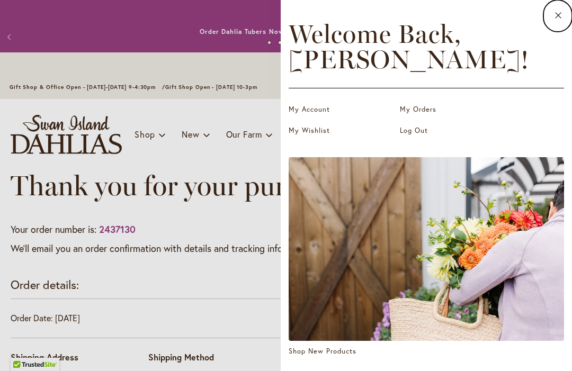
click at [421, 112] on link "My Orders" at bounding box center [453, 109] width 106 height 11
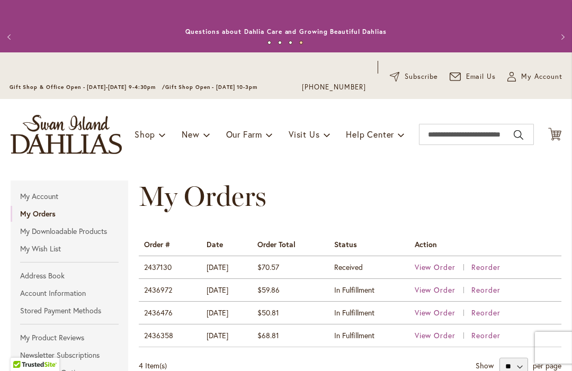
click at [548, 78] on span "My Account" at bounding box center [541, 76] width 41 height 11
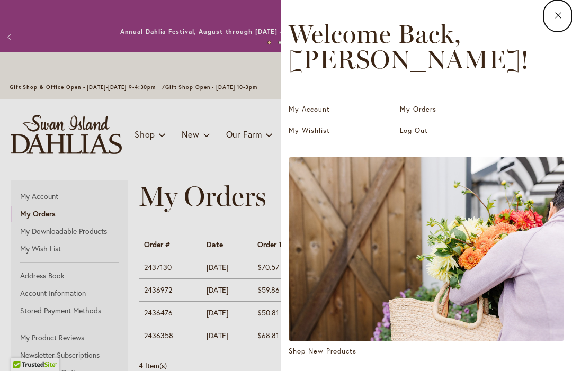
click at [416, 132] on link "Log Out" at bounding box center [453, 130] width 106 height 11
